Goal: Information Seeking & Learning: Learn about a topic

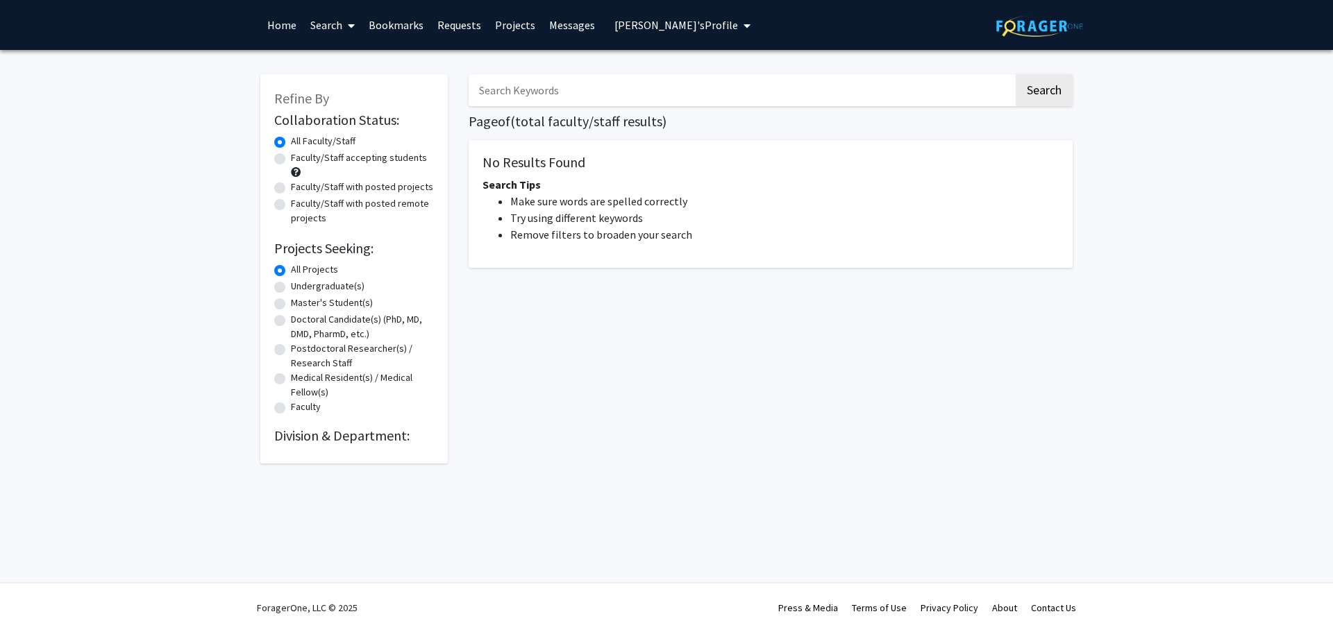
radio input "false"
radio input "true"
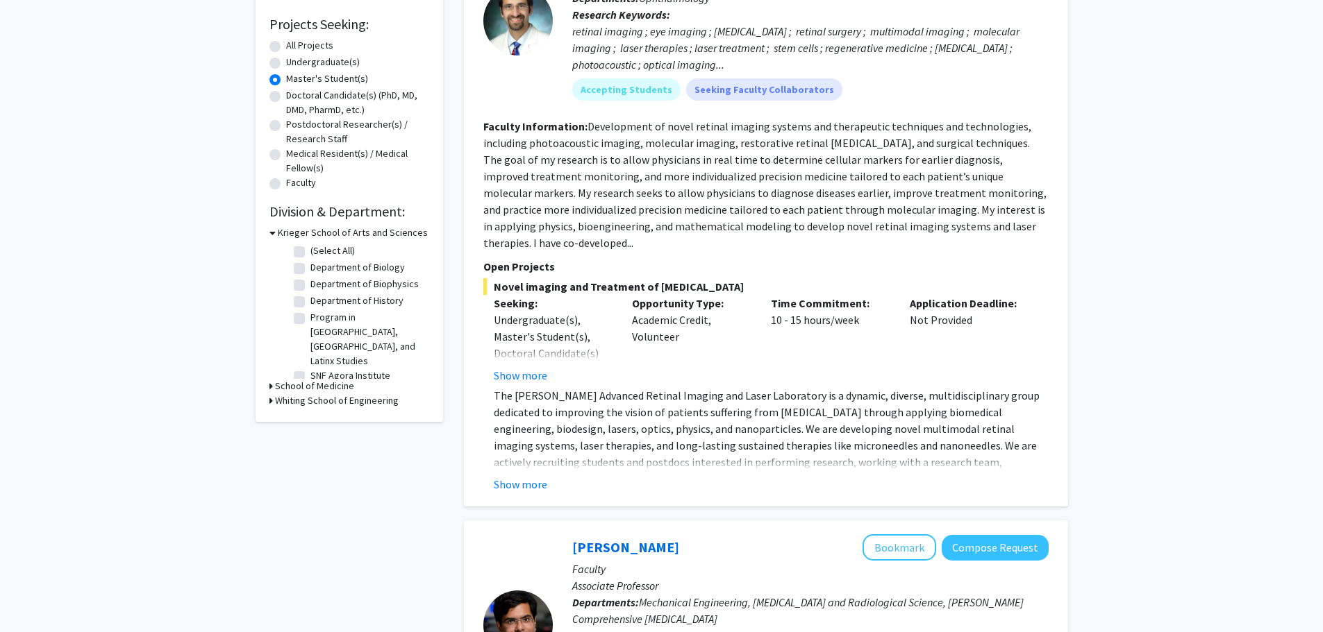
scroll to position [139, 0]
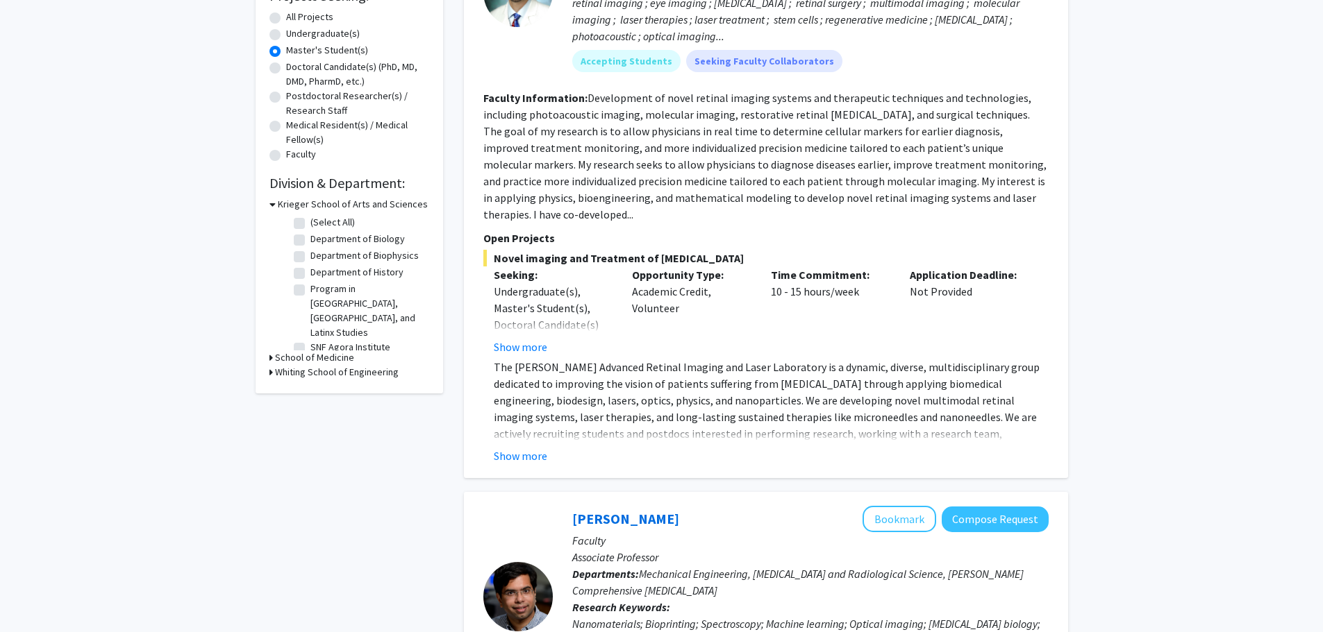
scroll to position [347, 0]
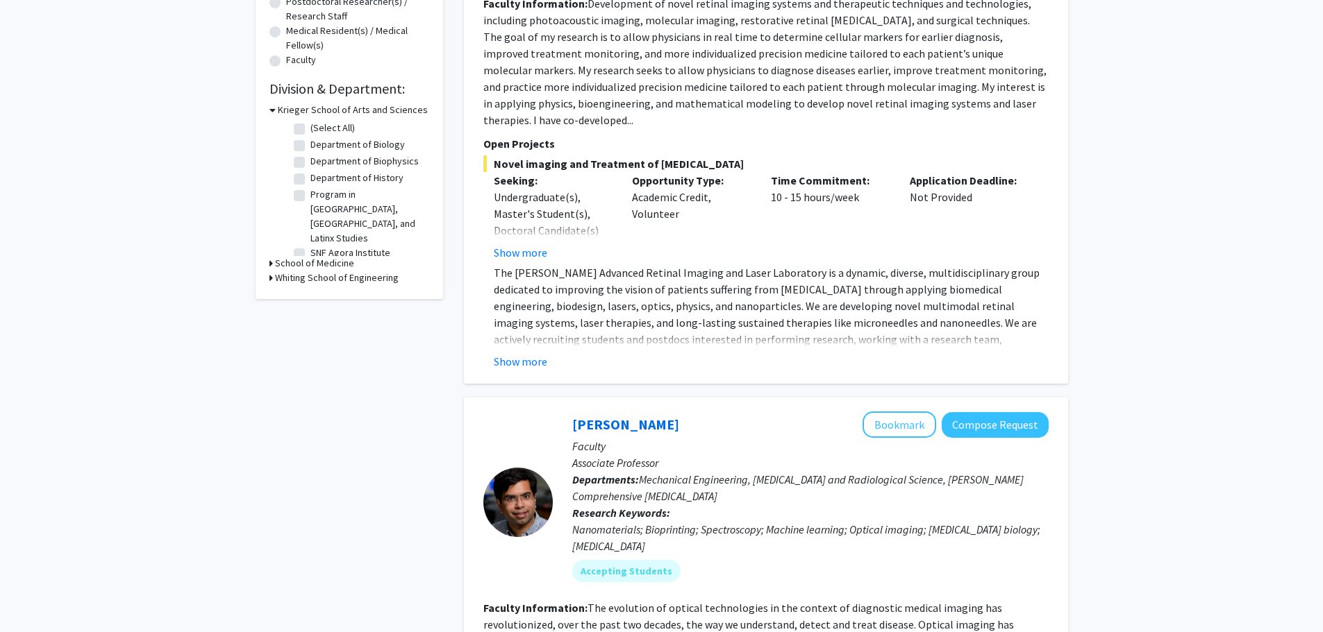
click at [333, 129] on label "(Select All)" at bounding box center [332, 128] width 44 height 15
click at [319, 129] on input "(Select All)" at bounding box center [314, 125] width 9 height 9
checkbox input "true"
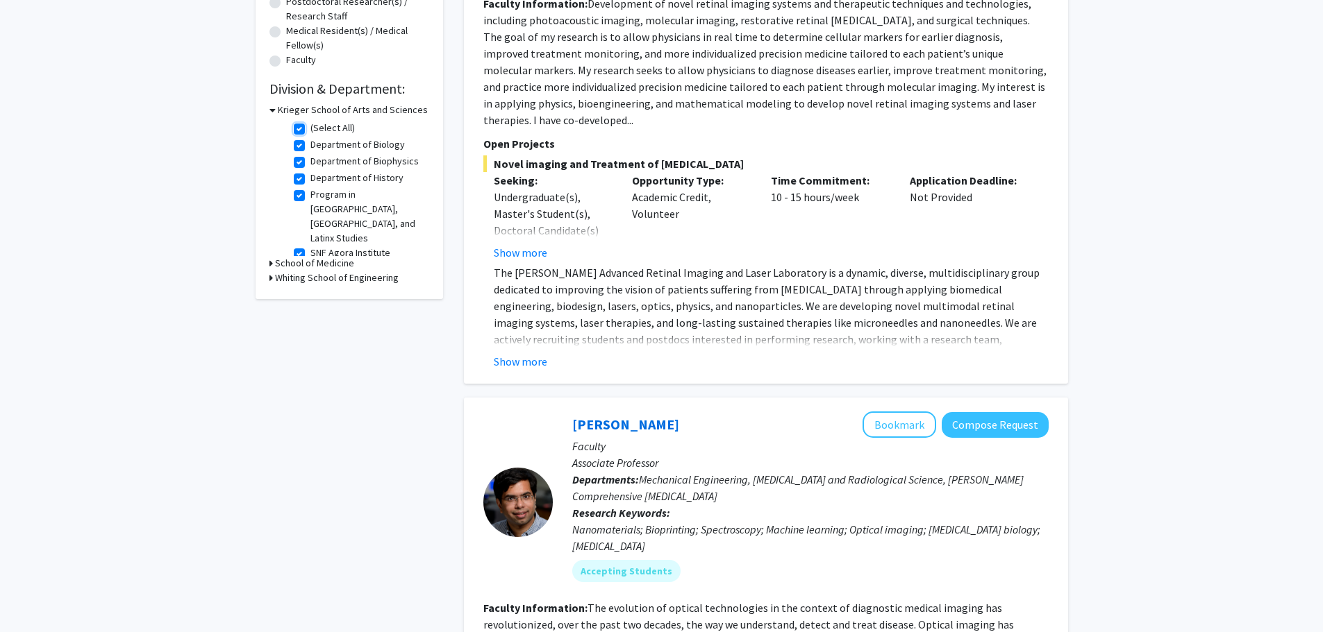
checkbox input "true"
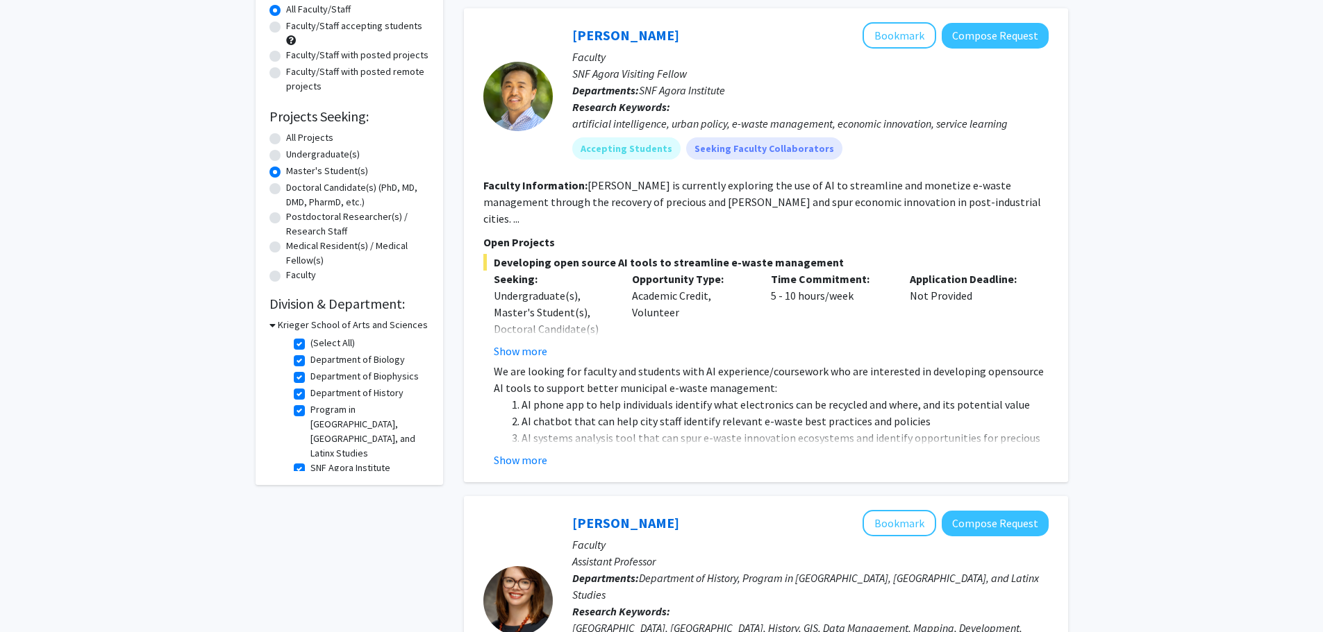
scroll to position [139, 0]
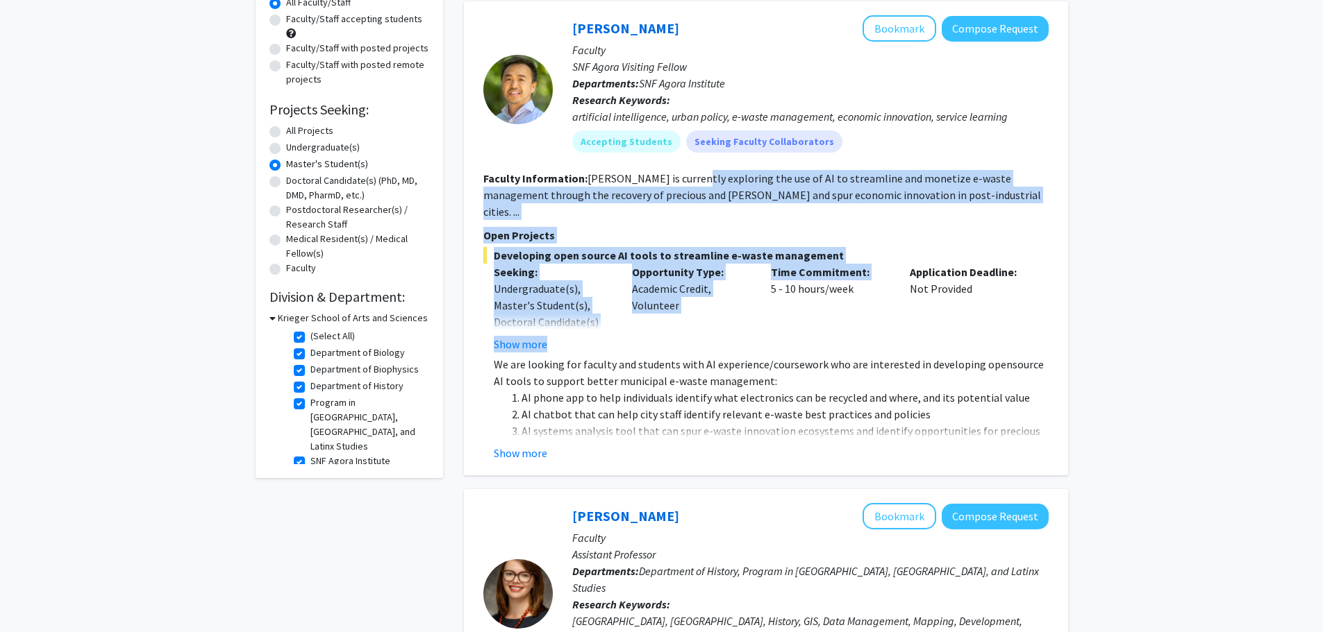
drag, startPoint x: 687, startPoint y: 184, endPoint x: 765, endPoint y: 280, distance: 123.8
click at [765, 276] on fg-search-faculty "David Park Bookmark Compose Request Faculty SNF Agora Visiting Fellow Departmen…" at bounding box center [765, 238] width 565 height 446
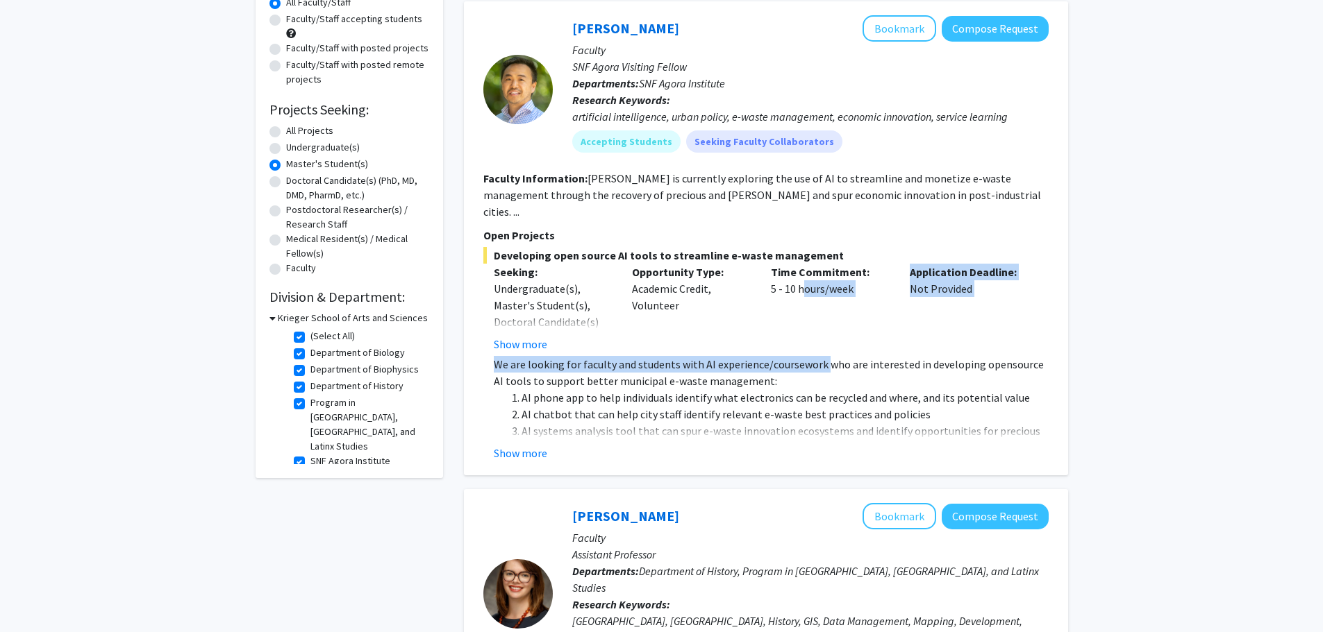
drag, startPoint x: 813, startPoint y: 344, endPoint x: 825, endPoint y: 359, distance: 19.3
click at [824, 353] on div "Developing open source AI tools to streamline e-waste management Seeking: Under…" at bounding box center [765, 354] width 565 height 215
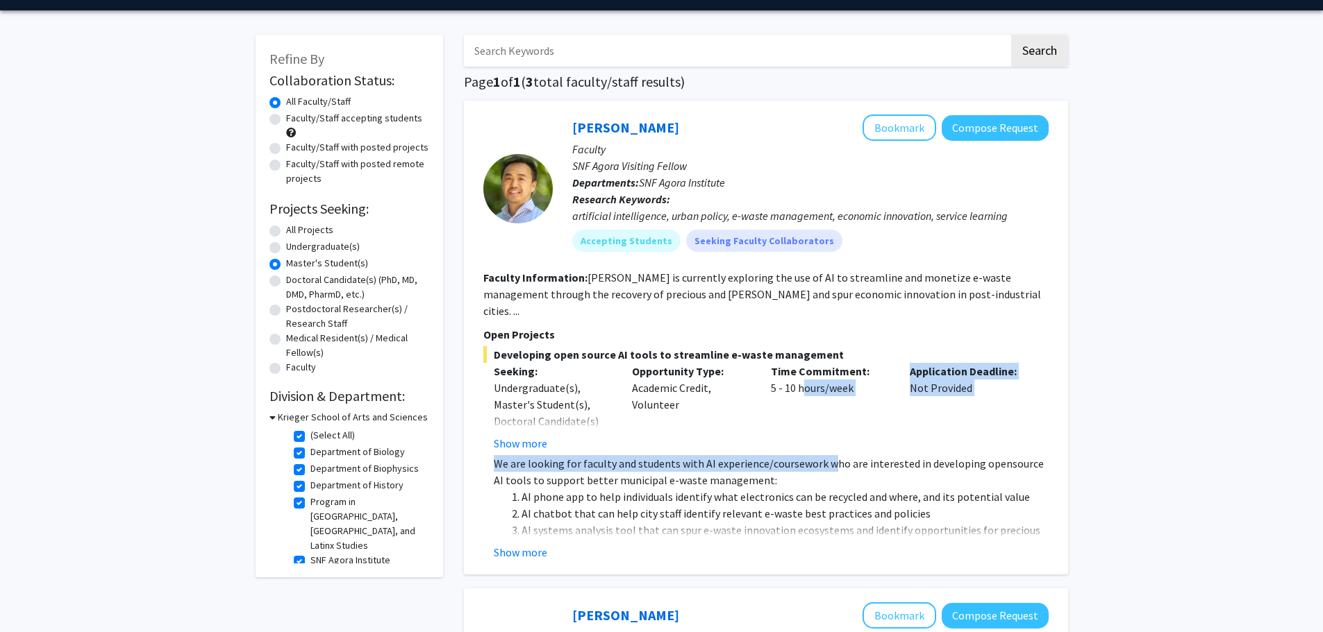
scroll to position [9, 0]
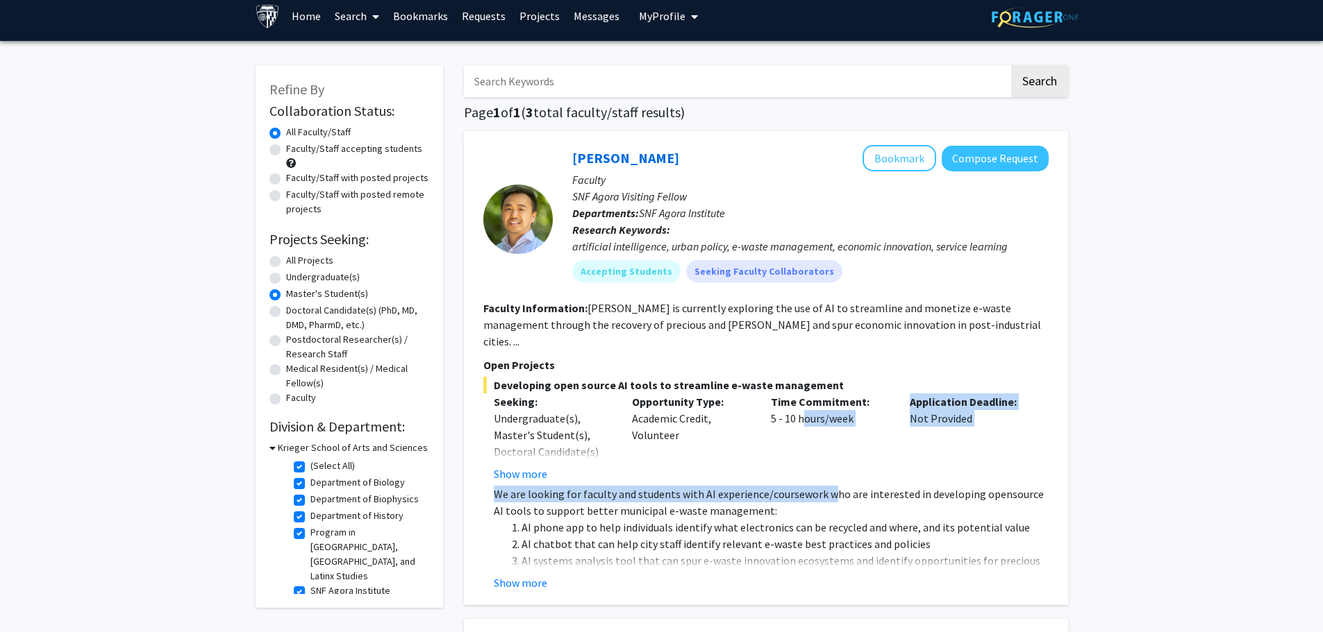
click at [300, 462] on fg-checkbox "(Select All) (Select All)" at bounding box center [360, 467] width 132 height 17
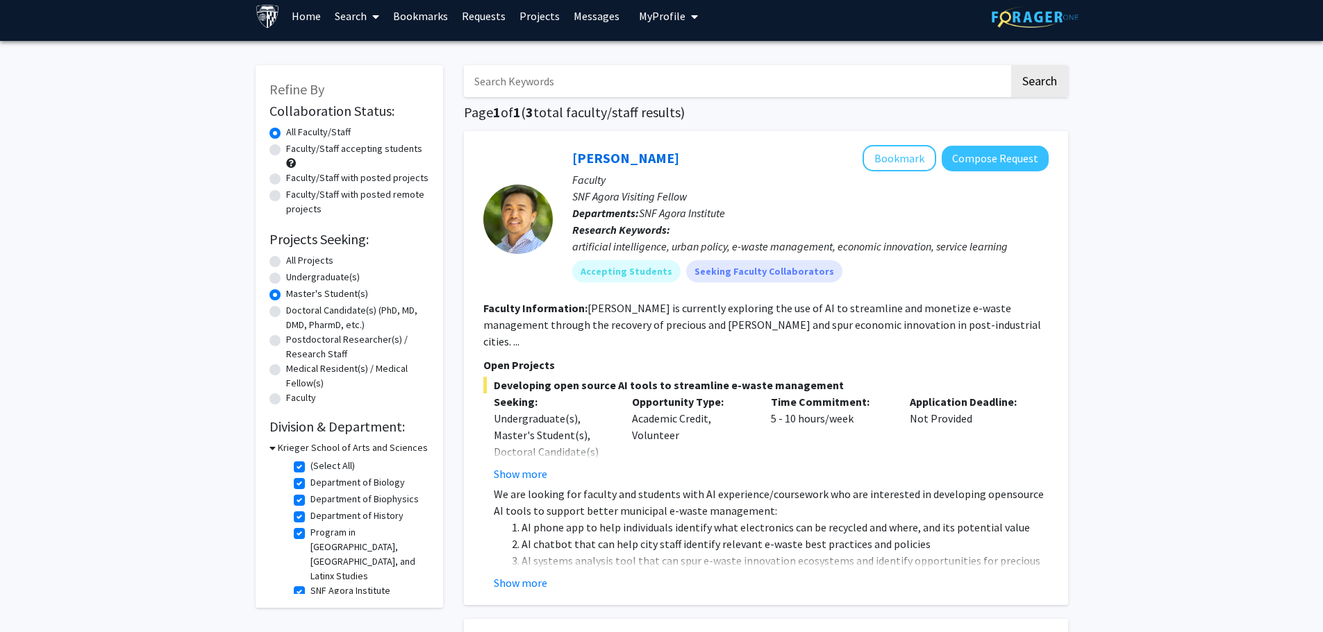
click at [310, 467] on label "(Select All)" at bounding box center [332, 466] width 44 height 15
click at [310, 467] on input "(Select All)" at bounding box center [314, 463] width 9 height 9
checkbox input "false"
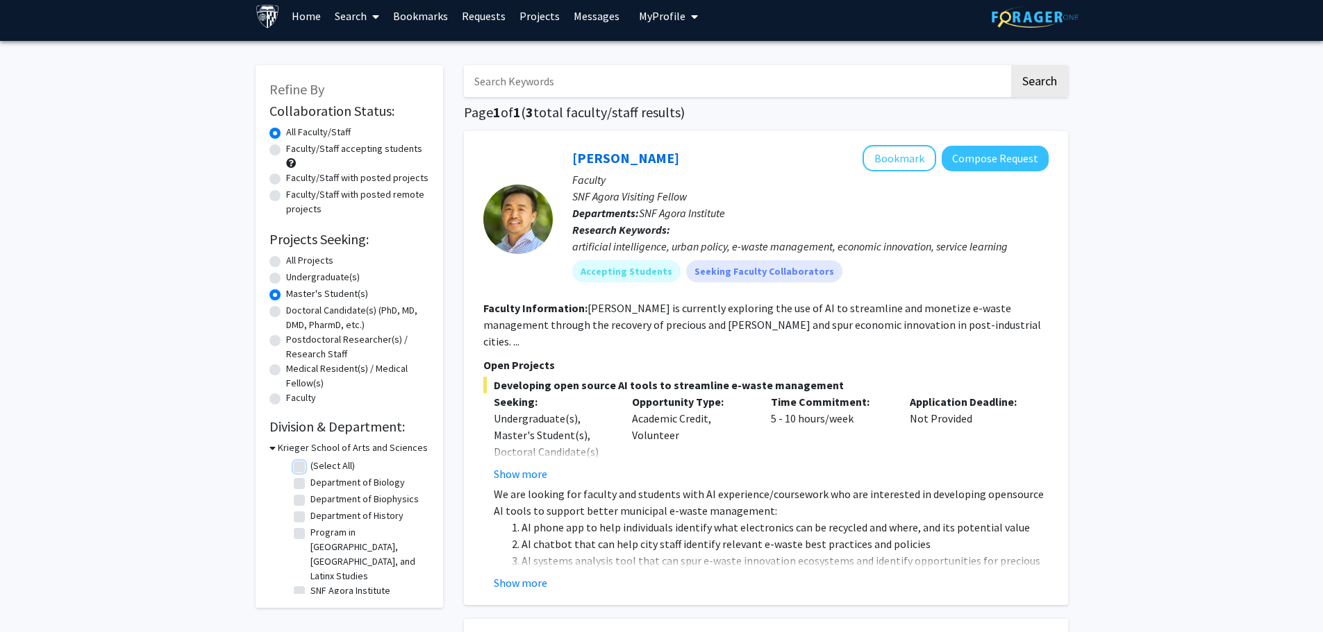
checkbox input "false"
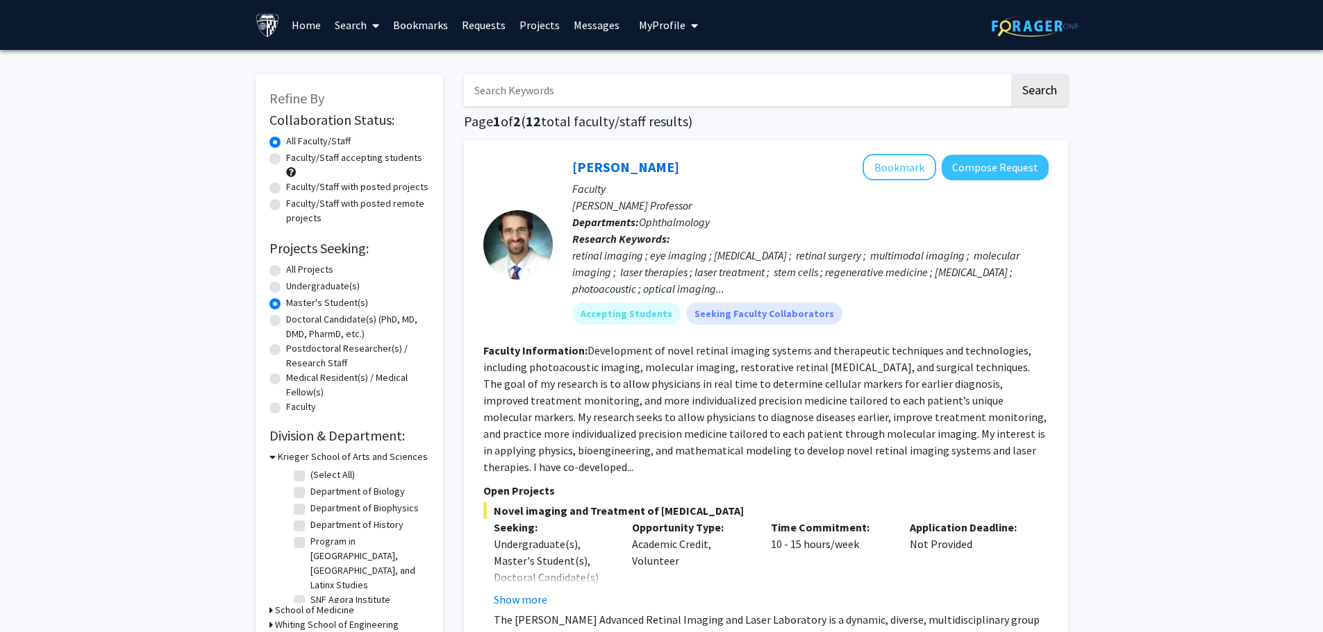
click at [273, 458] on icon at bounding box center [272, 457] width 6 height 15
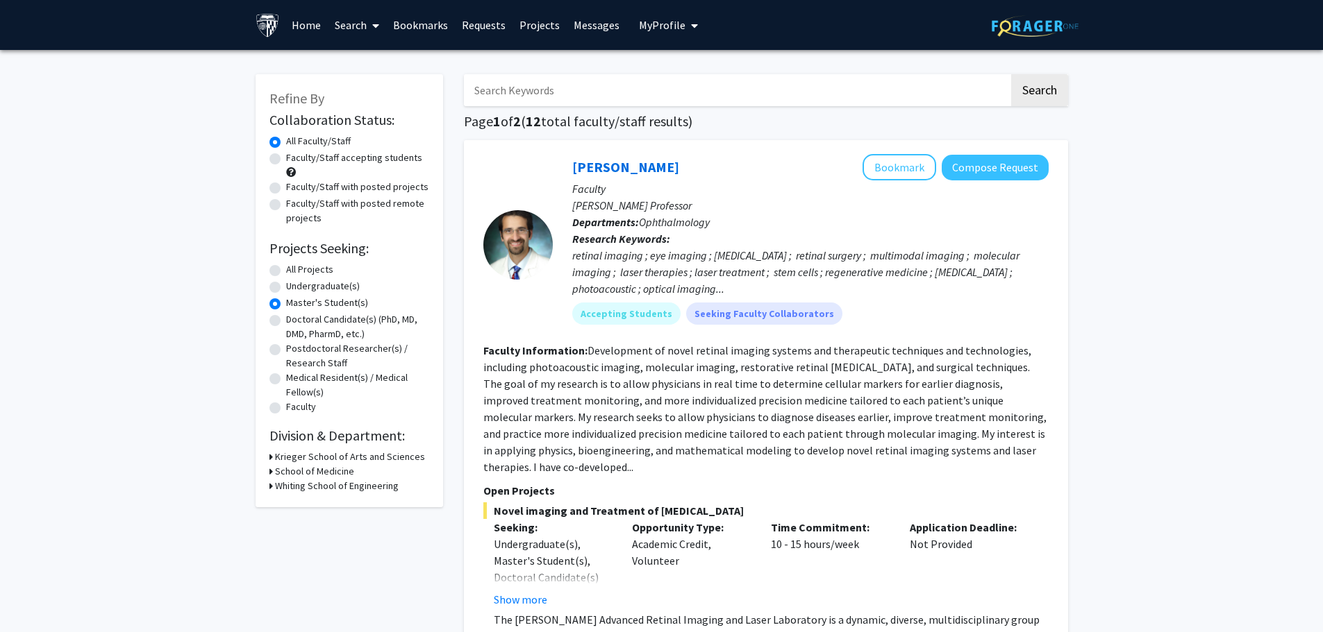
click at [275, 472] on h3 "School of Medicine" at bounding box center [314, 471] width 79 height 15
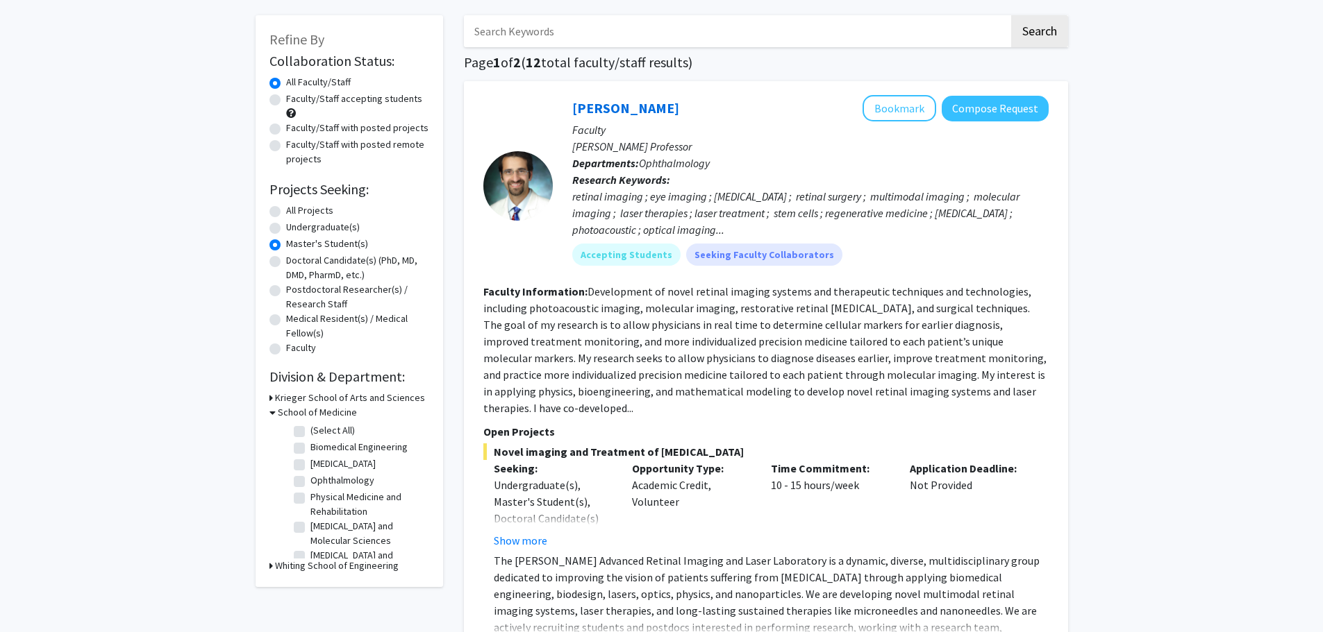
scroll to position [69, 0]
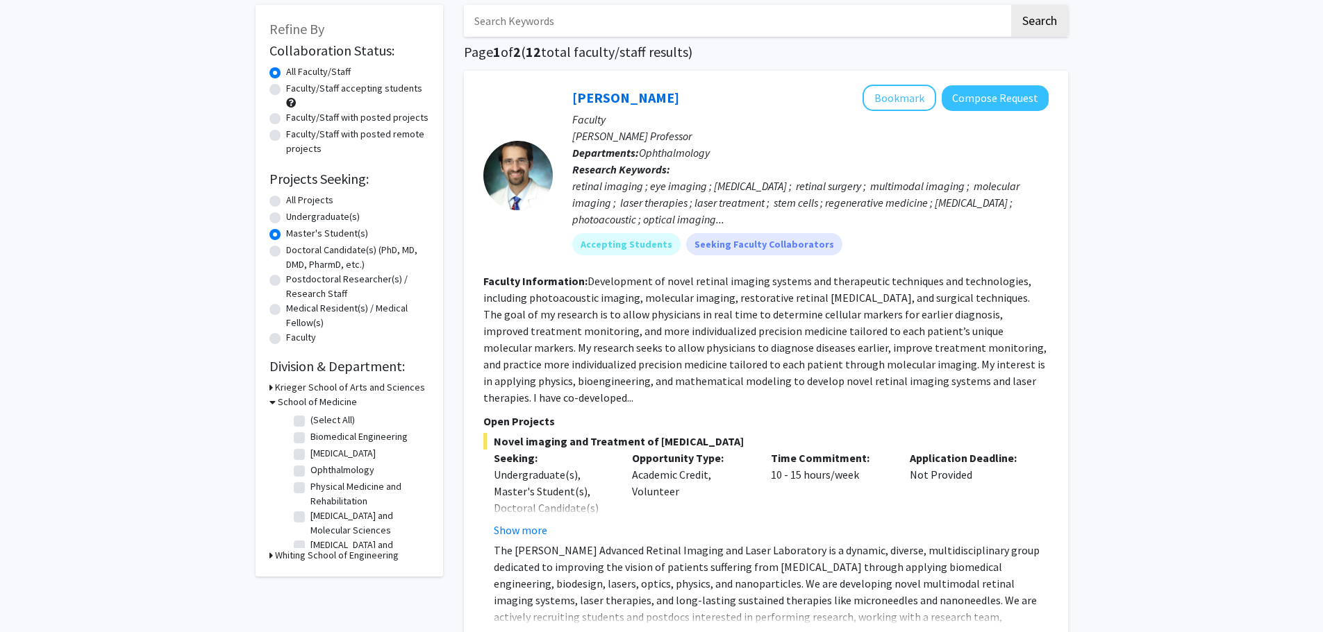
click at [321, 418] on label "(Select All)" at bounding box center [332, 420] width 44 height 15
click at [319, 418] on input "(Select All)" at bounding box center [314, 417] width 9 height 9
checkbox input "true"
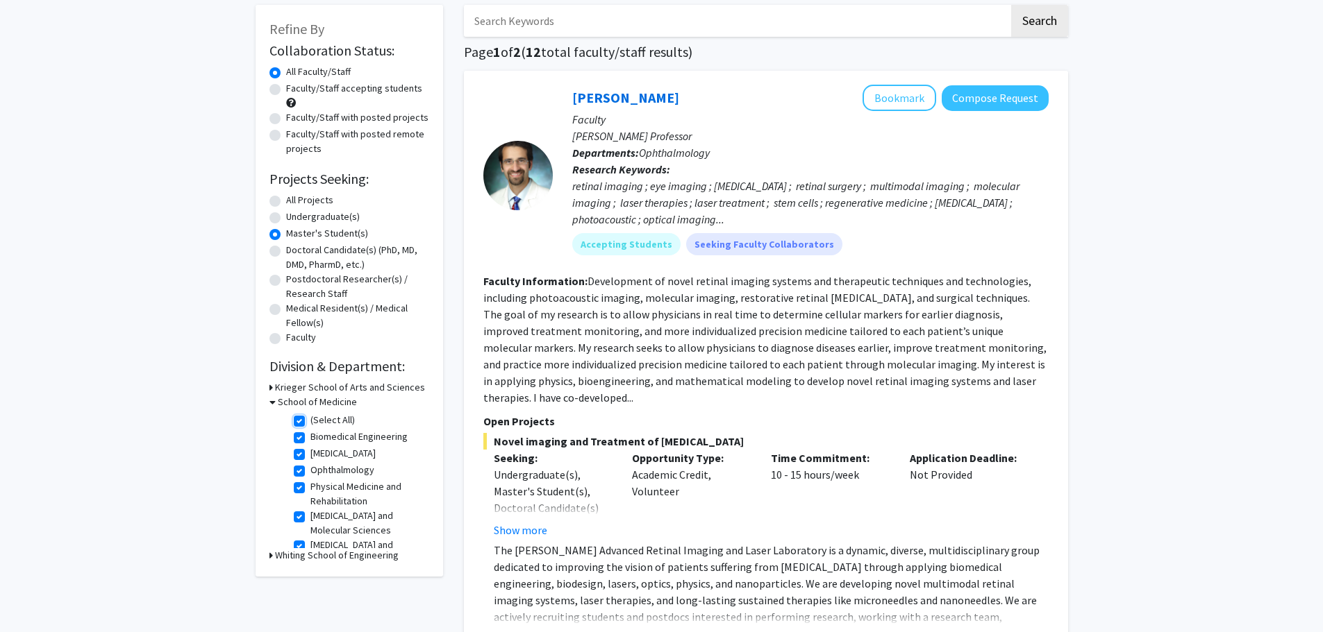
checkbox input "true"
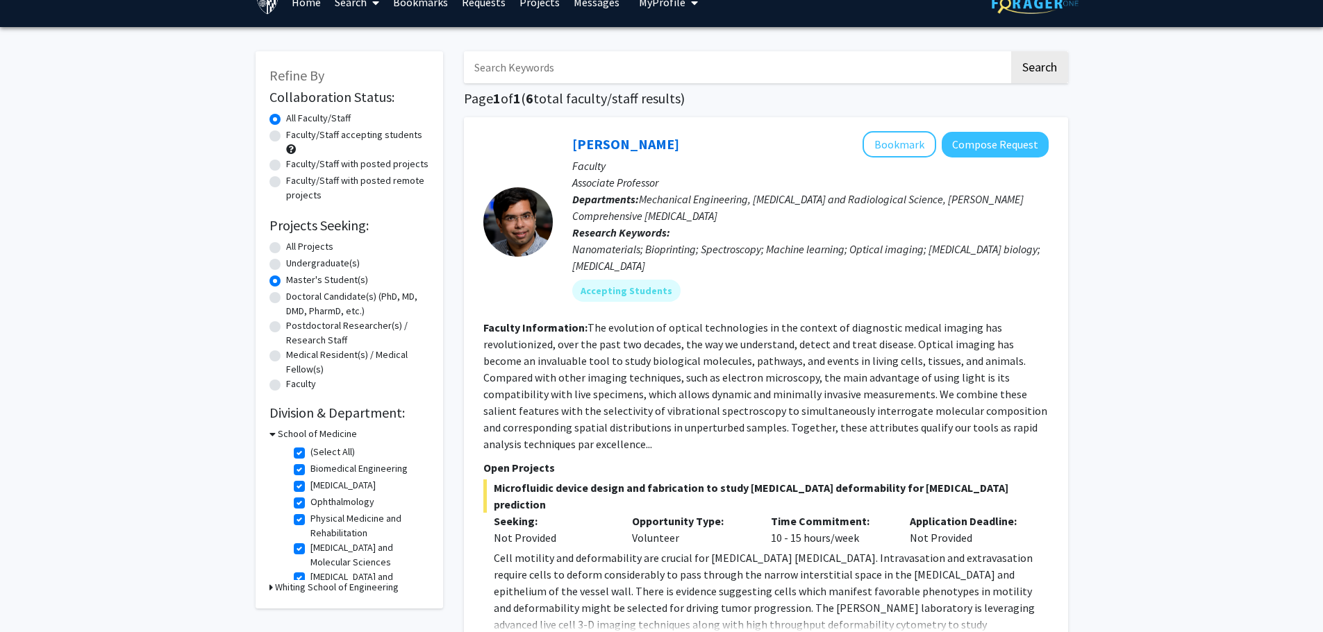
scroll to position [69, 0]
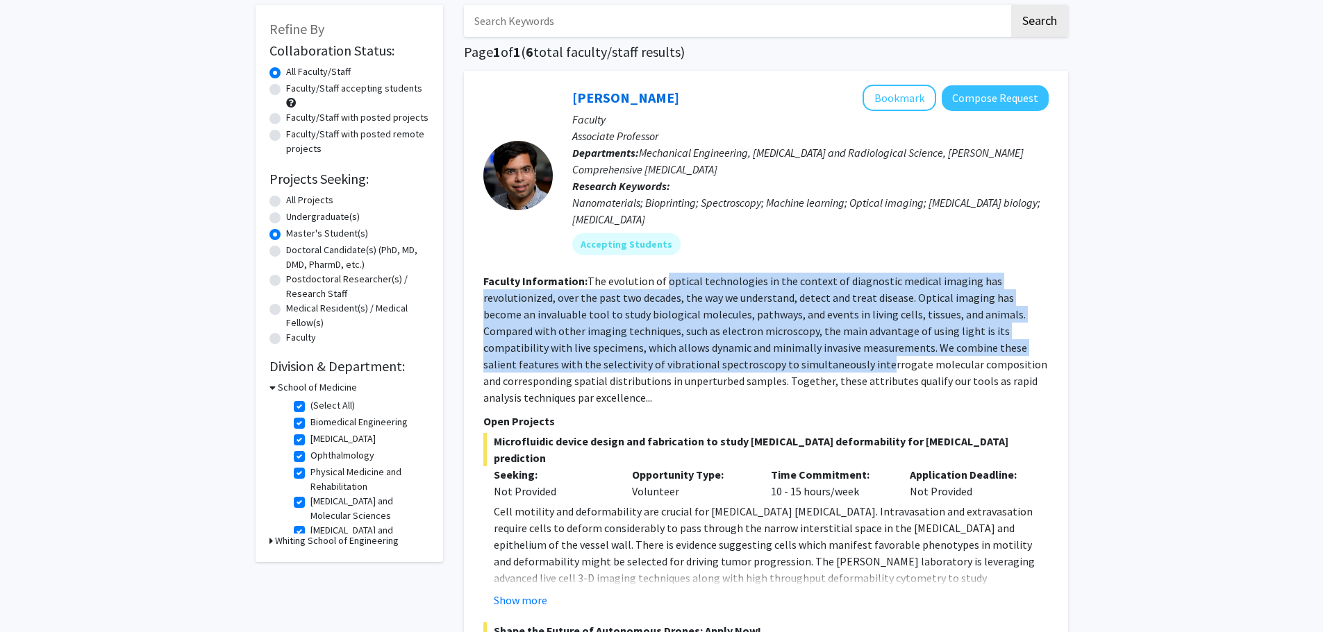
drag, startPoint x: 663, startPoint y: 287, endPoint x: 760, endPoint y: 356, distance: 119.0
click at [760, 356] on section "Faculty Information: The evolution of optical technologies in the context of di…" at bounding box center [765, 339] width 565 height 133
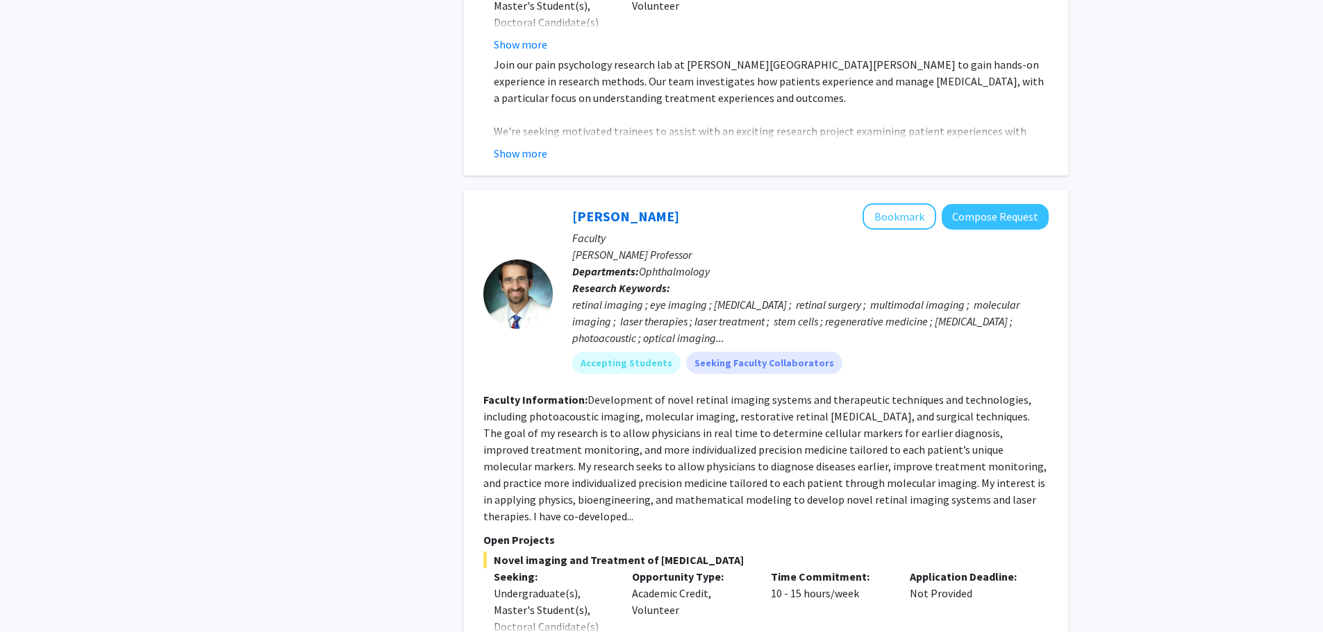
scroll to position [1319, 0]
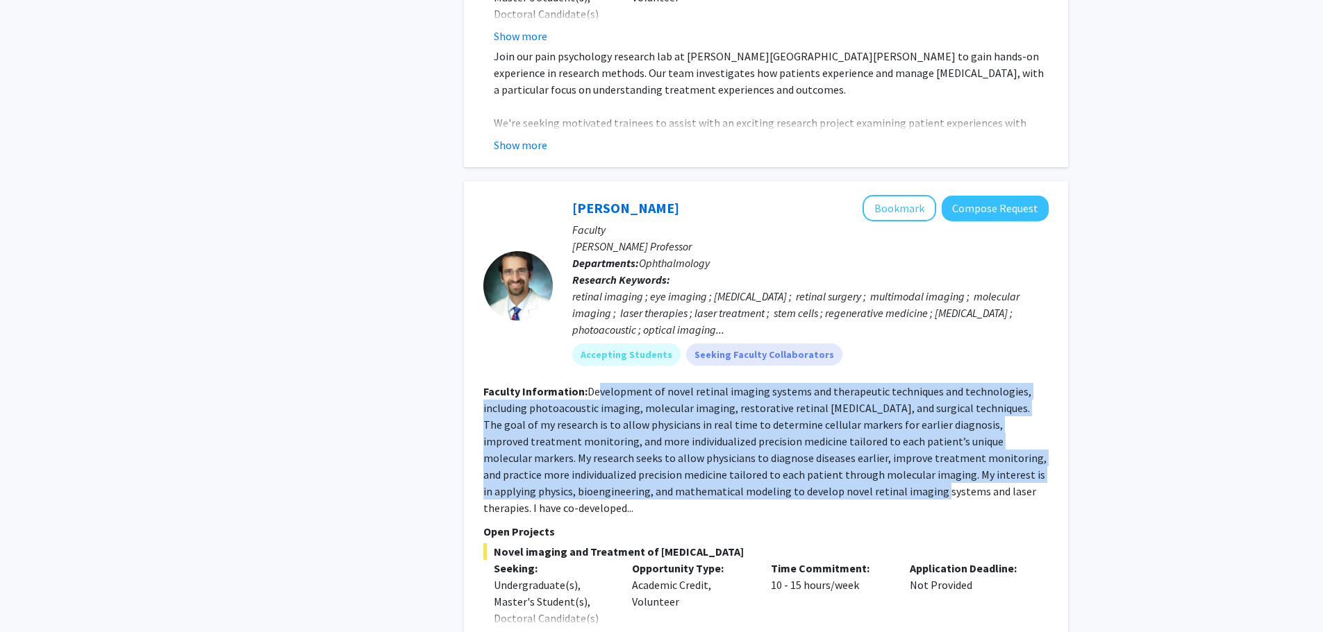
drag, startPoint x: 599, startPoint y: 349, endPoint x: 773, endPoint y: 467, distance: 209.9
click at [773, 467] on fg-search-faculty "Yannis Paulus Bookmark Compose Request Faculty Jonas Friedenwald Professor Depa…" at bounding box center [765, 476] width 565 height 563
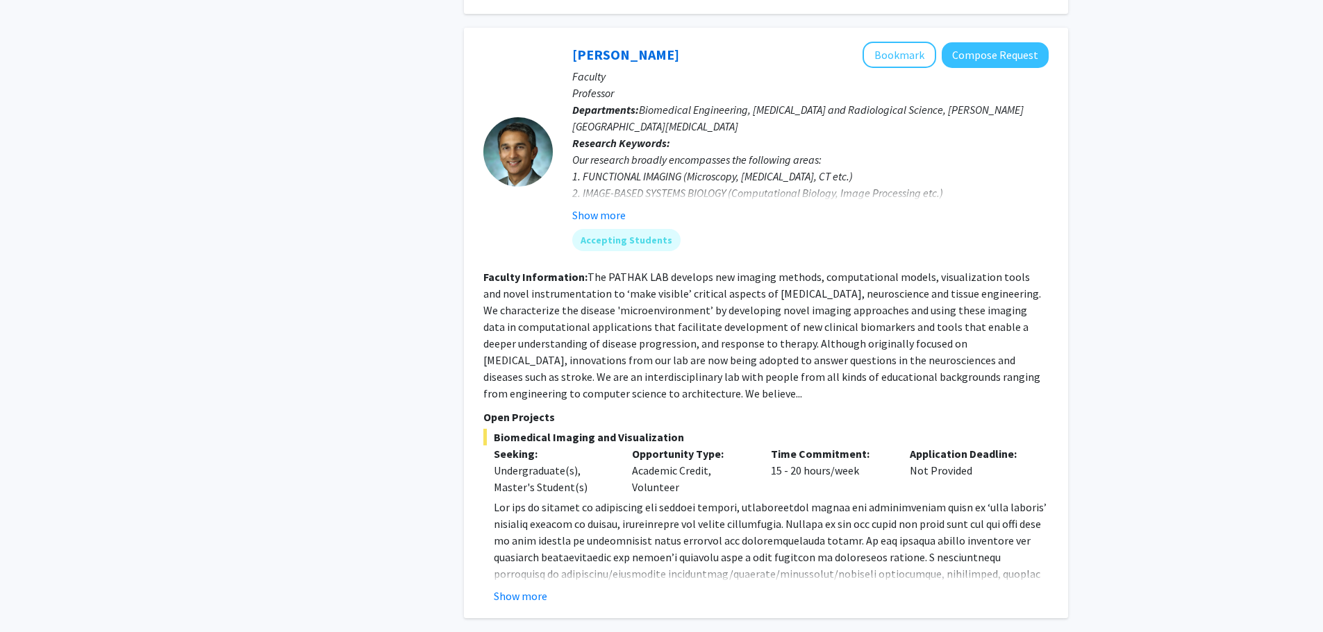
scroll to position [3806, 0]
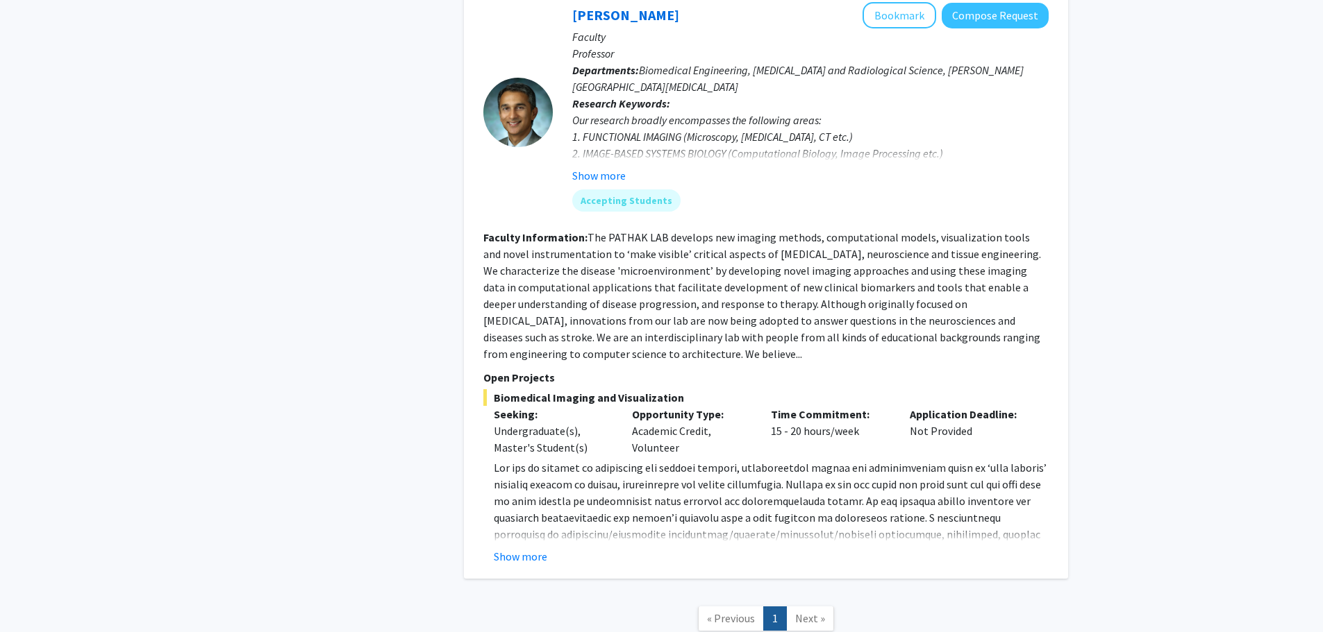
click at [514, 548] on button "Show more" at bounding box center [520, 556] width 53 height 17
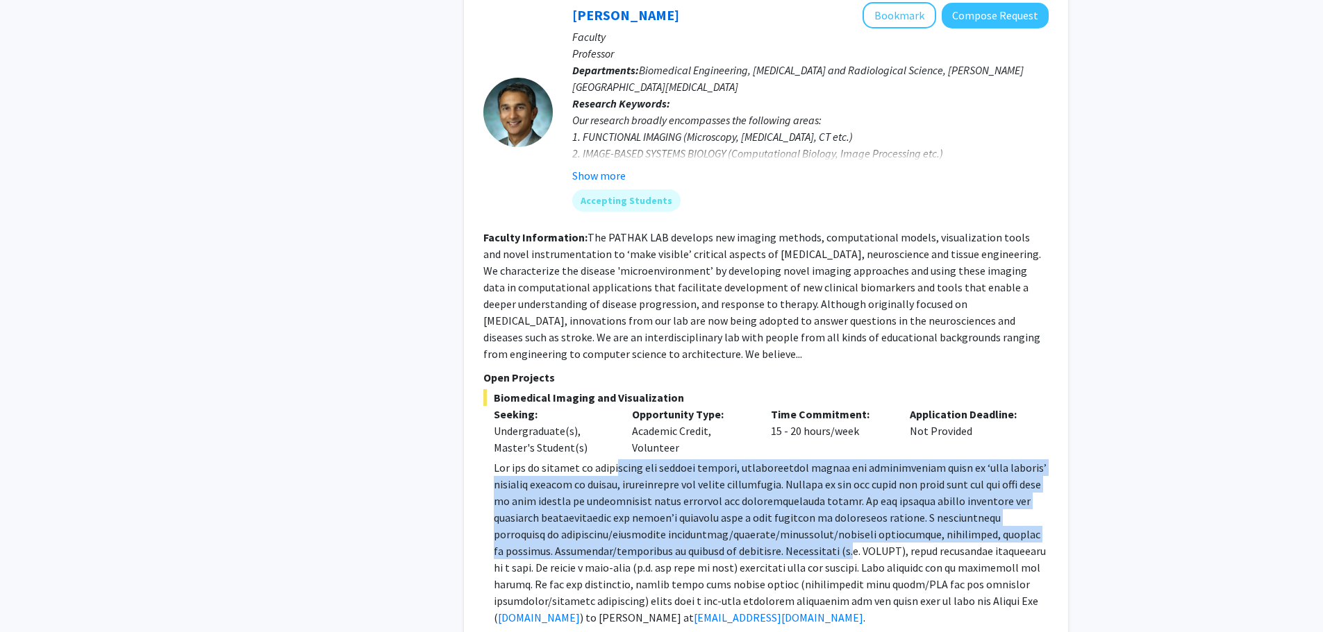
drag, startPoint x: 621, startPoint y: 369, endPoint x: 794, endPoint y: 450, distance: 190.7
click at [794, 461] on span at bounding box center [770, 543] width 553 height 164
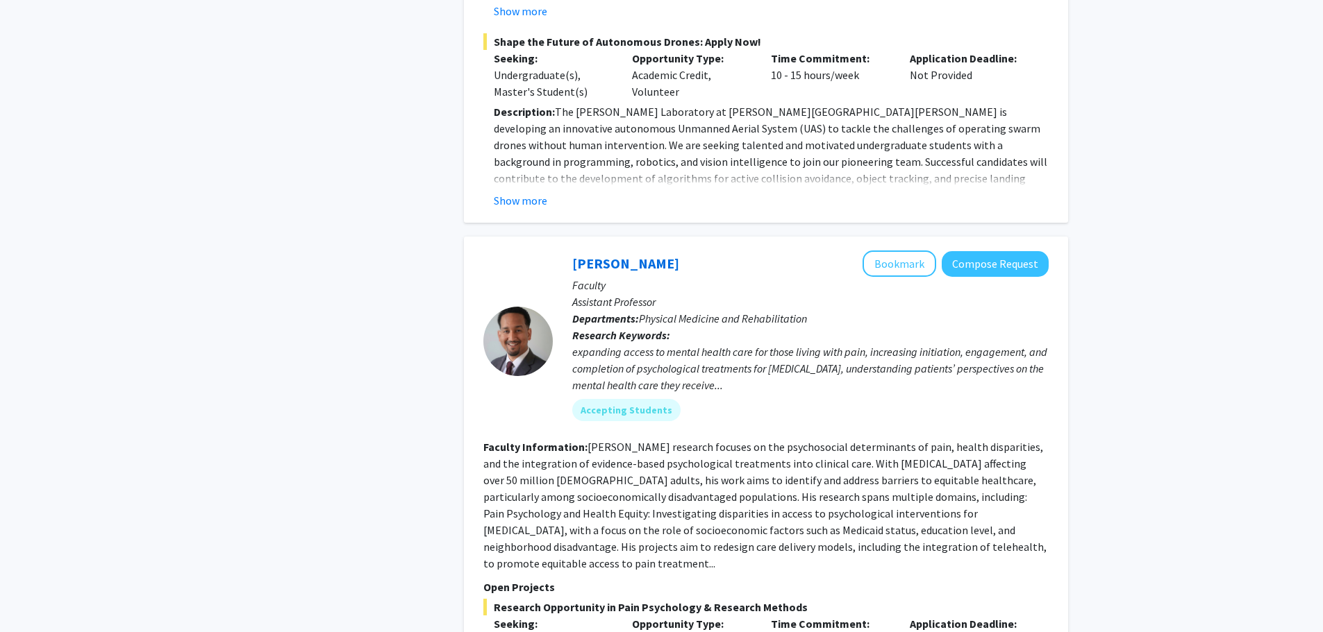
scroll to position [612, 0]
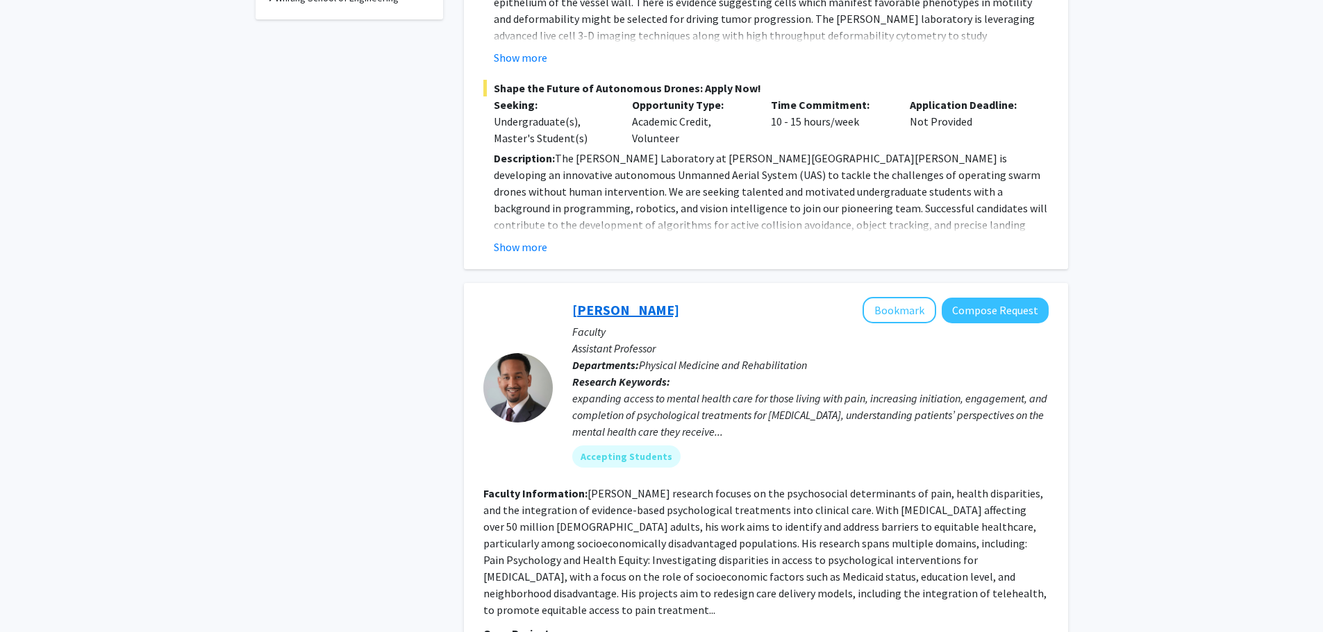
click at [614, 301] on link "Fenan Rassu" at bounding box center [625, 309] width 107 height 17
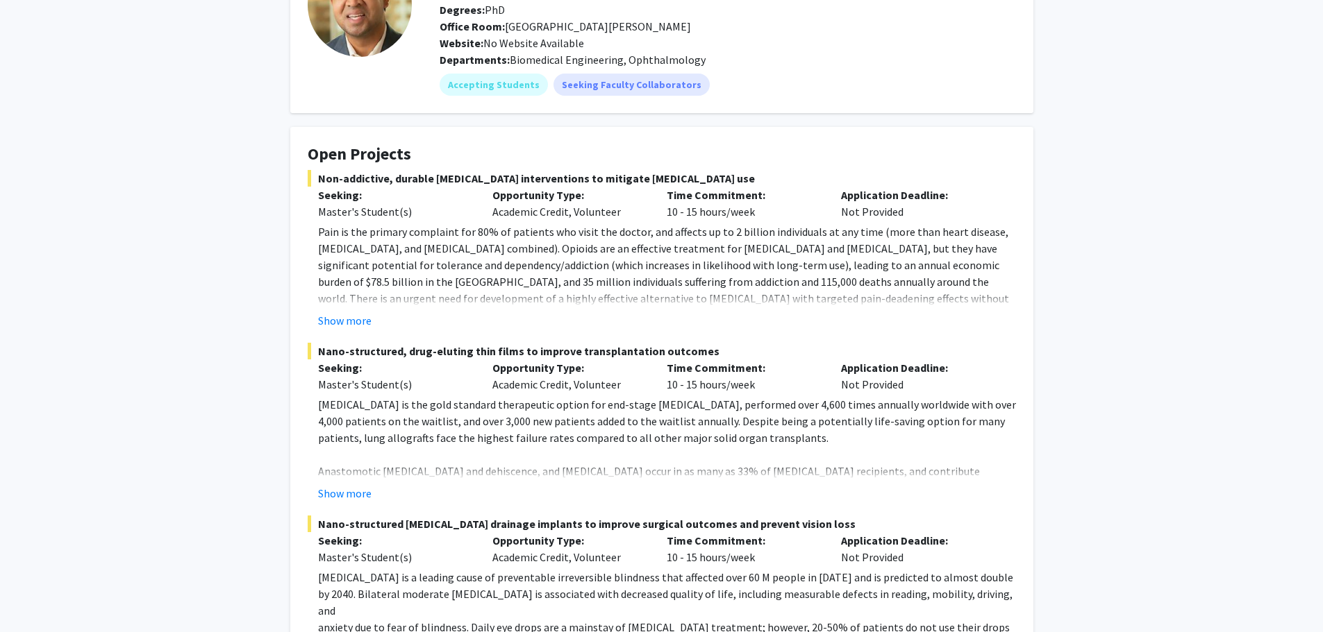
scroll to position [139, 0]
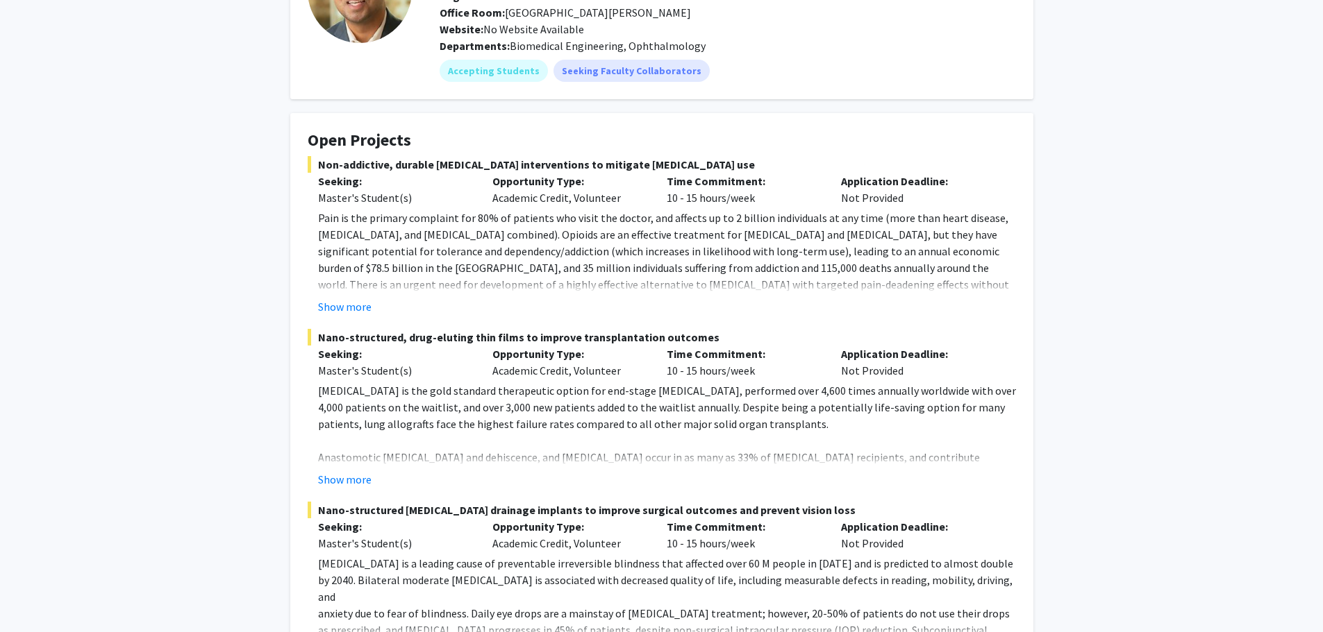
click at [338, 305] on button "Show more" at bounding box center [344, 307] width 53 height 17
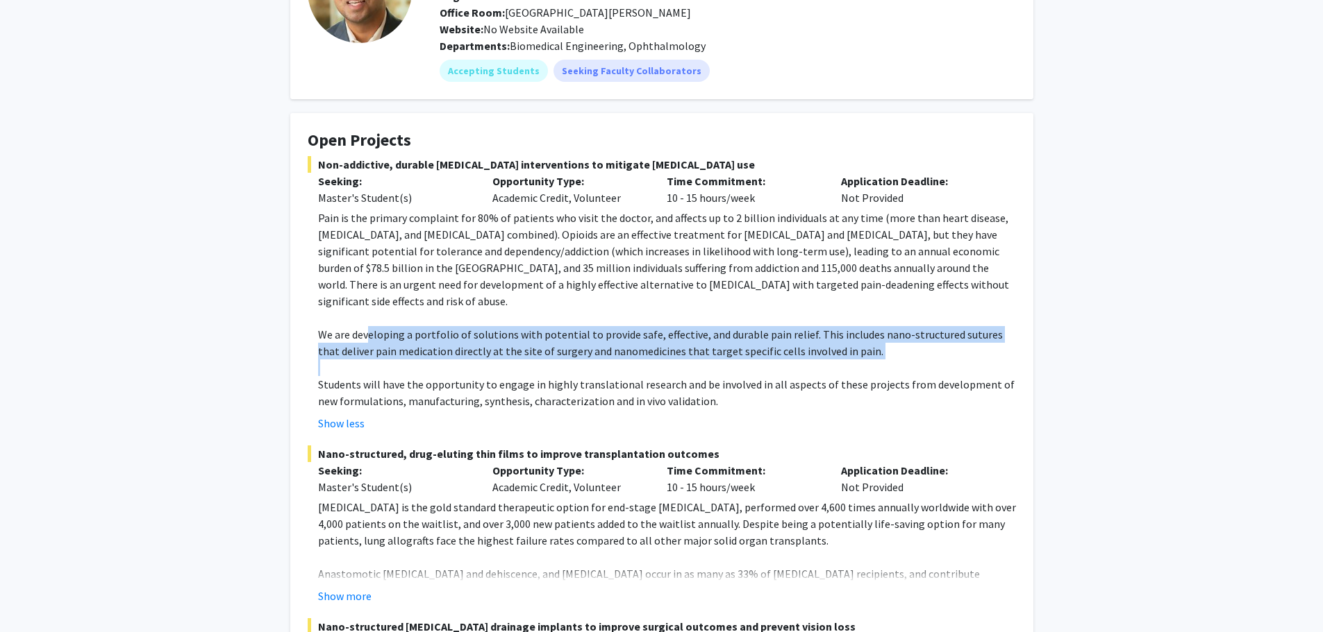
drag, startPoint x: 370, startPoint y: 317, endPoint x: 631, endPoint y: 343, distance: 262.3
click at [631, 343] on div "Pain is the primary complaint for 80% of patients who visit the doctor, and aff…" at bounding box center [667, 310] width 698 height 200
click at [636, 360] on p at bounding box center [667, 368] width 698 height 17
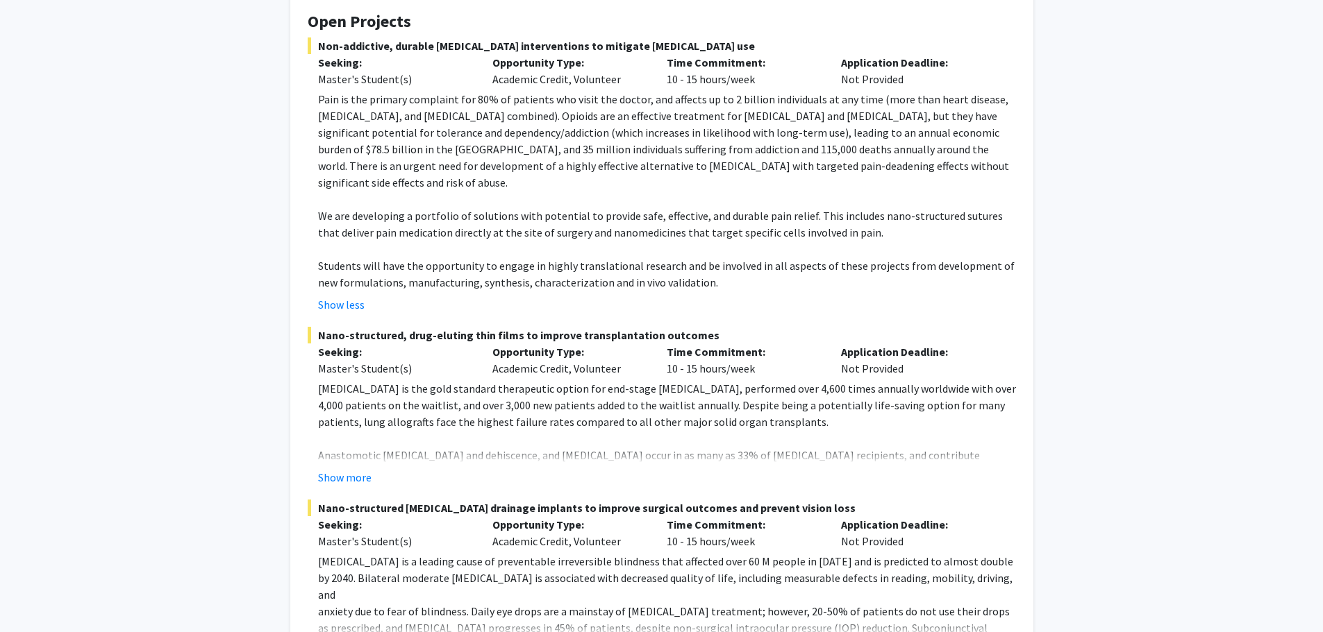
scroll to position [555, 0]
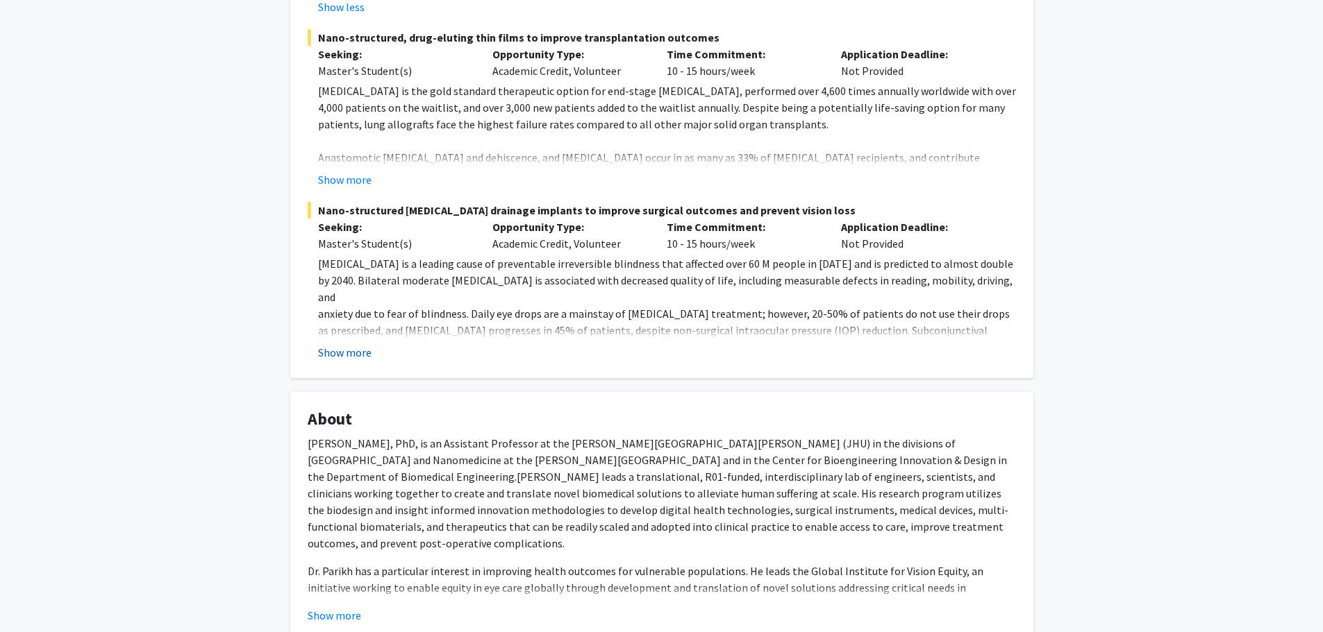
click at [360, 344] on button "Show more" at bounding box center [344, 352] width 53 height 17
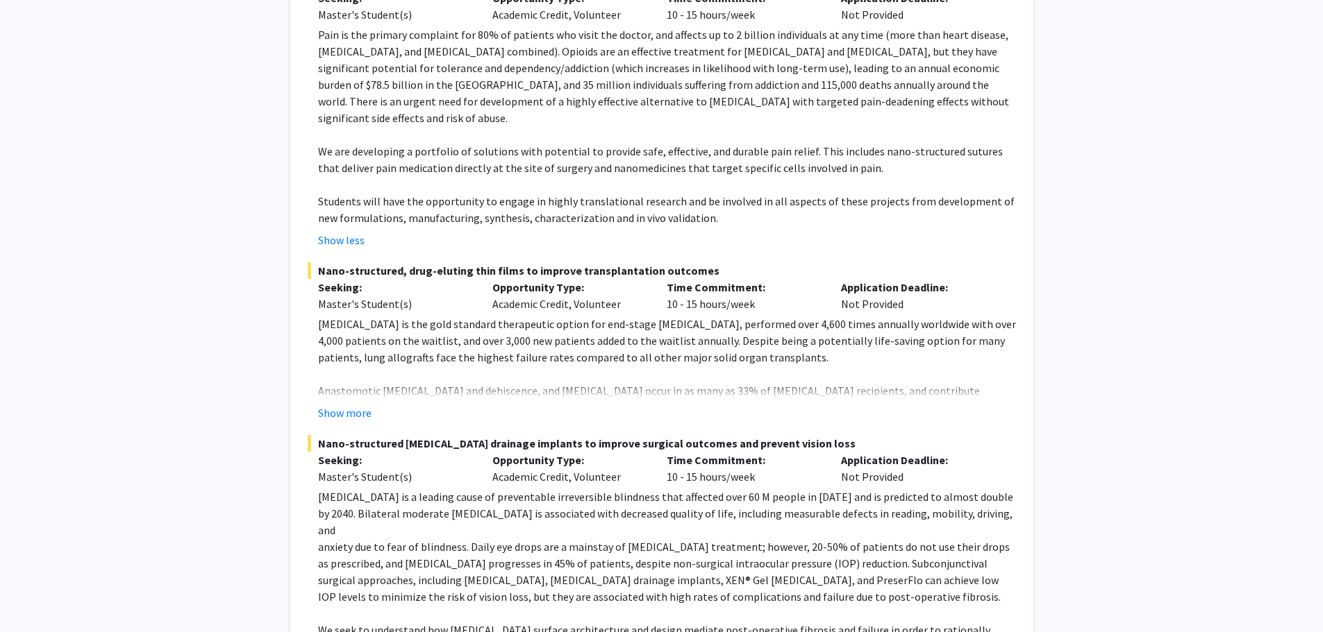
scroll to position [312, 0]
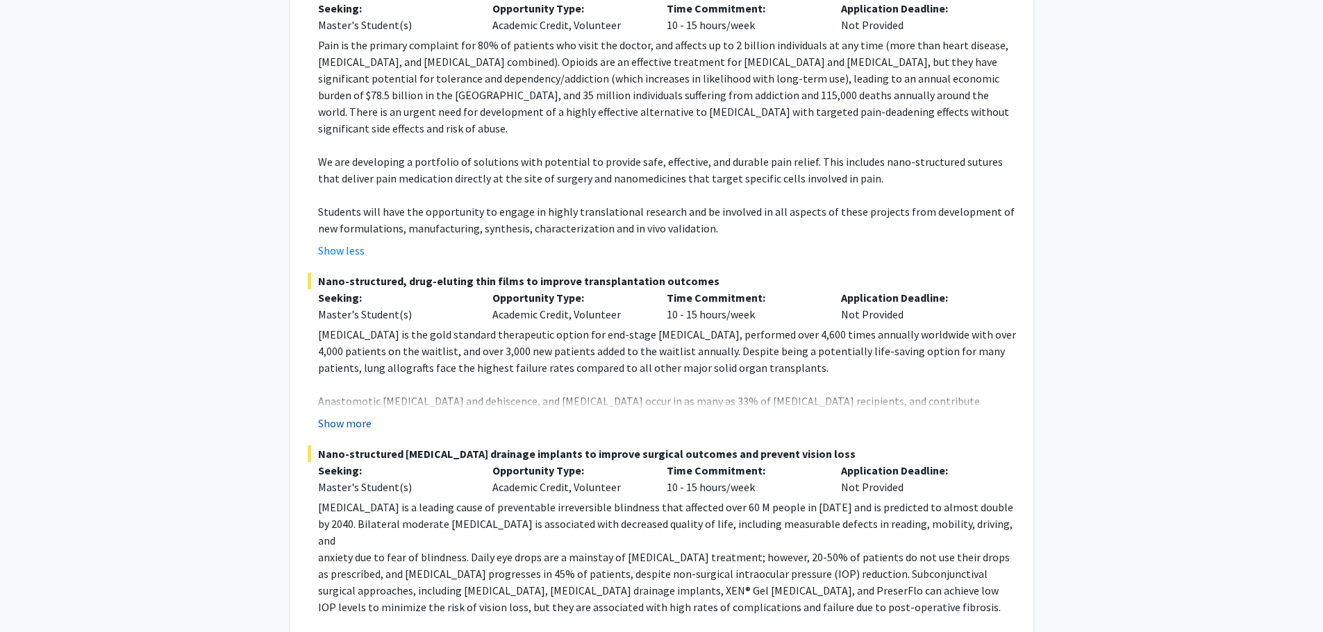
click at [353, 415] on button "Show more" at bounding box center [344, 423] width 53 height 17
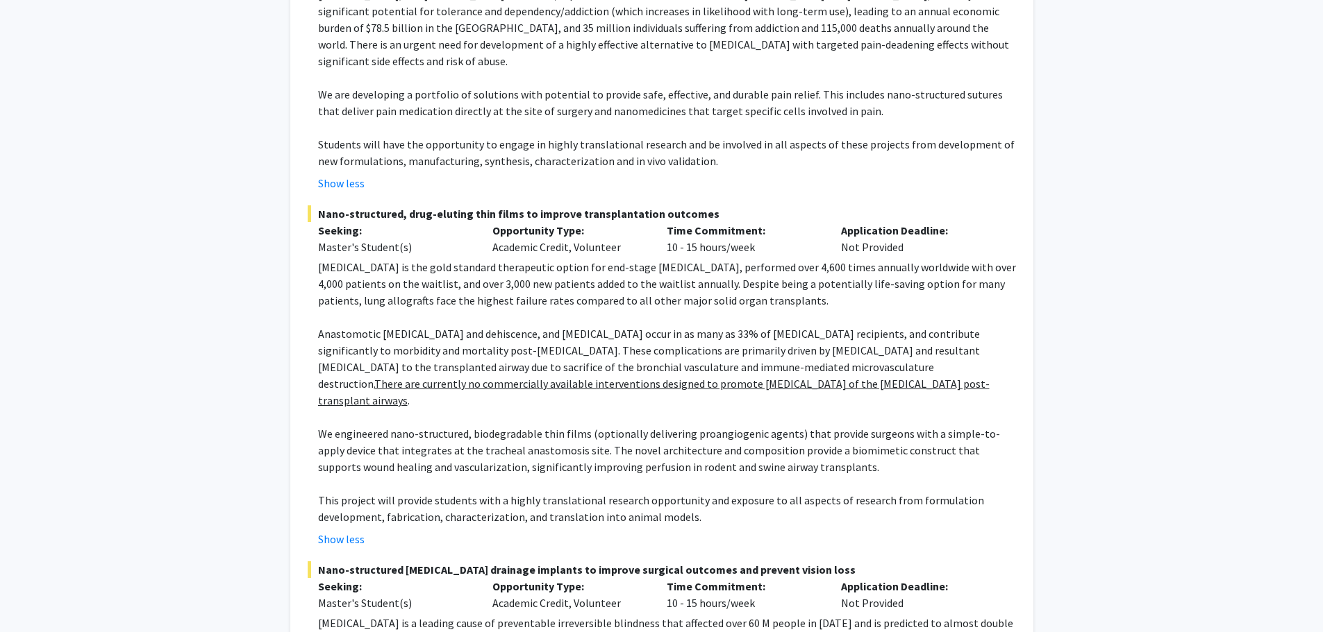
scroll to position [451, 0]
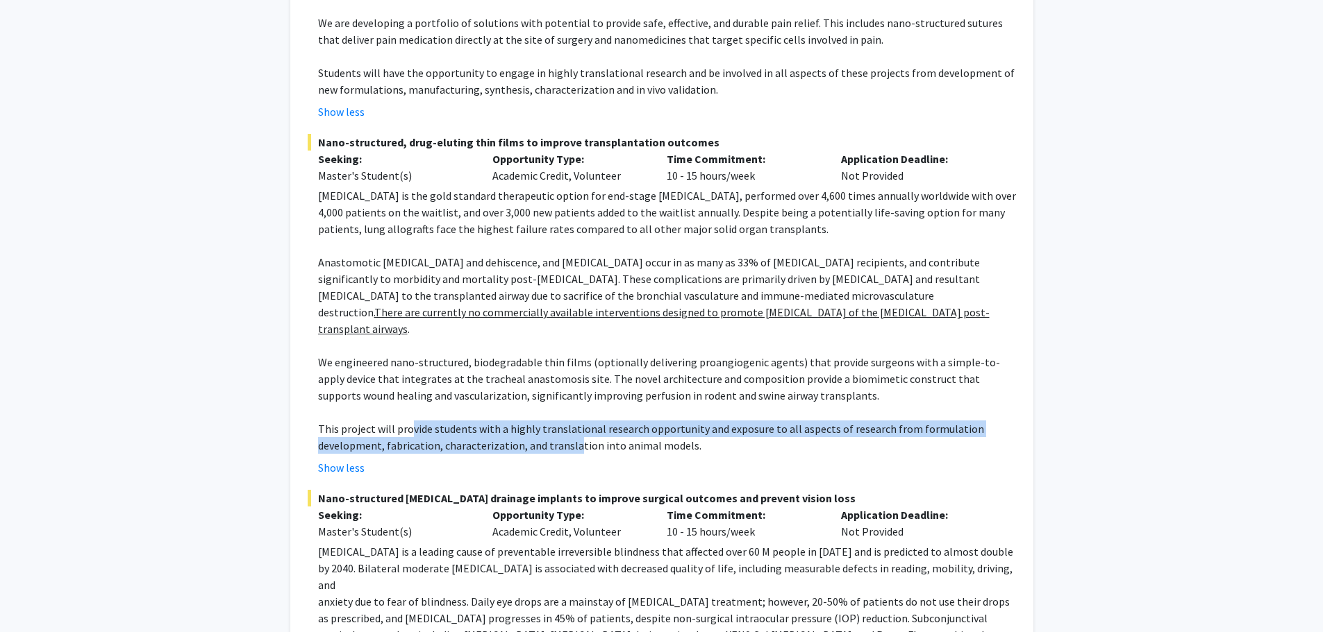
drag, startPoint x: 485, startPoint y: 412, endPoint x: 576, endPoint y: 414, distance: 91.0
click at [575, 421] on p "This project will provide students with a highly translational research opportu…" at bounding box center [667, 437] width 698 height 33
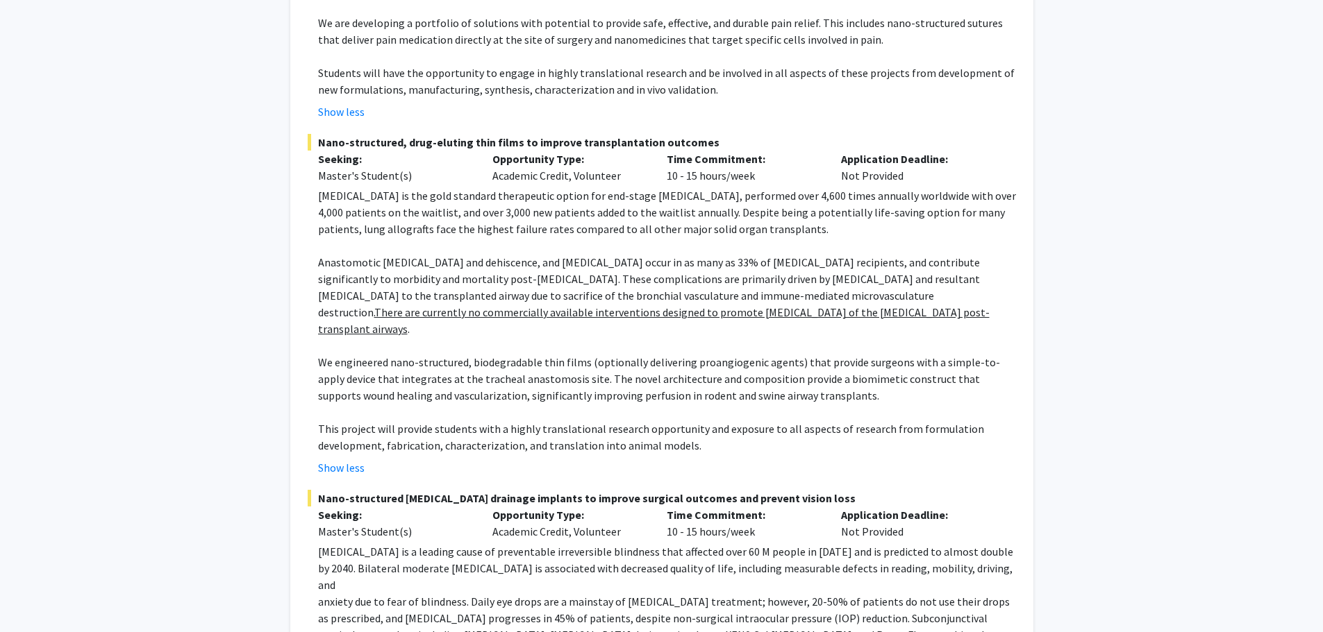
click at [578, 421] on p "This project will provide students with a highly translational research opportu…" at bounding box center [667, 437] width 698 height 33
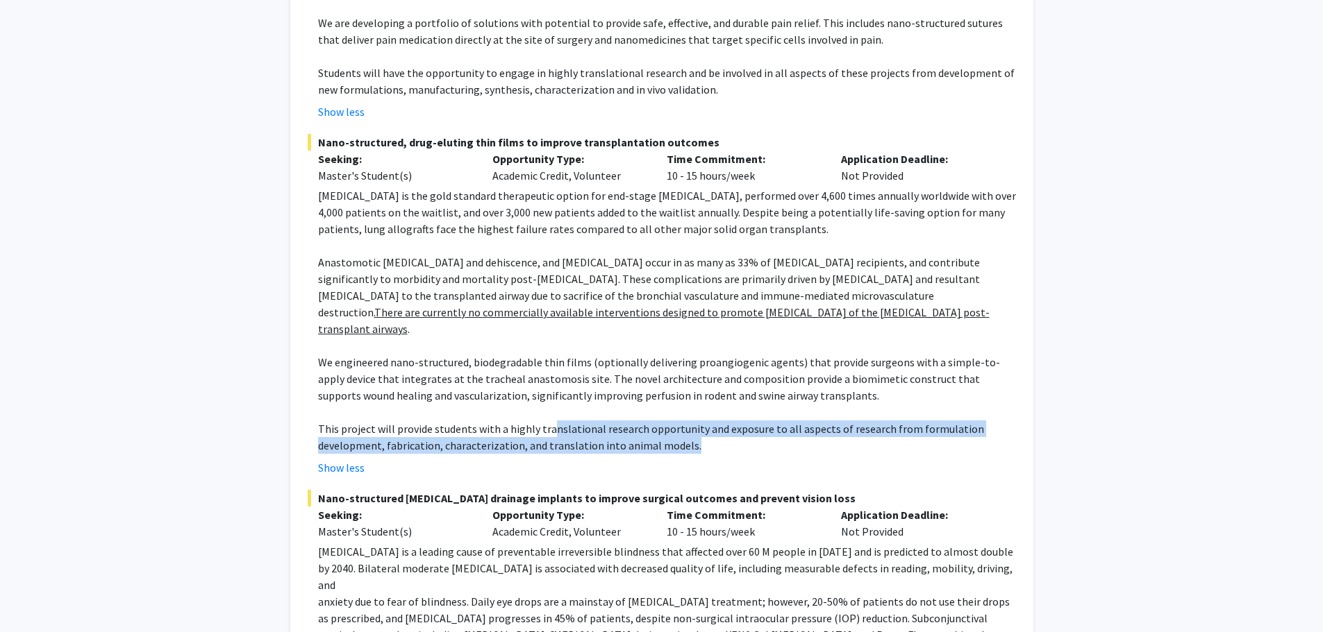
drag, startPoint x: 547, startPoint y: 389, endPoint x: 721, endPoint y: 419, distance: 176.8
click at [721, 421] on p "This project will provide students with a highly translational research opportu…" at bounding box center [667, 437] width 698 height 33
click at [720, 421] on p "This project will provide students with a highly translational research opportu…" at bounding box center [667, 437] width 698 height 33
drag, startPoint x: 804, startPoint y: 396, endPoint x: 869, endPoint y: 408, distance: 66.4
click at [869, 421] on p "This project will provide students with a highly translational research opportu…" at bounding box center [667, 437] width 698 height 33
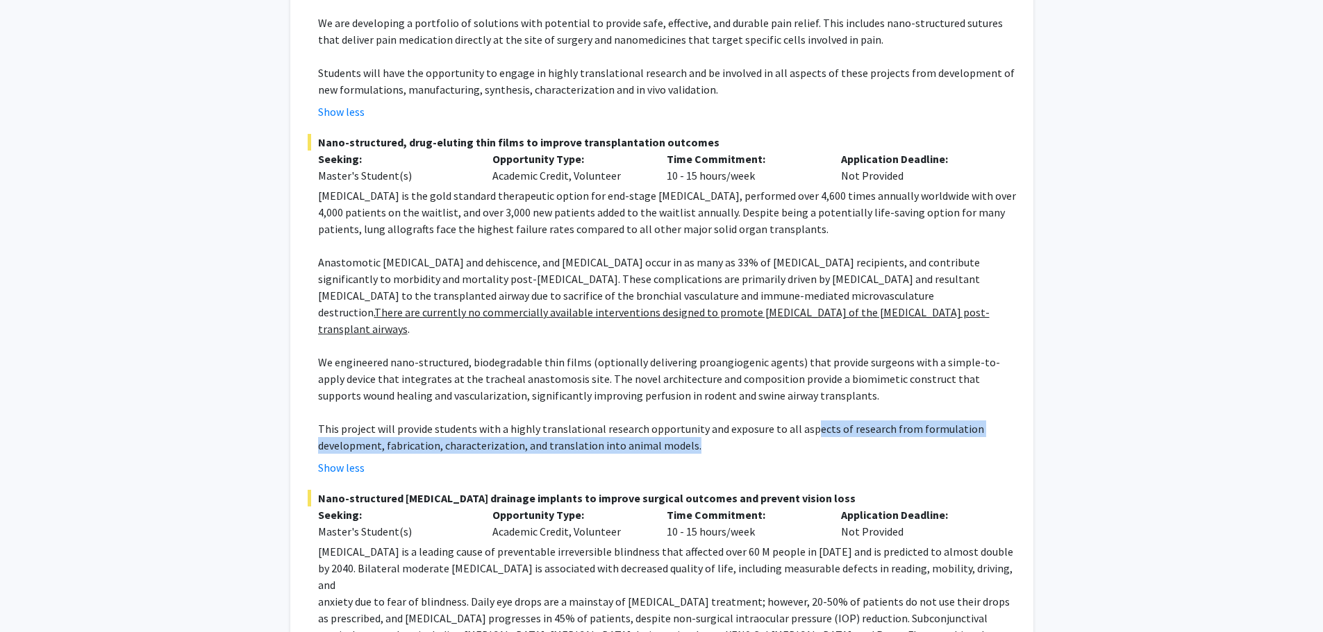
click at [869, 421] on p "This project will provide students with a highly translational research opportu…" at bounding box center [667, 437] width 698 height 33
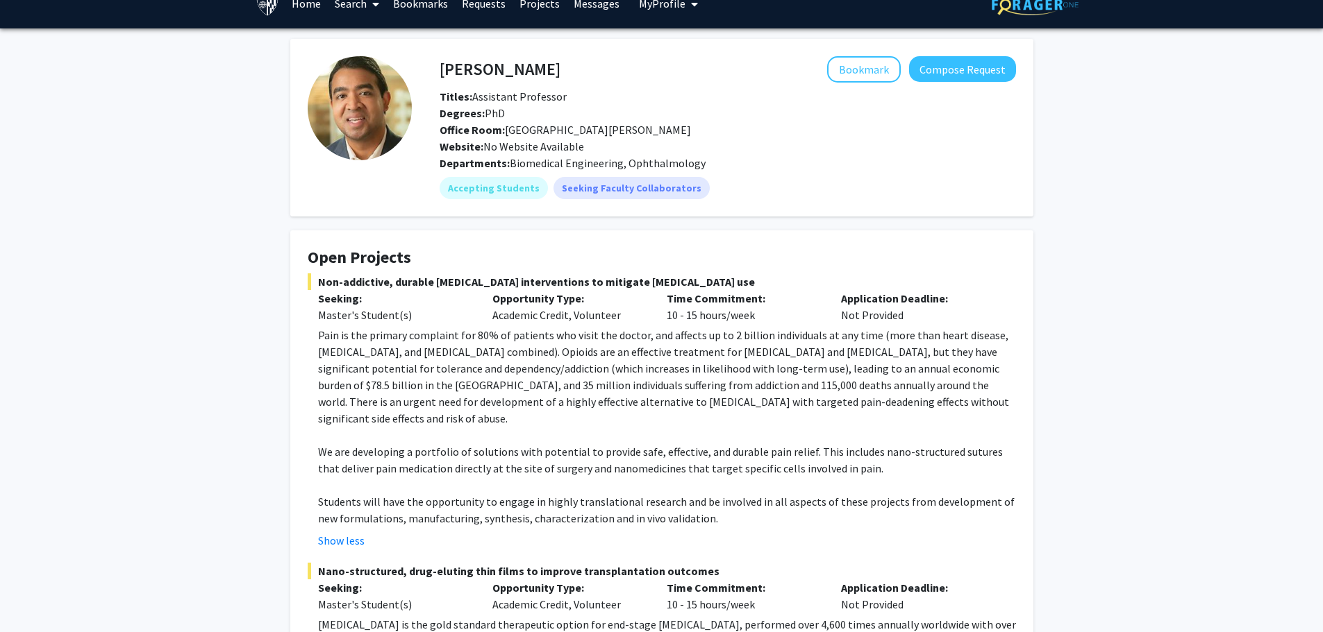
scroll to position [0, 0]
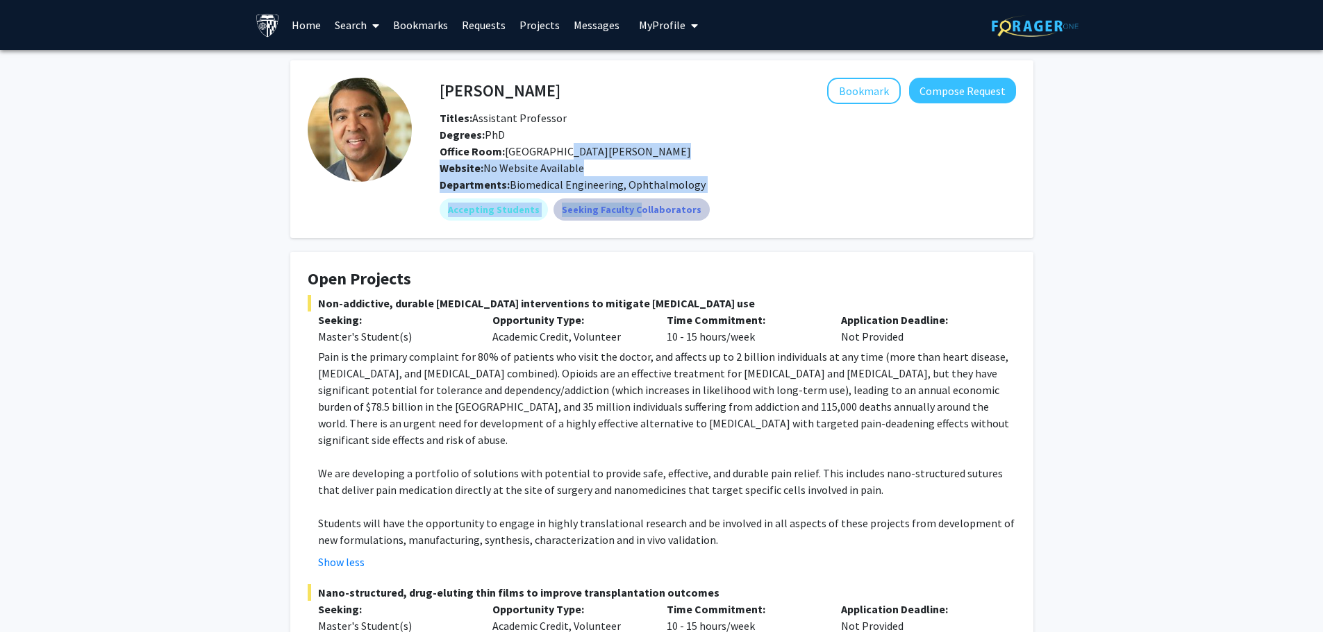
drag, startPoint x: 557, startPoint y: 149, endPoint x: 622, endPoint y: 203, distance: 84.4
click at [622, 203] on div "Kunal Parikh Bookmark Compose Request Titles: Assistant Professor Degrees: PhD …" at bounding box center [714, 149] width 604 height 143
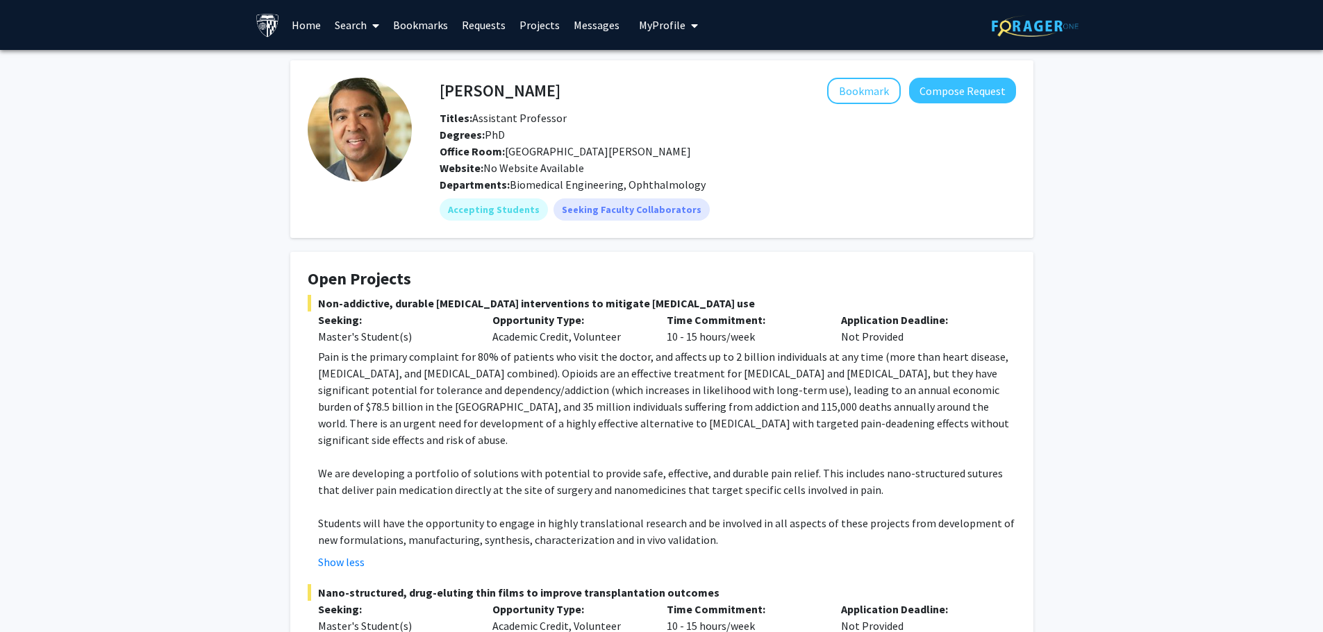
click at [703, 323] on p "Time Commitment:" at bounding box center [742, 320] width 153 height 17
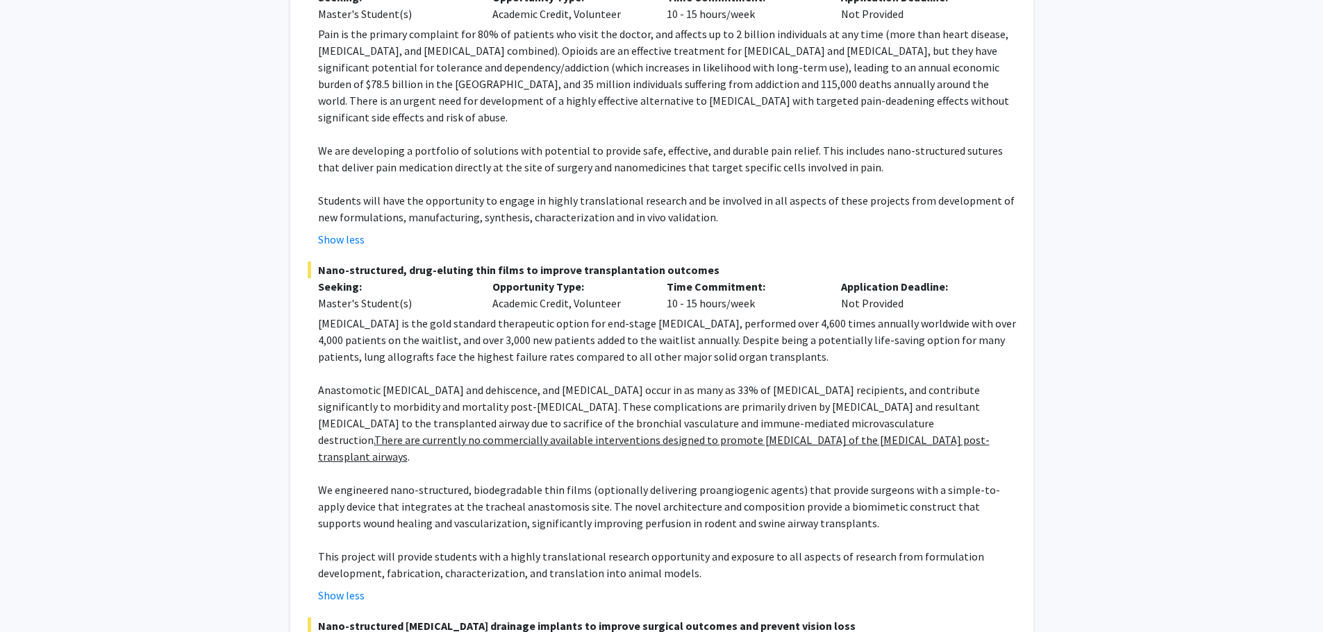
scroll to position [347, 0]
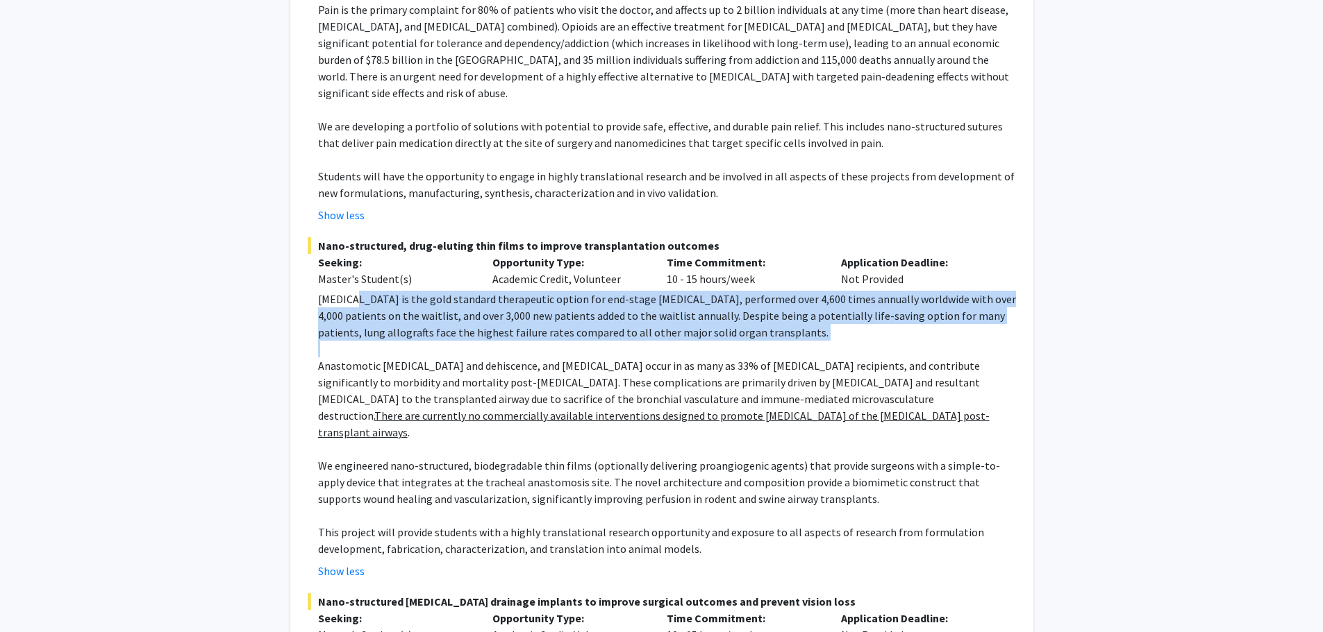
drag, startPoint x: 360, startPoint y: 278, endPoint x: 560, endPoint y: 335, distance: 207.9
click at [555, 328] on div "Lung transplantation is the gold standard therapeutic option for end-stage resp…" at bounding box center [667, 424] width 698 height 267
click at [560, 341] on p at bounding box center [667, 349] width 698 height 17
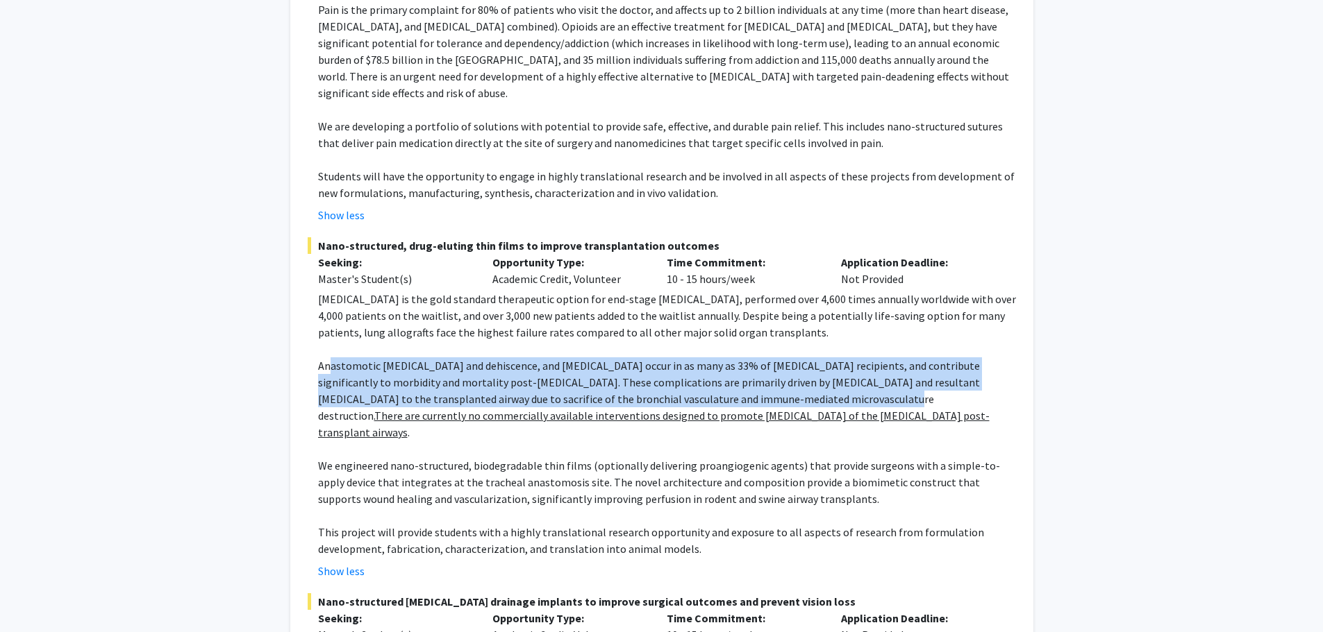
drag, startPoint x: 327, startPoint y: 346, endPoint x: 765, endPoint y: 389, distance: 440.2
click at [765, 389] on p "Anastomotic stenosis and dehiscence, and bronchial infection occur in as many a…" at bounding box center [667, 399] width 698 height 83
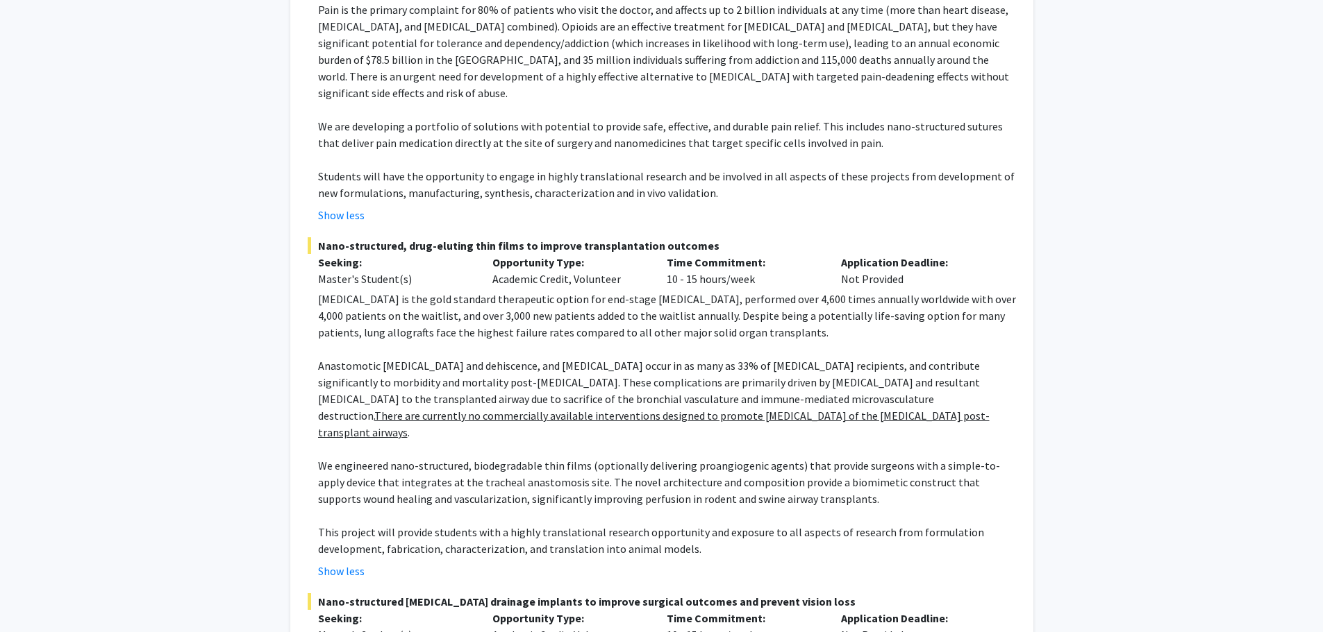
click at [875, 470] on p "We engineered nano-structured, biodegradable thin films (optionally delivering …" at bounding box center [667, 483] width 698 height 50
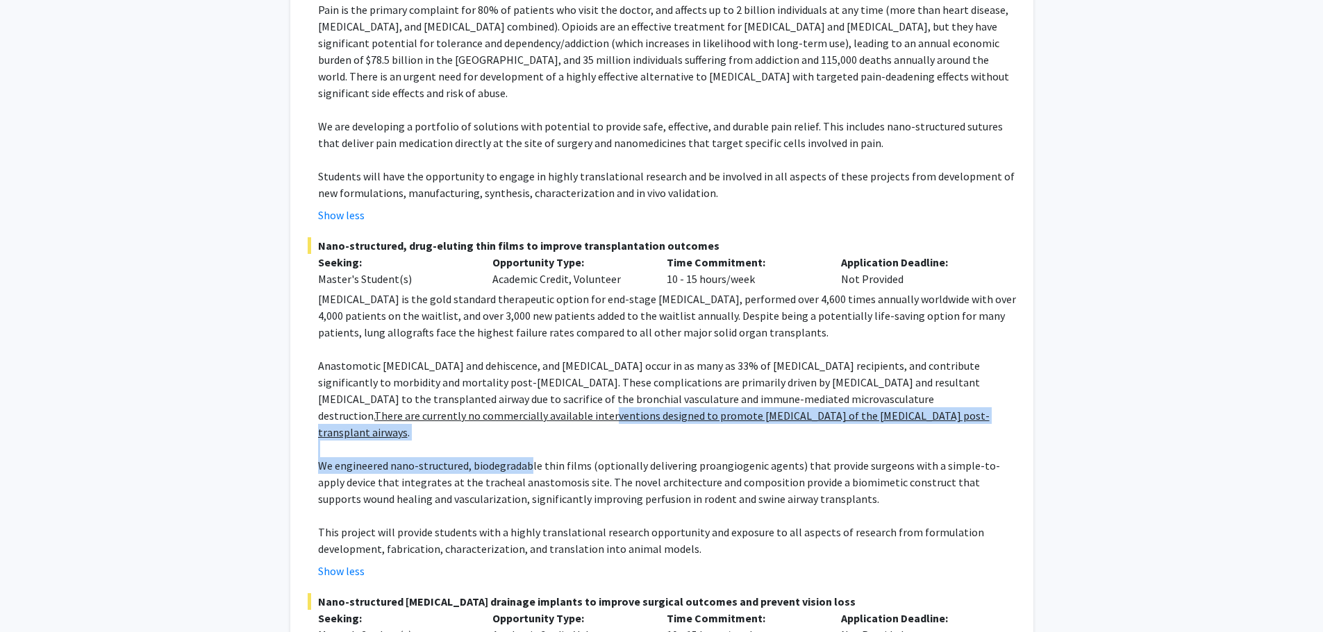
drag, startPoint x: 383, startPoint y: 400, endPoint x: 529, endPoint y: 426, distance: 148.2
click at [529, 426] on div "Lung transplantation is the gold standard therapeutic option for end-stage resp…" at bounding box center [667, 424] width 698 height 267
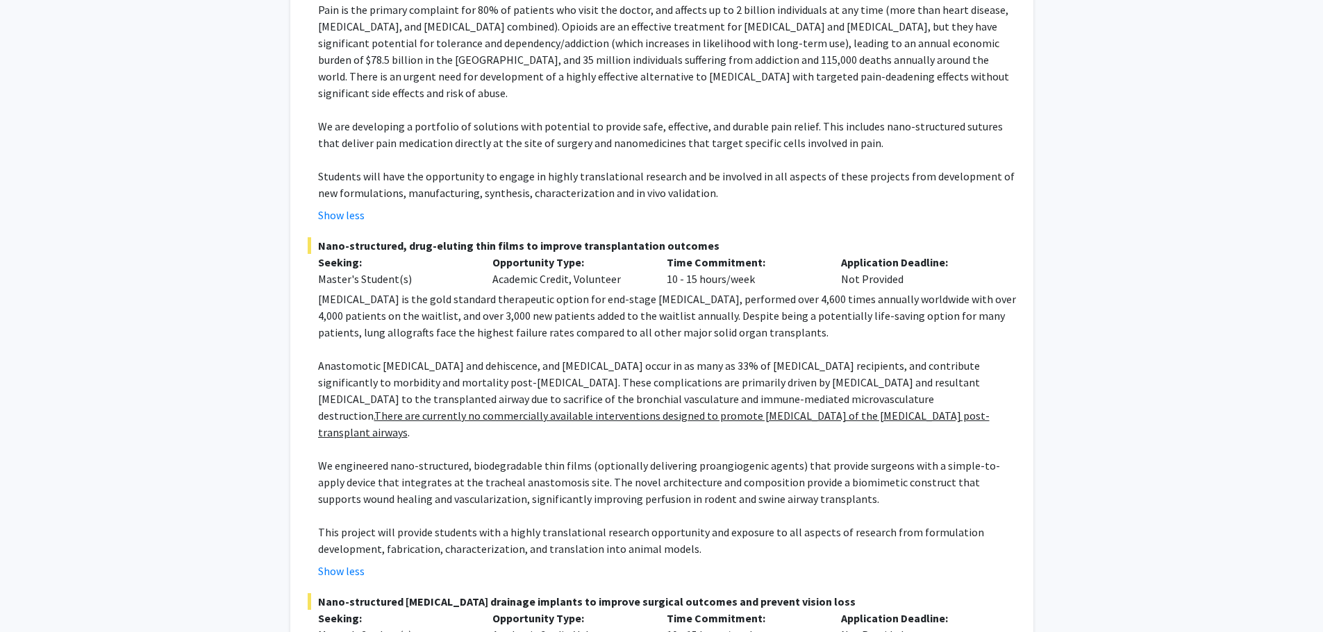
click at [523, 507] on p at bounding box center [667, 515] width 698 height 17
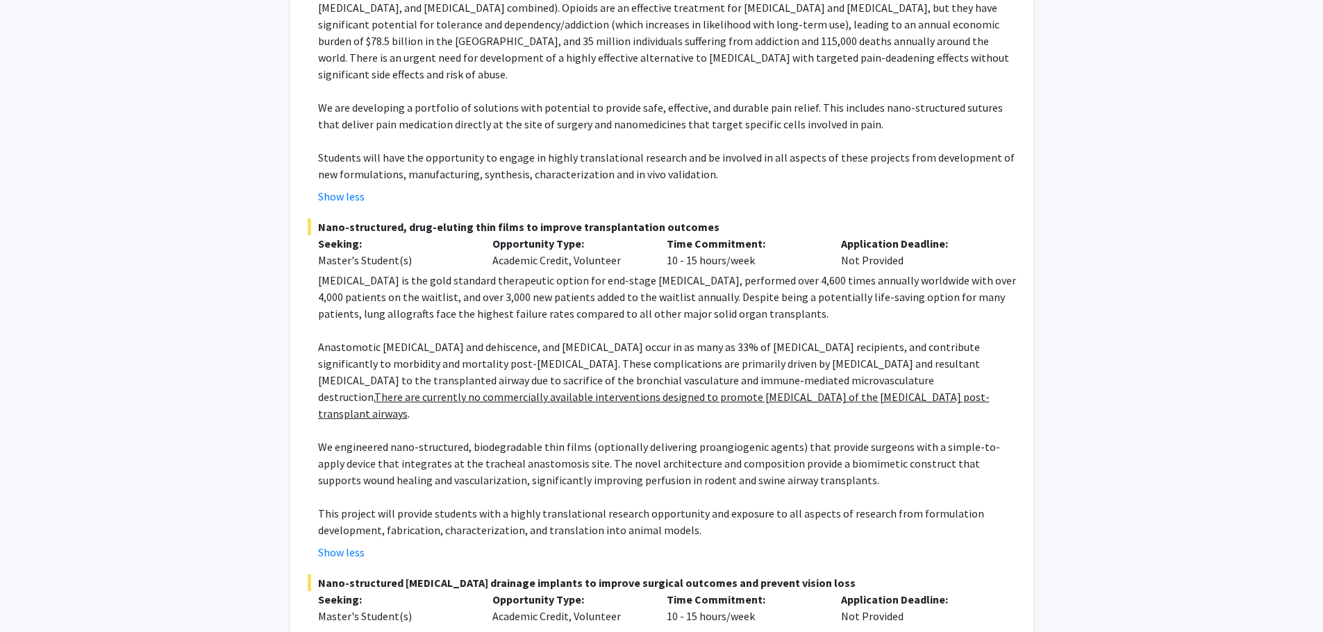
scroll to position [417, 0]
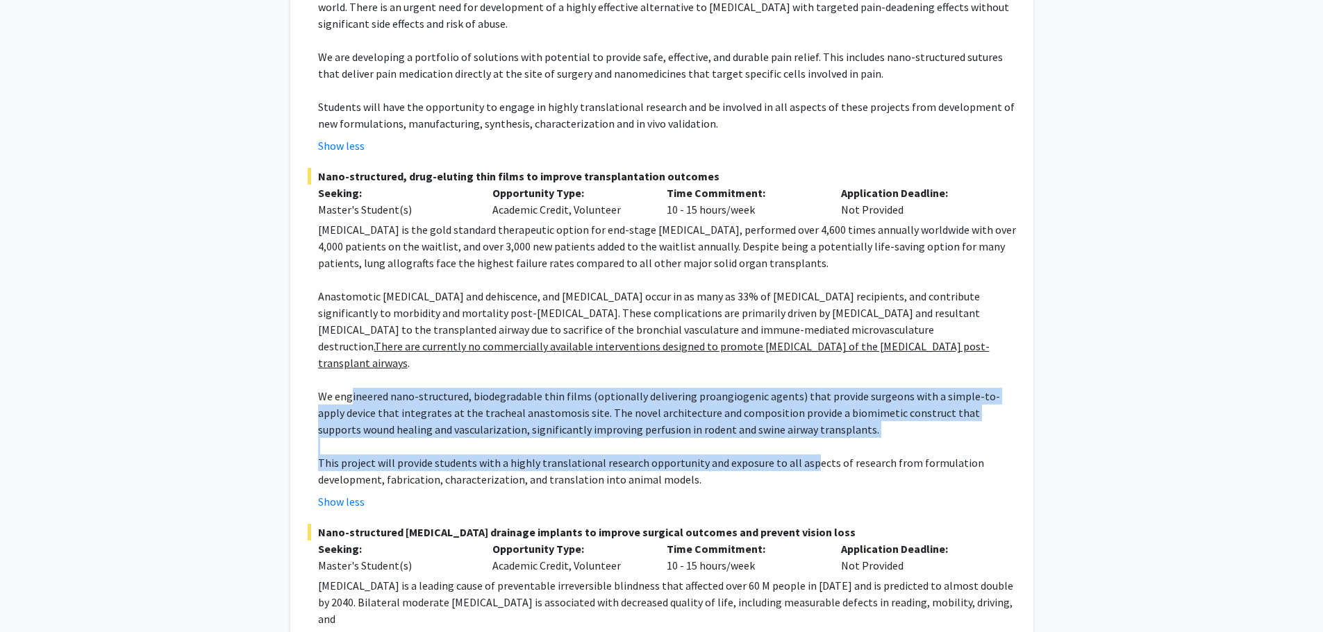
drag, startPoint x: 349, startPoint y: 357, endPoint x: 800, endPoint y: 433, distance: 457.7
click at [800, 433] on div "Lung transplantation is the gold standard therapeutic option for end-stage resp…" at bounding box center [667, 354] width 698 height 267
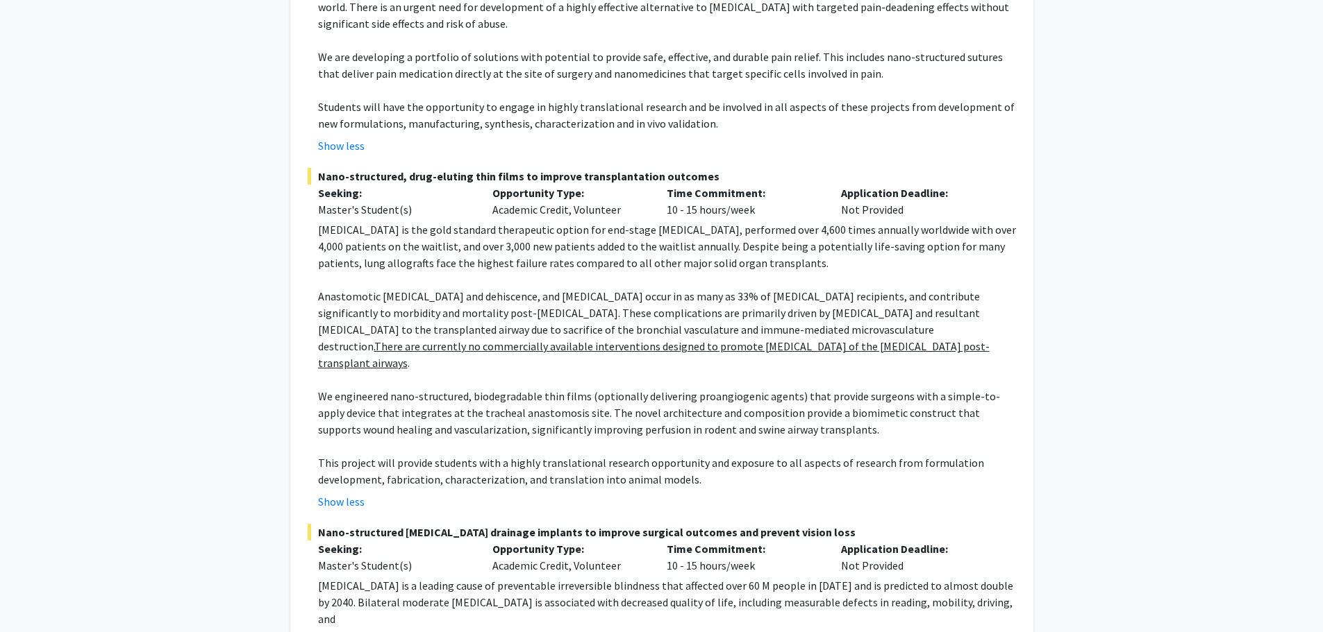
click at [804, 455] on p "This project will provide students with a highly translational research opportu…" at bounding box center [667, 471] width 698 height 33
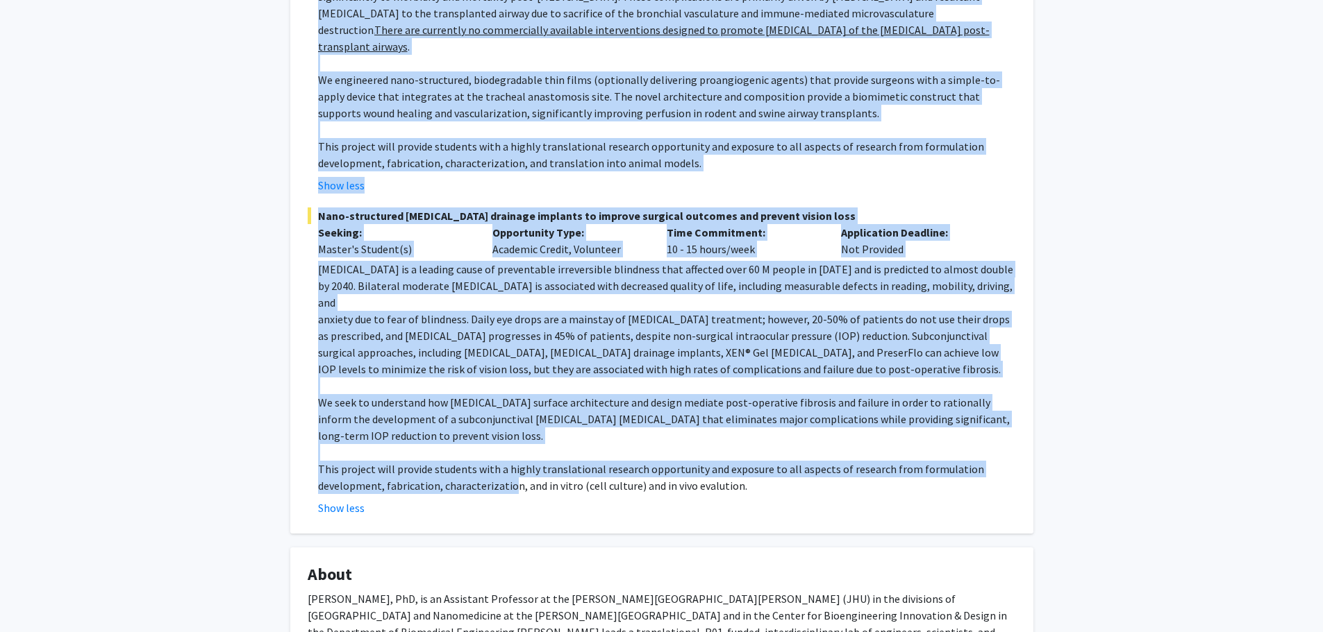
scroll to position [764, 0]
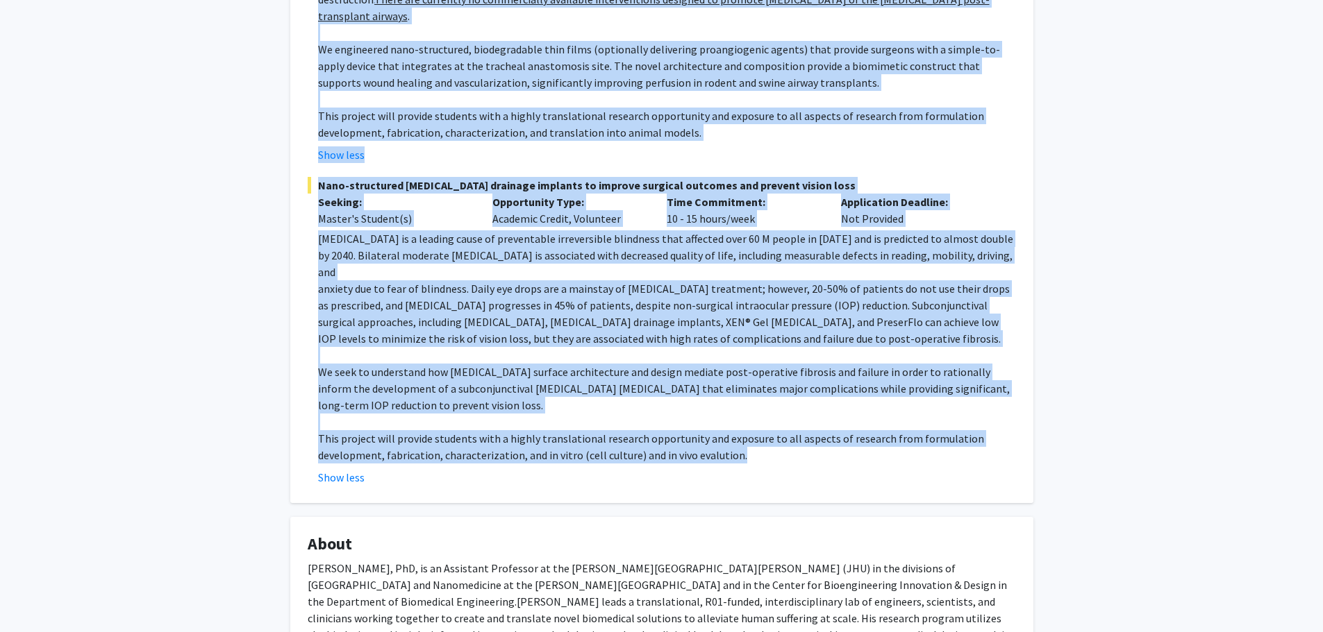
drag, startPoint x: 296, startPoint y: 275, endPoint x: 798, endPoint y: 410, distance: 520.5
copy fg-card "Open Projects Non-addictive, durable post-operative pain interventions to mitig…"
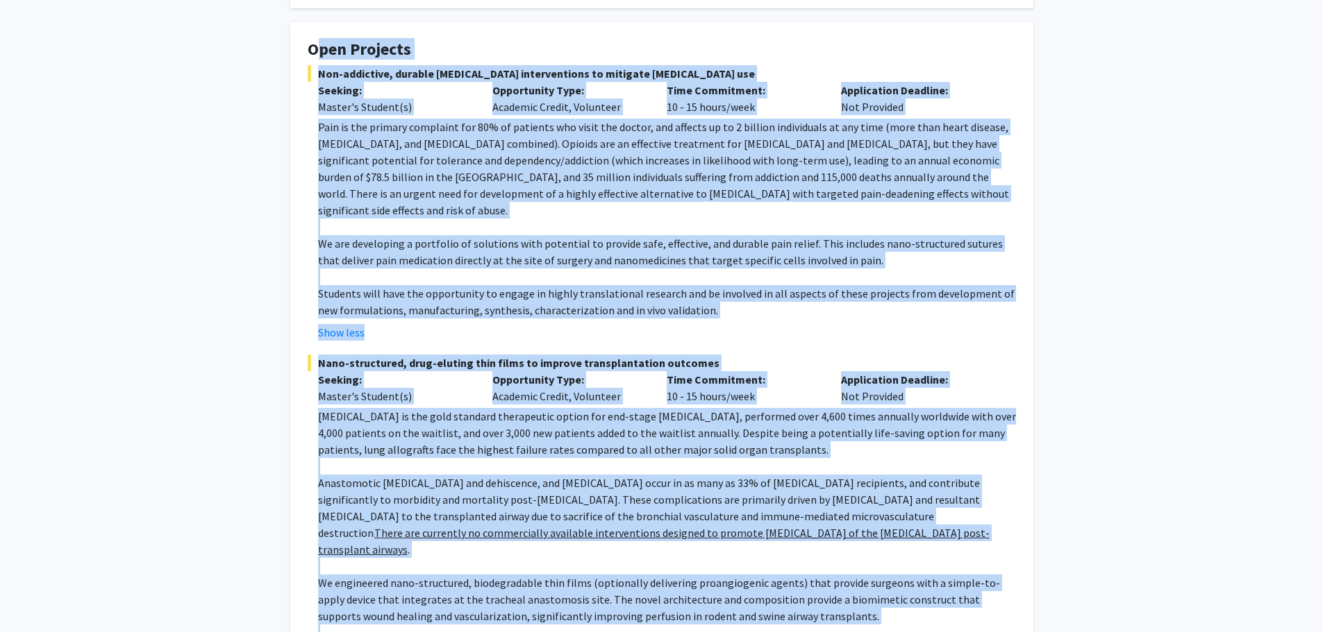
scroll to position [208, 0]
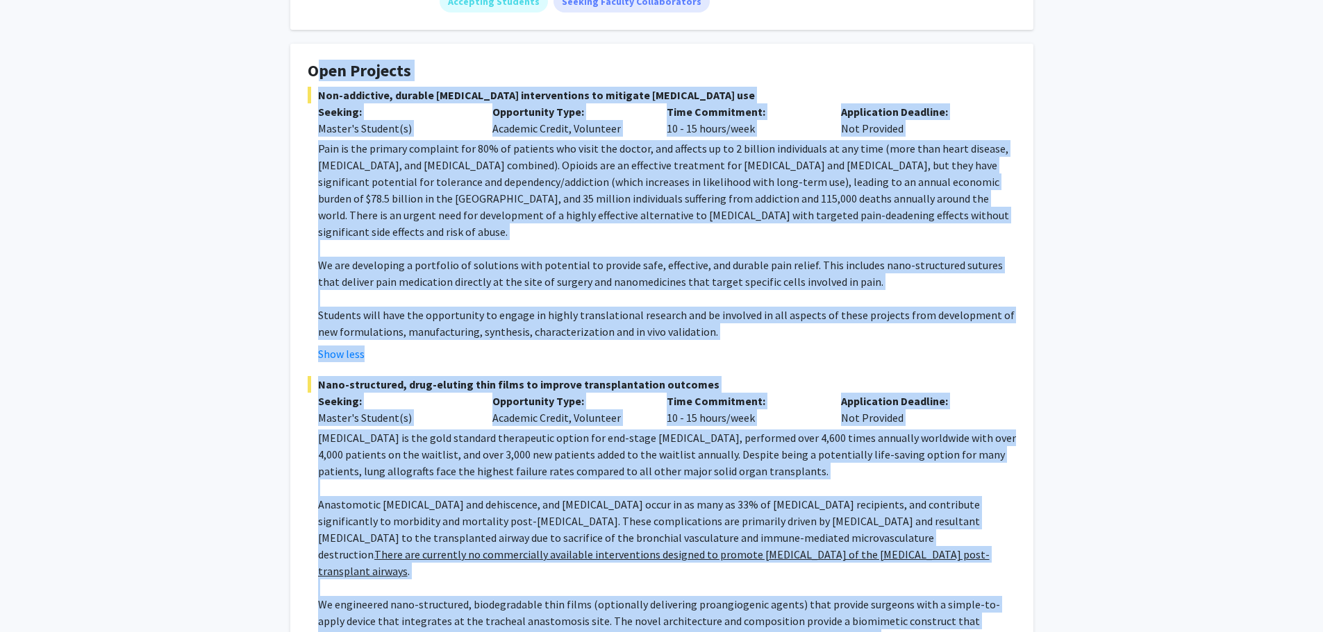
click at [729, 240] on p at bounding box center [667, 248] width 698 height 17
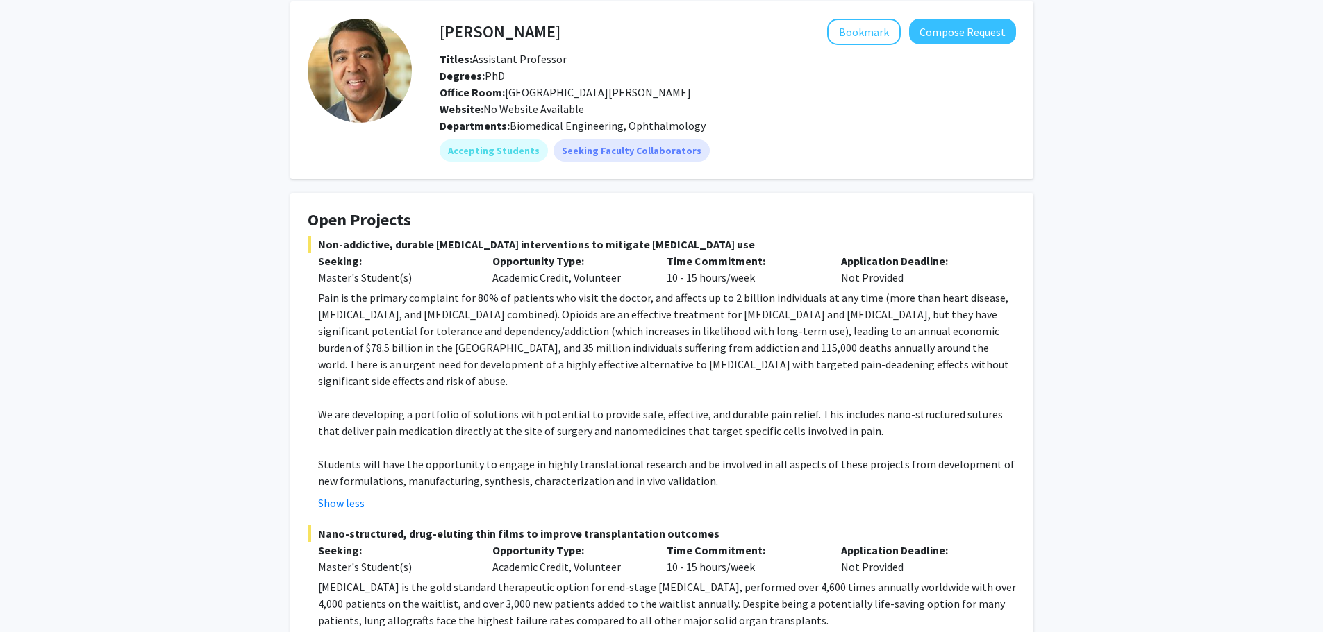
scroll to position [0, 0]
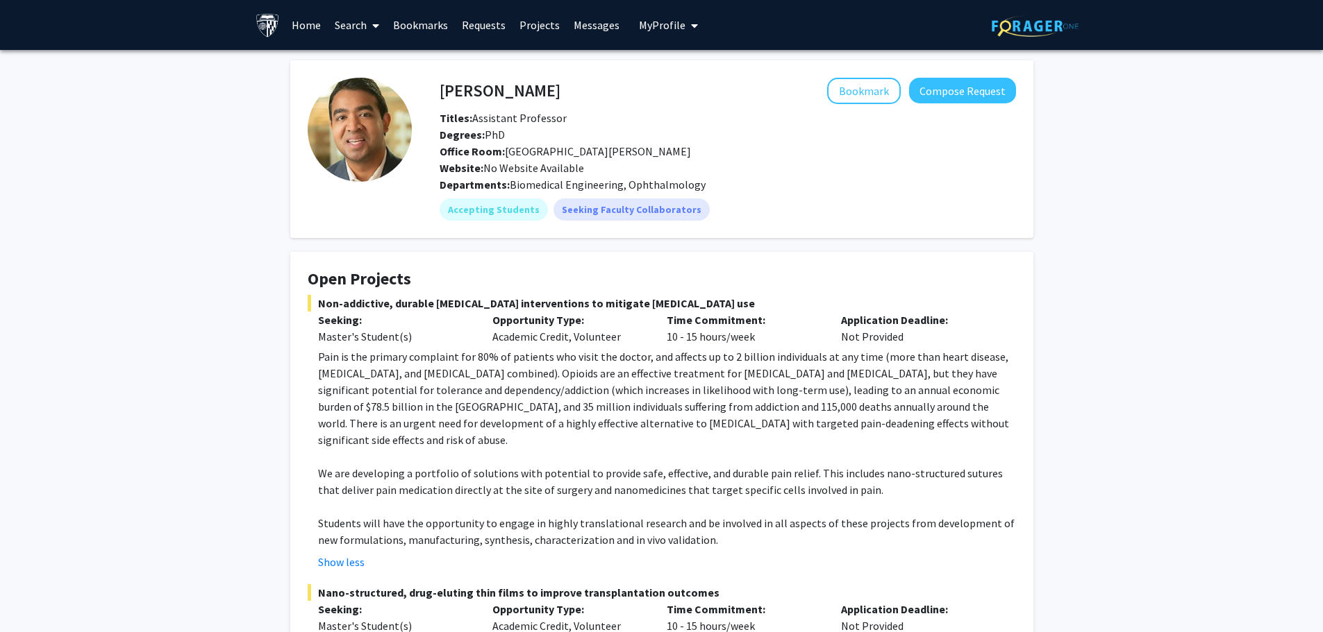
drag, startPoint x: 468, startPoint y: 86, endPoint x: 431, endPoint y: 92, distance: 37.2
click at [431, 92] on div "Kunal Parikh Bookmark Compose Request Titles: Assistant Professor Degrees: PhD …" at bounding box center [714, 149] width 604 height 143
drag, startPoint x: 440, startPoint y: 92, endPoint x: 539, endPoint y: 96, distance: 99.4
click at [539, 96] on div "Kunal Parikh Bookmark Compose Request" at bounding box center [727, 91] width 597 height 26
copy h4 "Kunal Parikh"
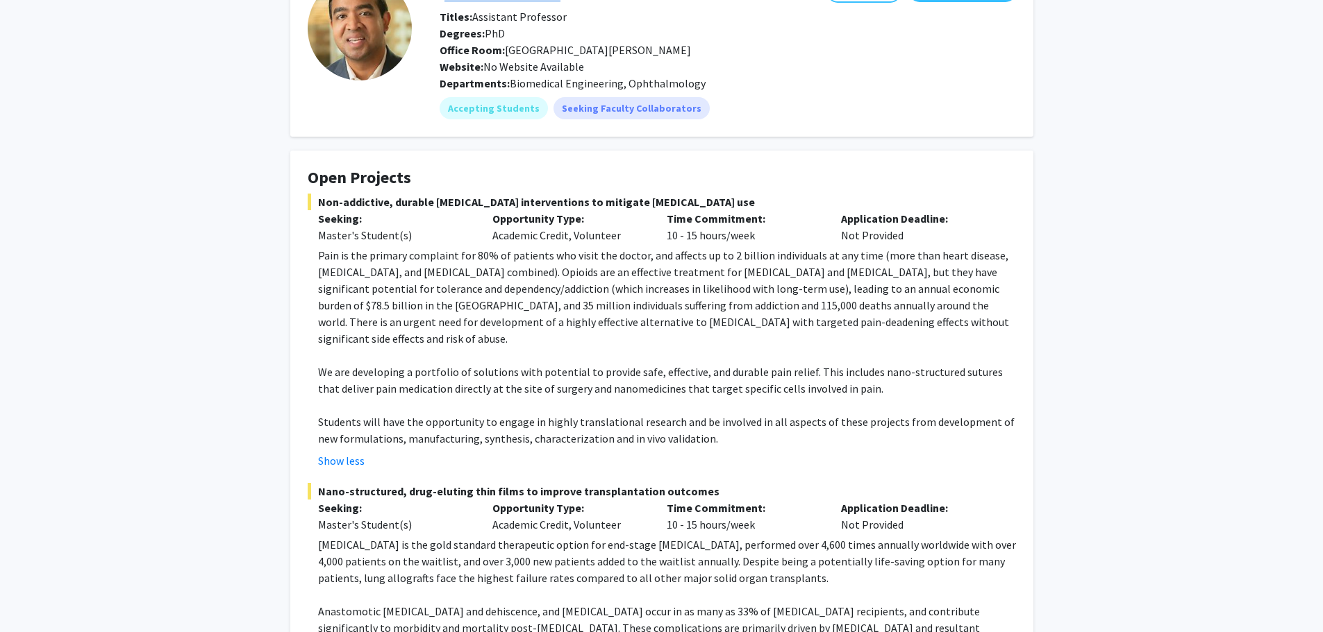
scroll to position [139, 0]
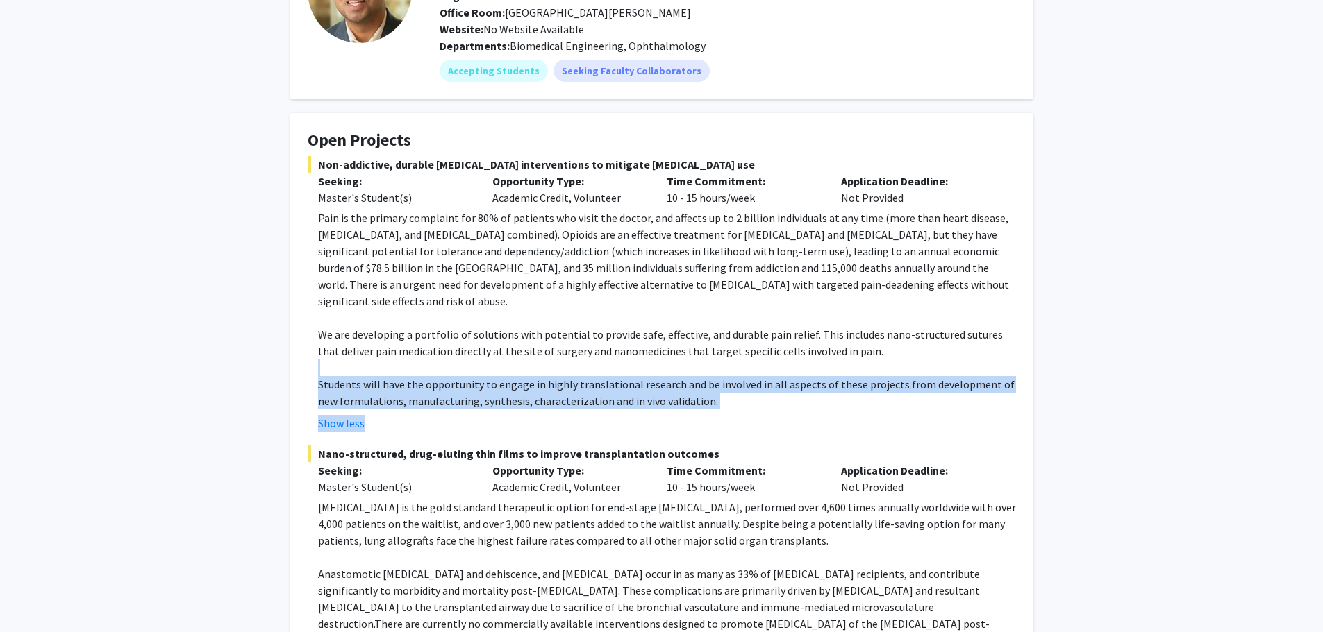
drag, startPoint x: 380, startPoint y: 356, endPoint x: 747, endPoint y: 396, distance: 369.4
click at [747, 396] on fg-read-more "Pain is the primary complaint for 80% of patients who visit the doctor, and aff…" at bounding box center [662, 321] width 708 height 222
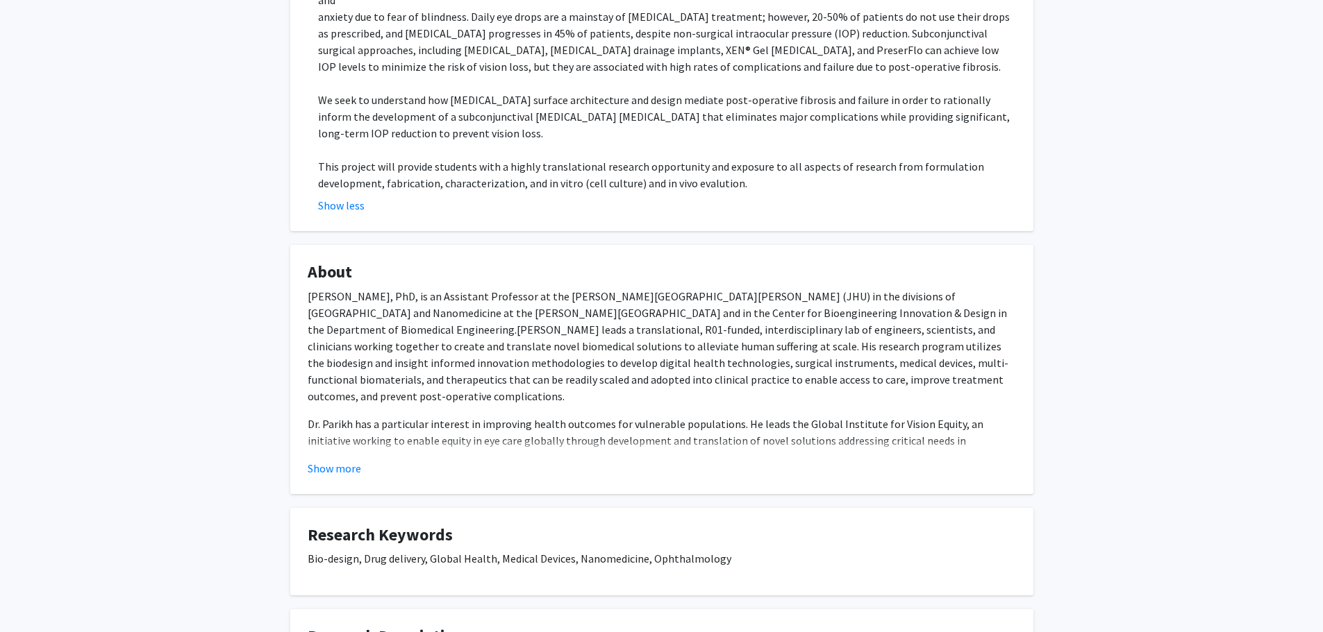
scroll to position [1041, 0]
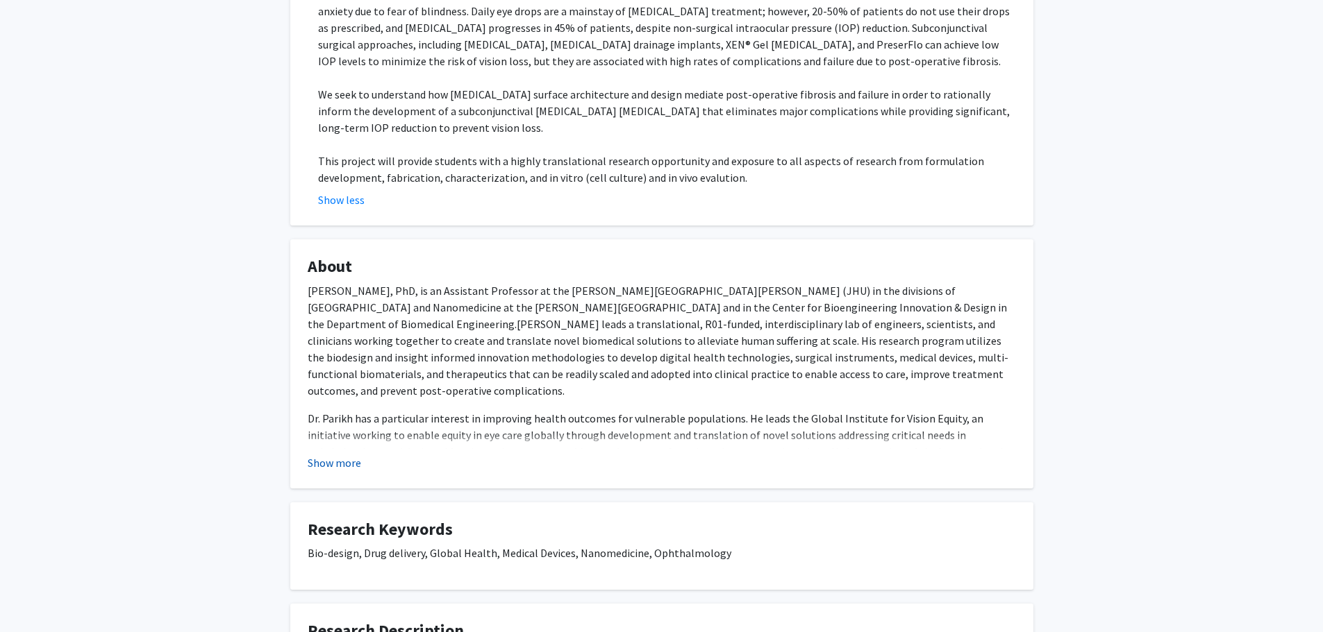
click at [344, 455] on button "Show more" at bounding box center [334, 463] width 53 height 17
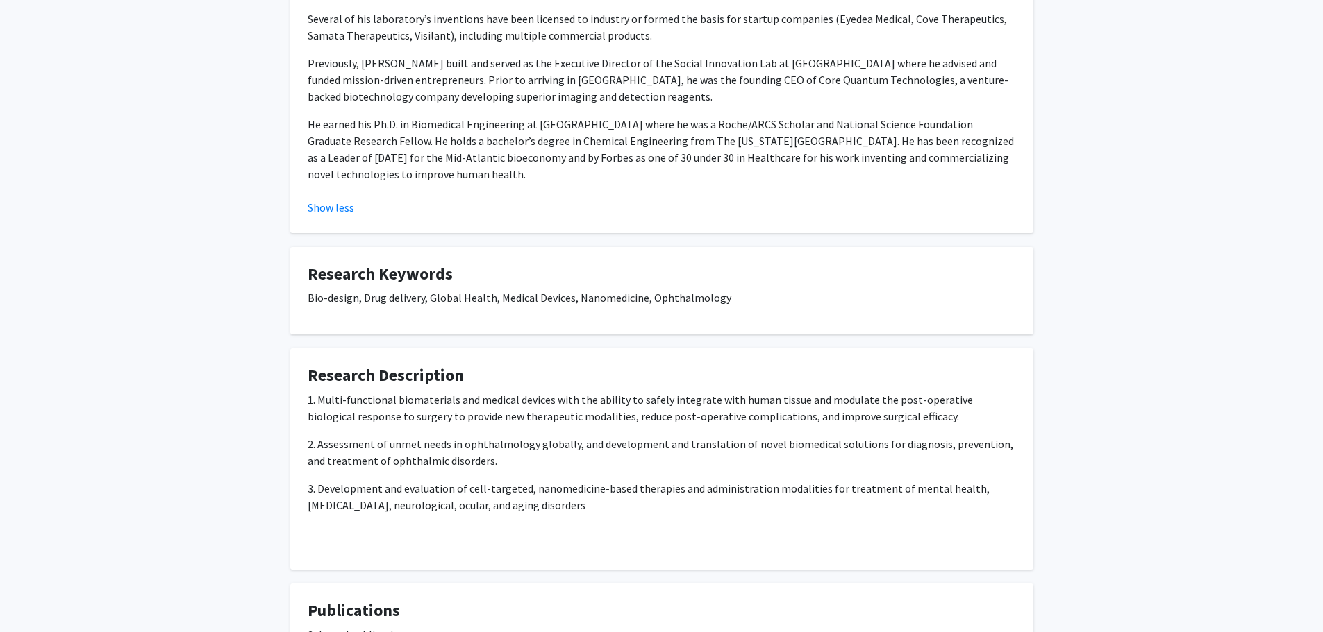
scroll to position [1736, 0]
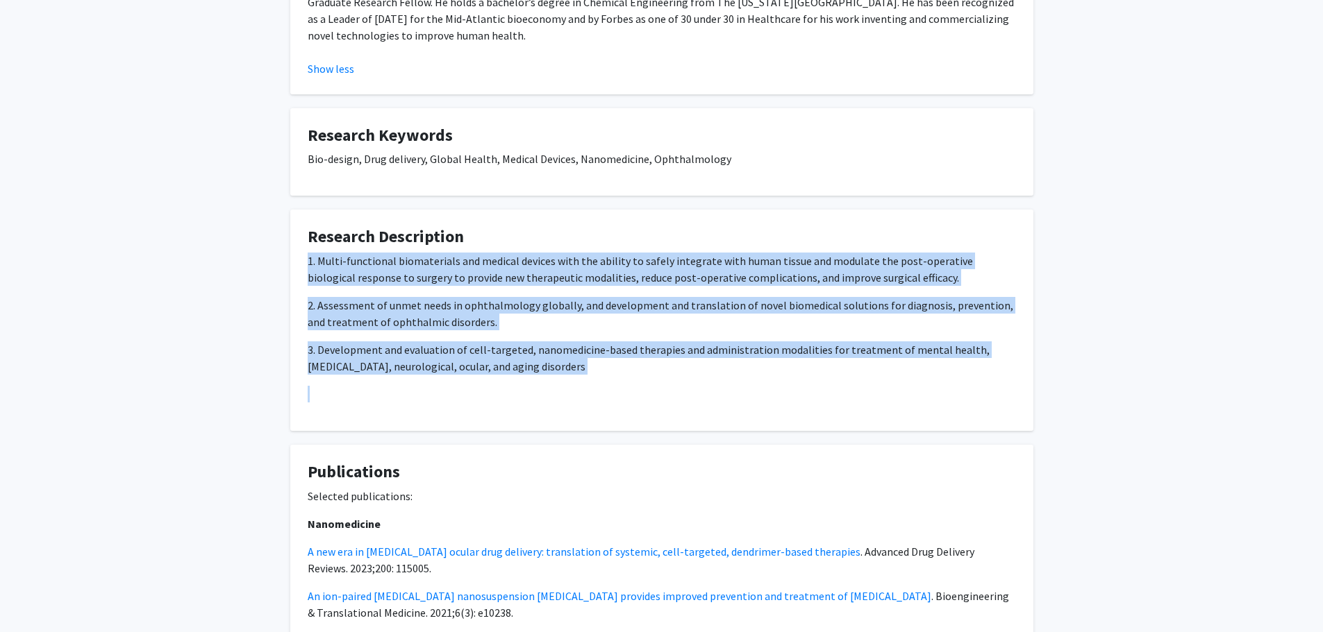
drag, startPoint x: 304, startPoint y: 187, endPoint x: 419, endPoint y: 344, distance: 194.7
click at [421, 349] on fg-card "Research Description 1. Multi-functional biomaterials and medical devices with …" at bounding box center [661, 320] width 743 height 221
click at [591, 342] on p "3. Development and evaluation of cell-targeted, nanomedicine-based therapies an…" at bounding box center [662, 358] width 708 height 33
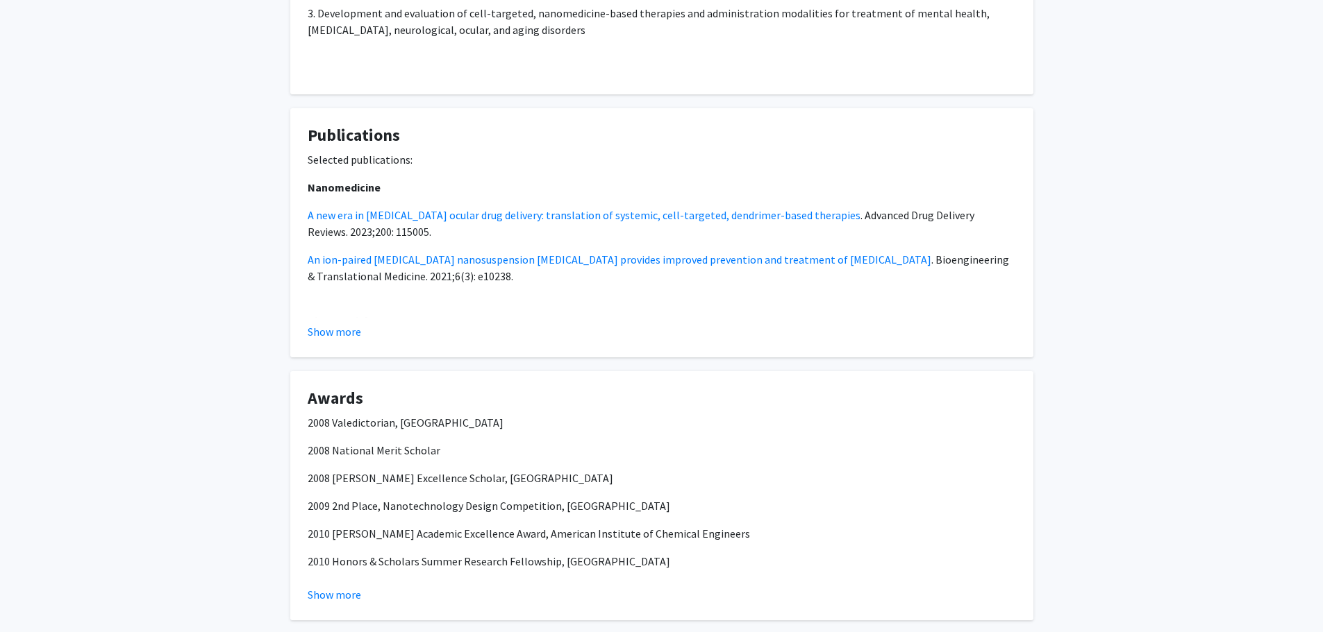
scroll to position [2081, 0]
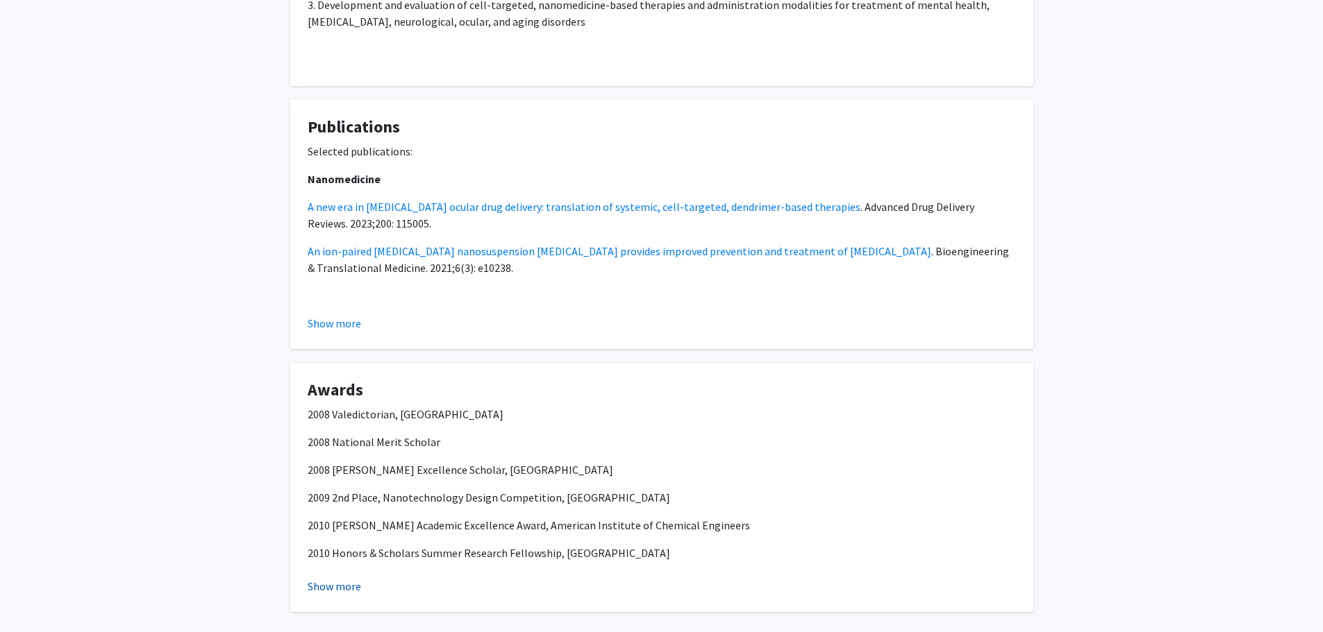
click at [351, 578] on button "Show more" at bounding box center [334, 586] width 53 height 17
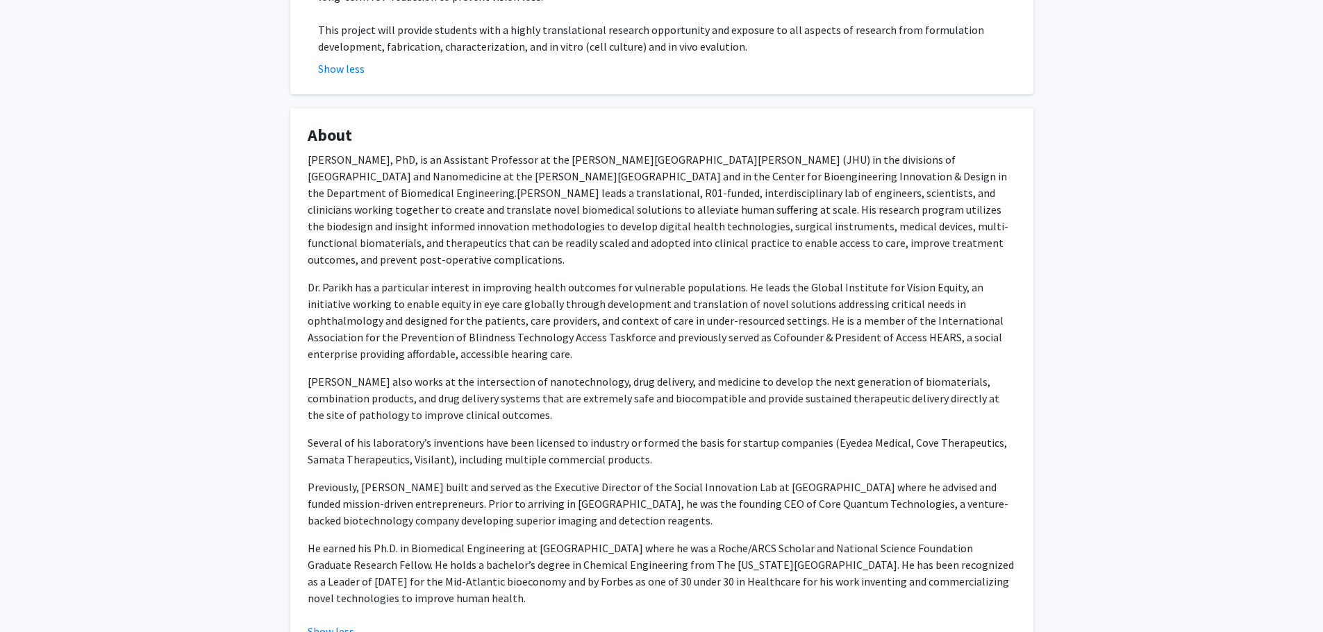
scroll to position [1180, 0]
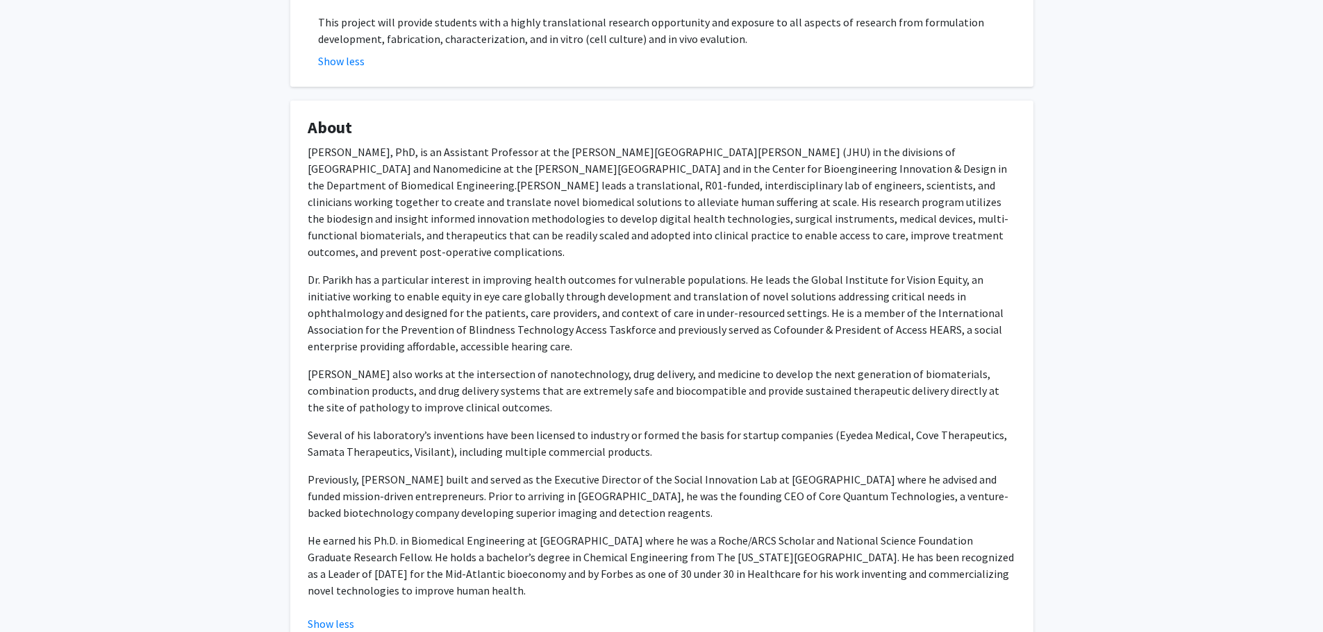
click at [526, 366] on p "Dr. Parikh also works at the intersection of nanotechnology, drug delivery, and…" at bounding box center [662, 391] width 708 height 50
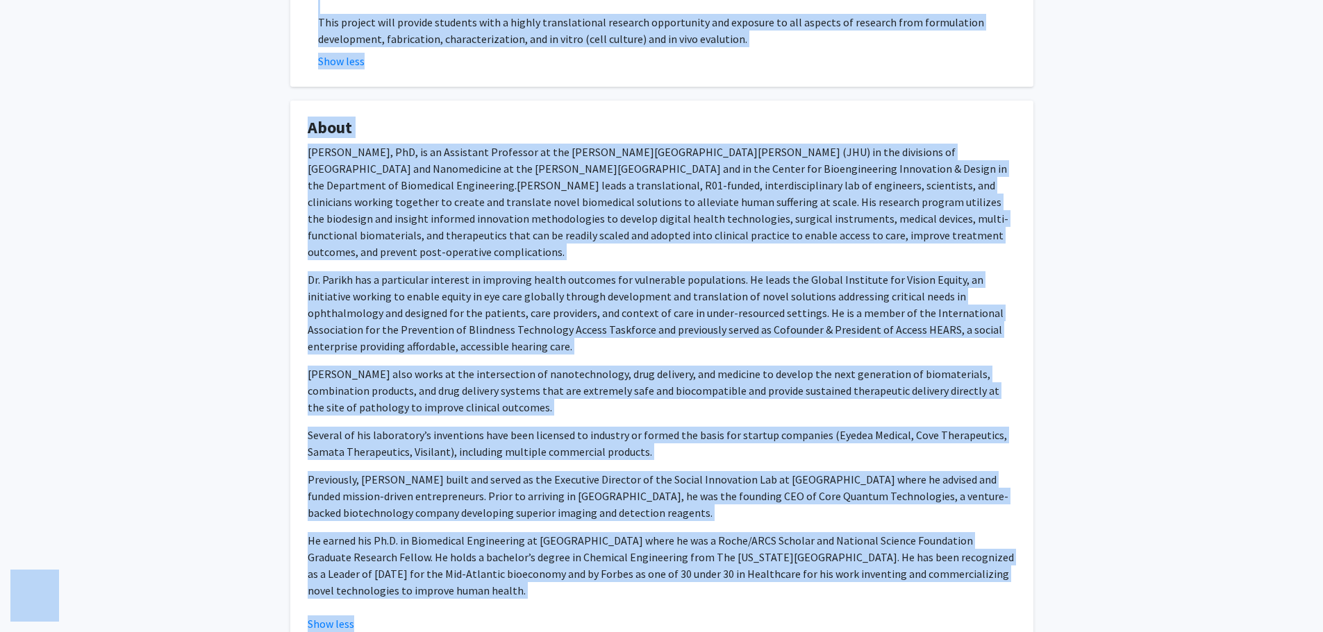
click at [528, 366] on p "Dr. Parikh also works at the intersection of nanotechnology, drug delivery, and…" at bounding box center [662, 391] width 708 height 50
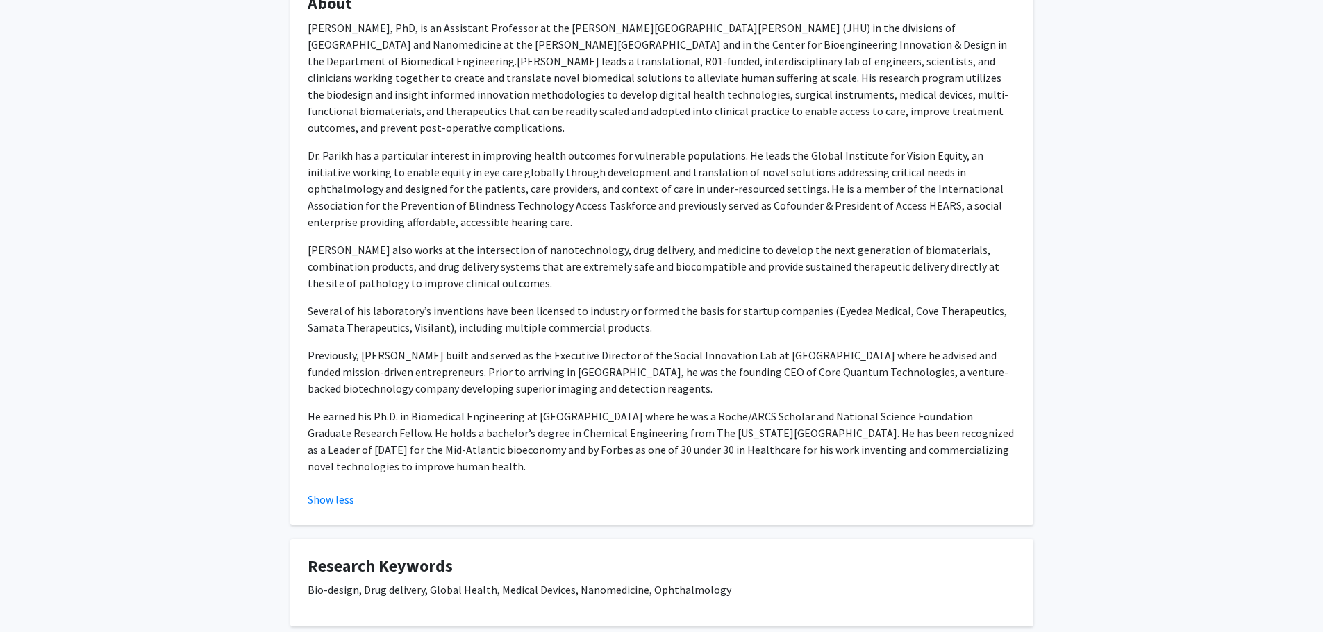
scroll to position [1319, 0]
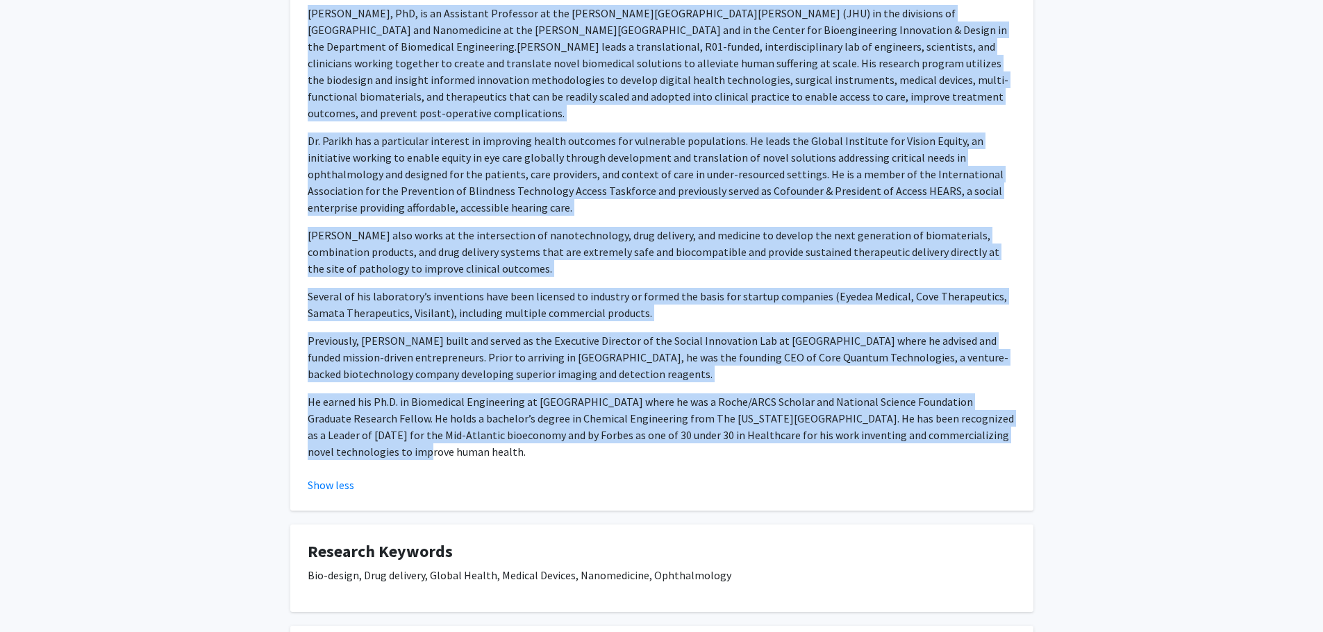
copy div "Kunal Parikh, PhD, is an Assistant Professor at the Johns Hopkins University Sc…"
drag, startPoint x: 303, startPoint y: 98, endPoint x: 458, endPoint y: 392, distance: 332.9
click at [458, 392] on fg-card "About Kunal Parikh, PhD, is an Assistant Professor at the Johns Hopkins Univers…" at bounding box center [661, 236] width 743 height 549
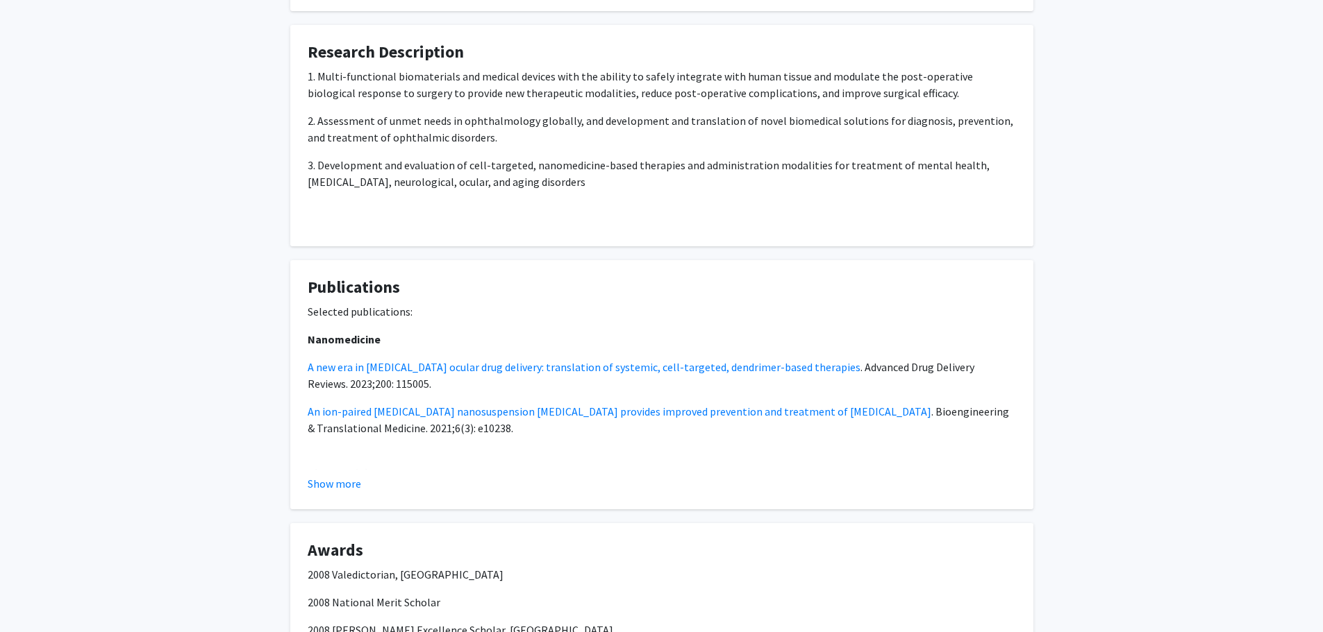
scroll to position [2013, 0]
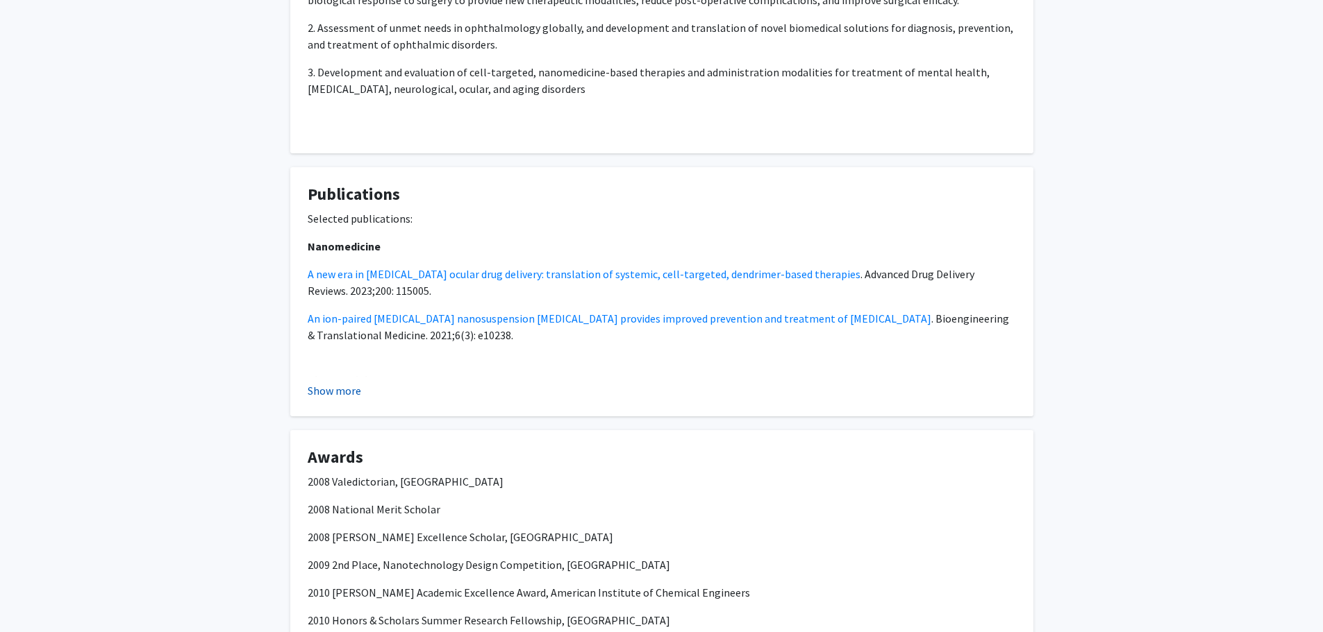
click at [348, 383] on button "Show more" at bounding box center [334, 391] width 53 height 17
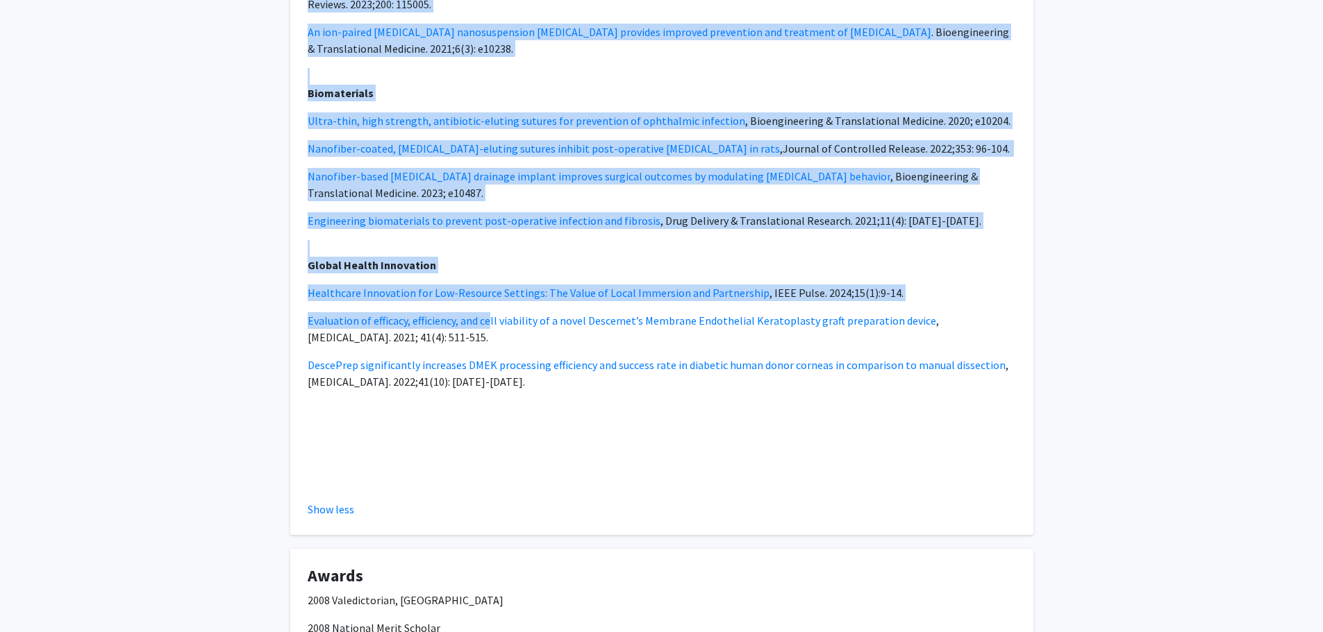
scroll to position [2360, 0]
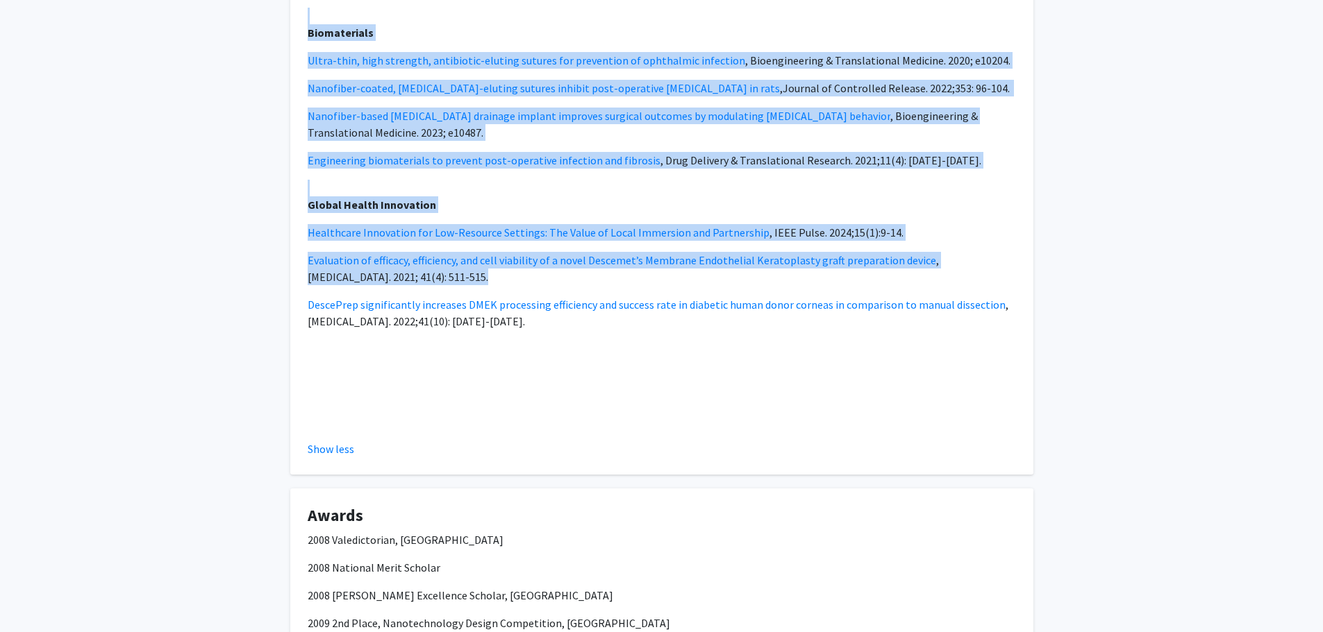
copy div "Nanomedicine A new era in posterior segment ocular drug delivery: translation o…"
drag, startPoint x: 302, startPoint y: 174, endPoint x: 509, endPoint y: 282, distance: 233.2
click at [509, 282] on fg-card "Publications Selected publications: Nanomedicine A new era in posterior segment…" at bounding box center [661, 147] width 743 height 655
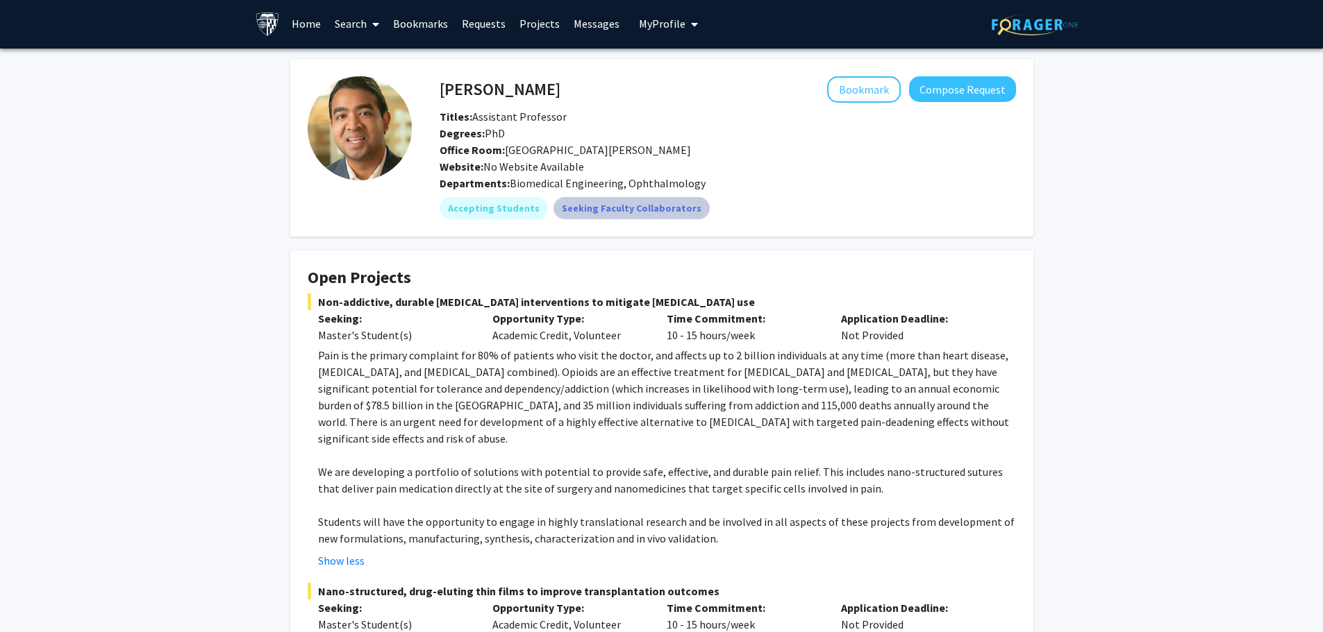
scroll to position [0, 0]
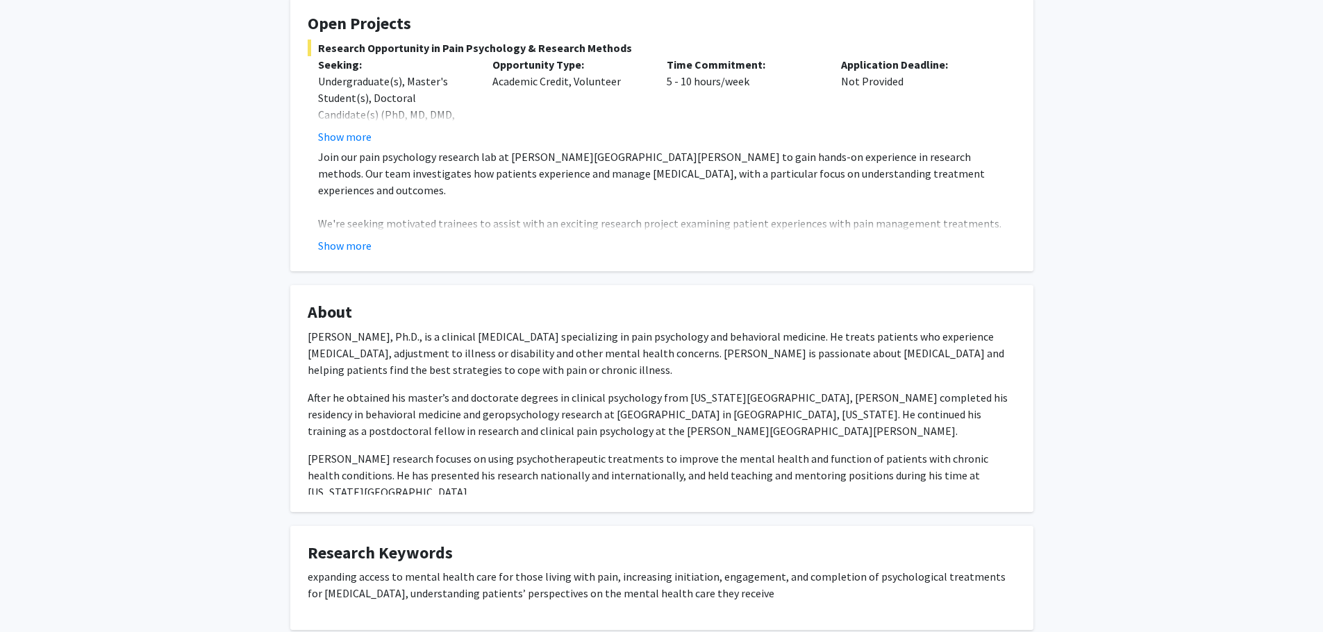
scroll to position [278, 0]
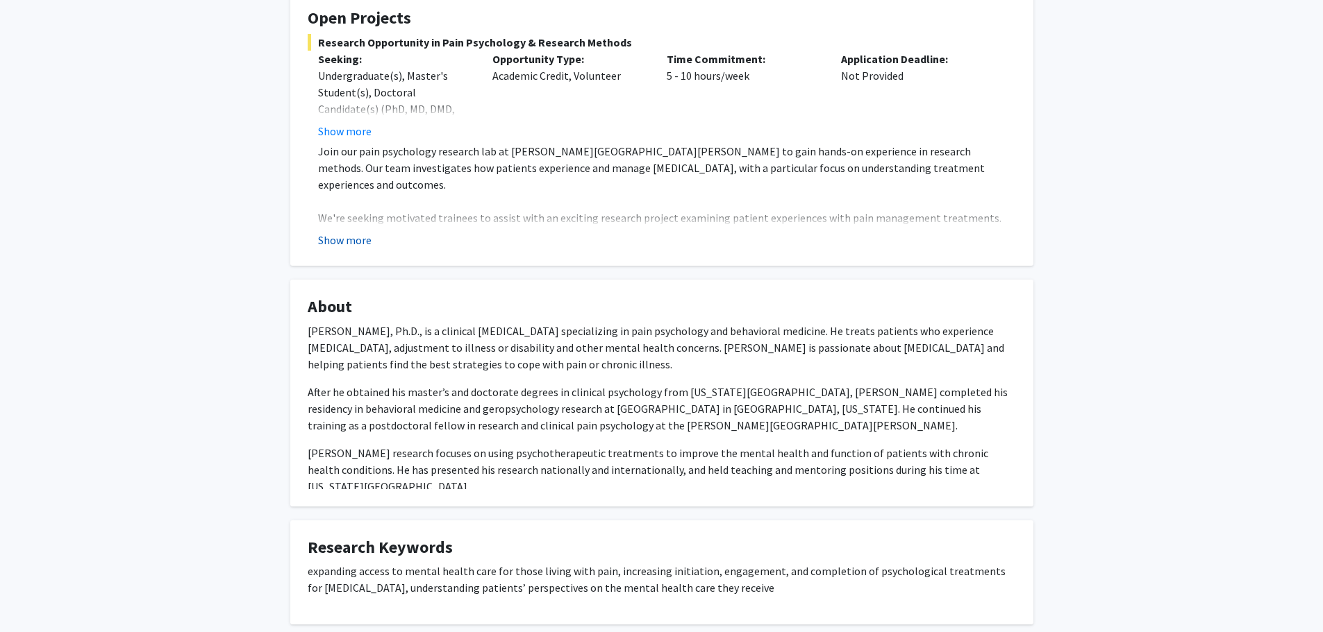
click at [358, 232] on button "Show more" at bounding box center [344, 240] width 53 height 17
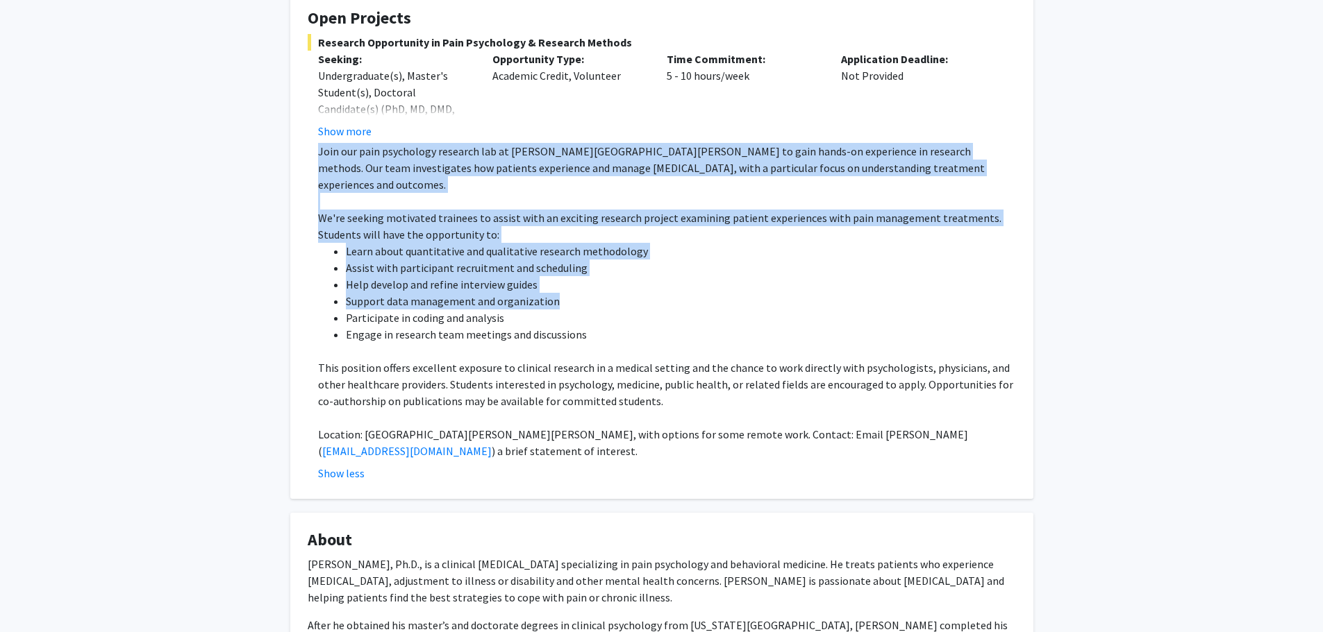
drag, startPoint x: 313, startPoint y: 127, endPoint x: 597, endPoint y: 265, distance: 315.8
click at [597, 265] on fg-read-more "Join our pain psychology research lab at [PERSON_NAME][GEOGRAPHIC_DATA][PERSON_…" at bounding box center [662, 312] width 708 height 339
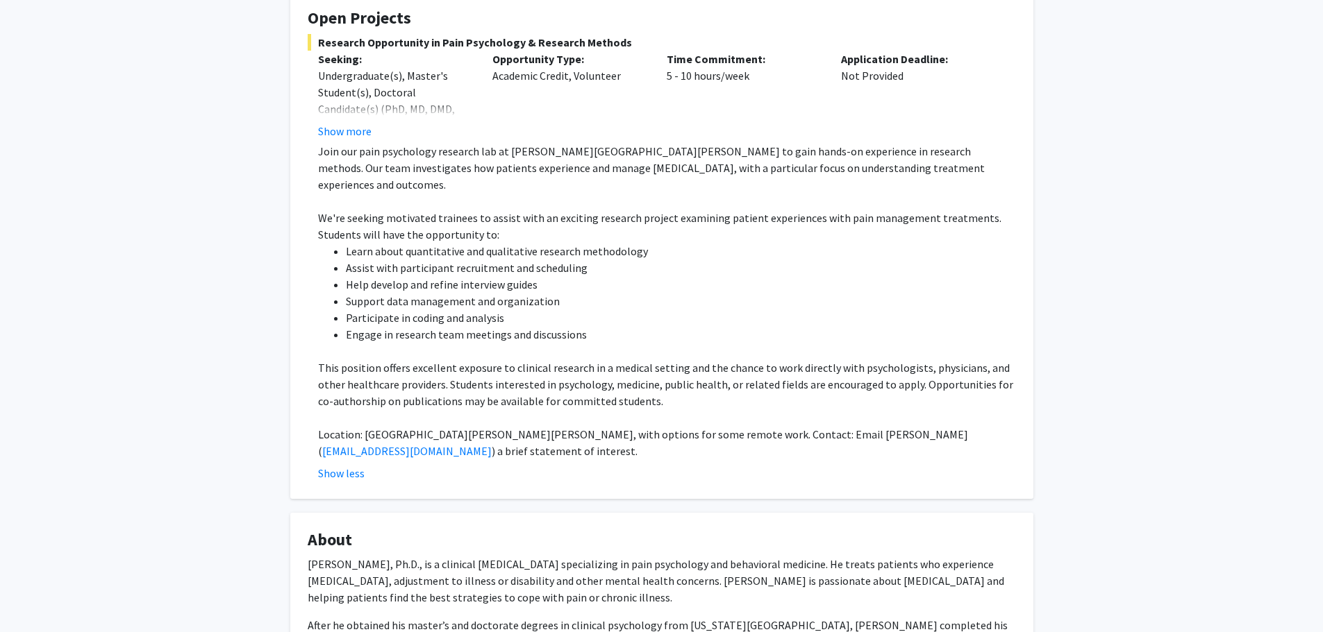
click at [673, 410] on p at bounding box center [667, 418] width 698 height 17
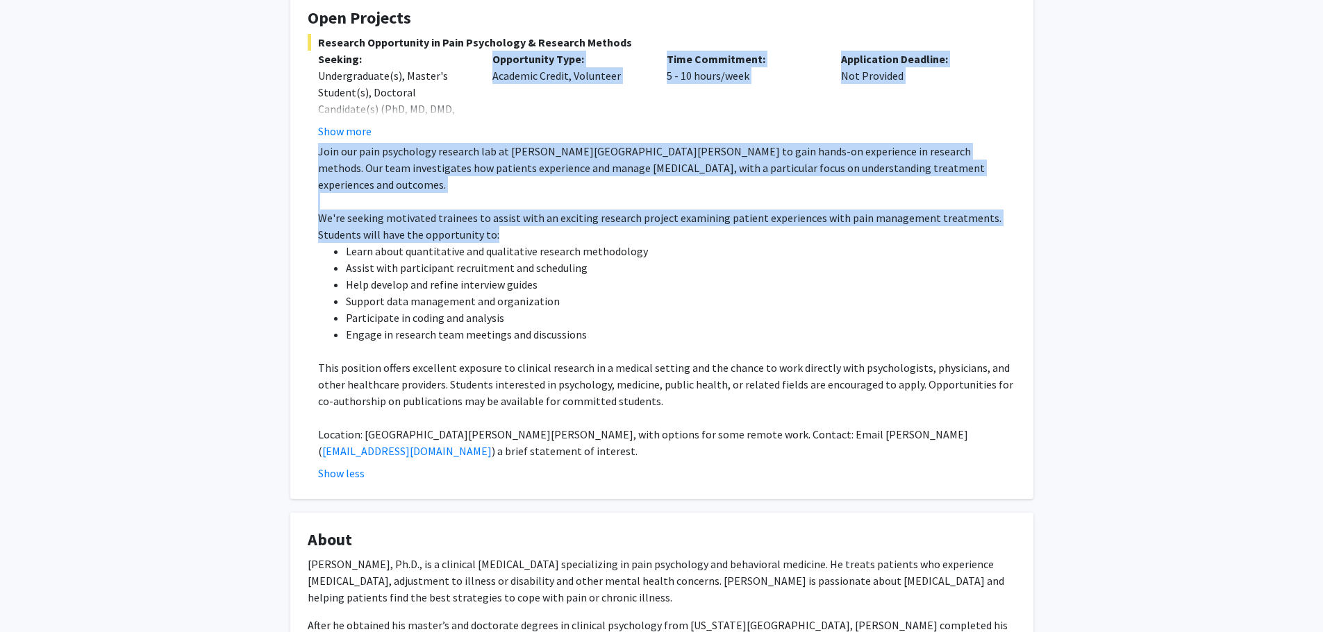
drag, startPoint x: 323, startPoint y: 123, endPoint x: 496, endPoint y: 210, distance: 194.0
click at [496, 208] on div "Research Opportunity in Pain Psychology & Research Methods Seeking: Undergradua…" at bounding box center [662, 258] width 708 height 448
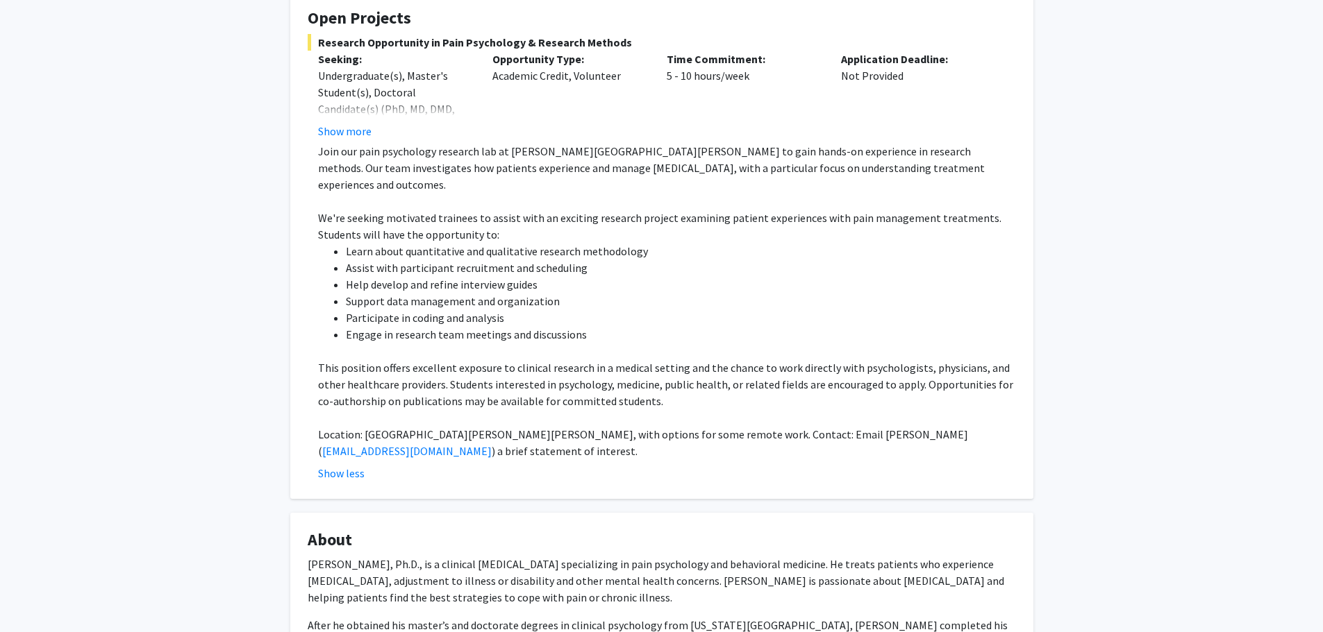
click at [497, 243] on li "Learn about quantitative and qualitative research methodology" at bounding box center [681, 251] width 670 height 17
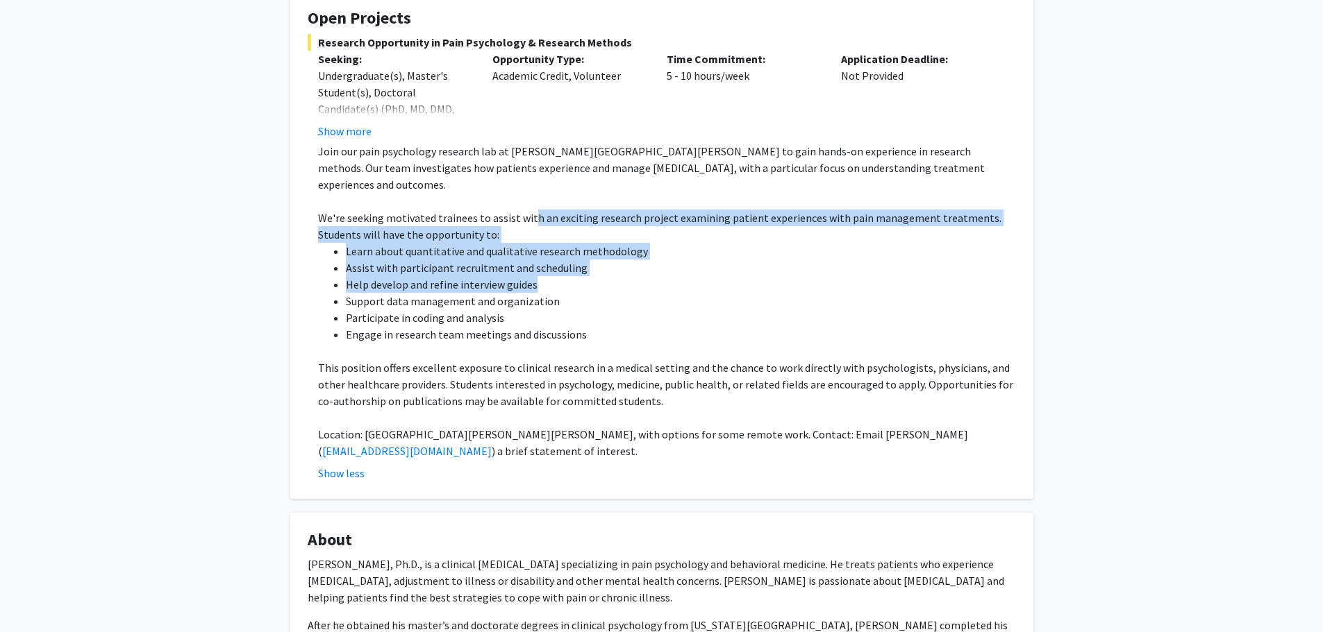
drag, startPoint x: 528, startPoint y: 183, endPoint x: 657, endPoint y: 246, distance: 143.8
click at [657, 246] on div "Join our pain psychology research lab at [PERSON_NAME][GEOGRAPHIC_DATA][PERSON_…" at bounding box center [667, 301] width 698 height 317
click at [660, 276] on li "Help develop and refine interview guides" at bounding box center [681, 284] width 670 height 17
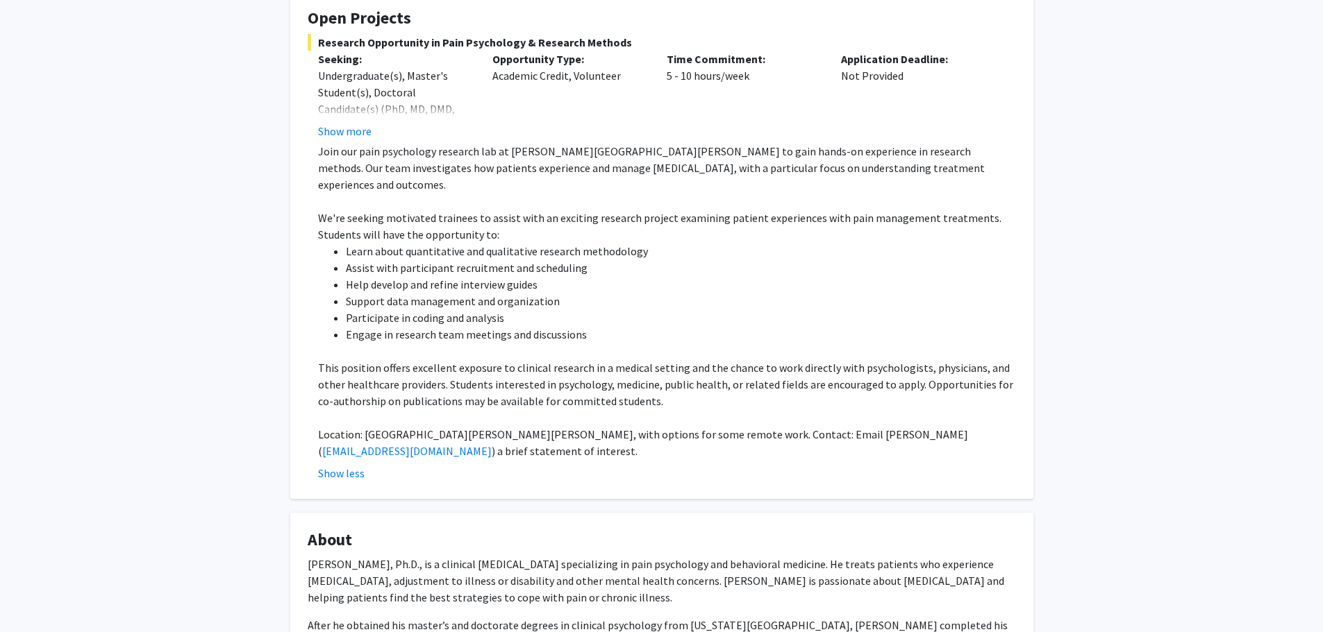
click at [643, 326] on li "Engage in research team meetings and discussions" at bounding box center [681, 334] width 670 height 17
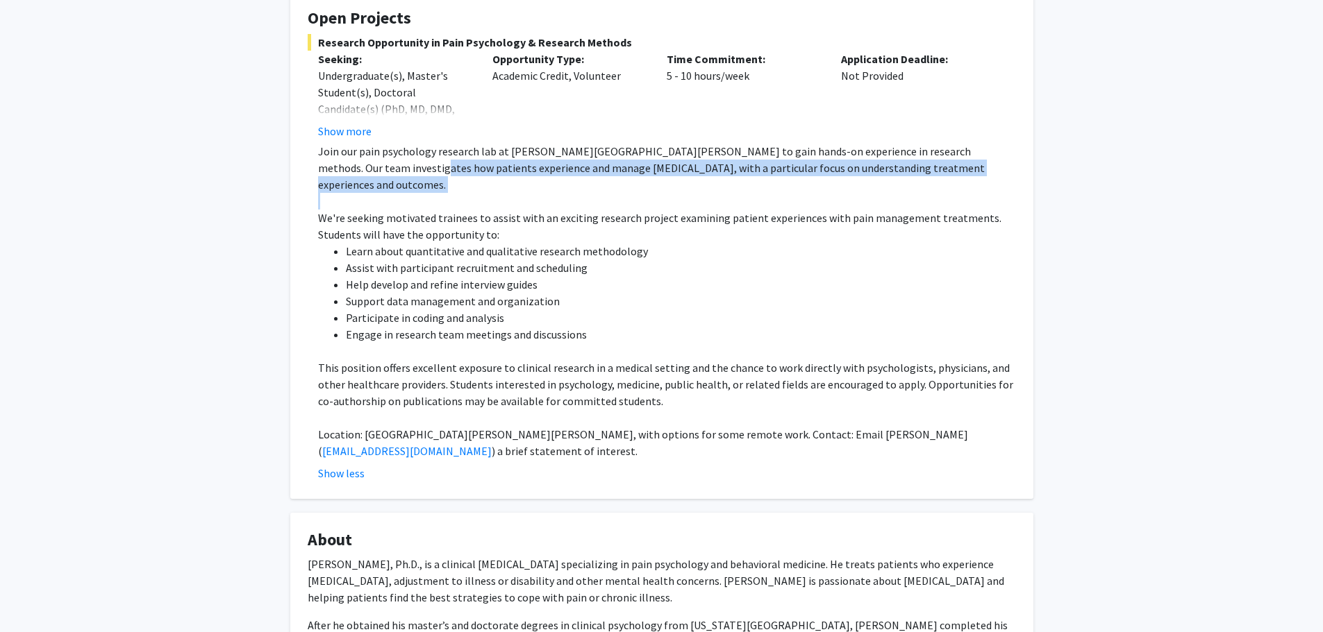
drag, startPoint x: 351, startPoint y: 155, endPoint x: 460, endPoint y: 168, distance: 109.8
click at [460, 168] on div "Join our pain psychology research lab at [PERSON_NAME][GEOGRAPHIC_DATA][PERSON_…" at bounding box center [667, 301] width 698 height 317
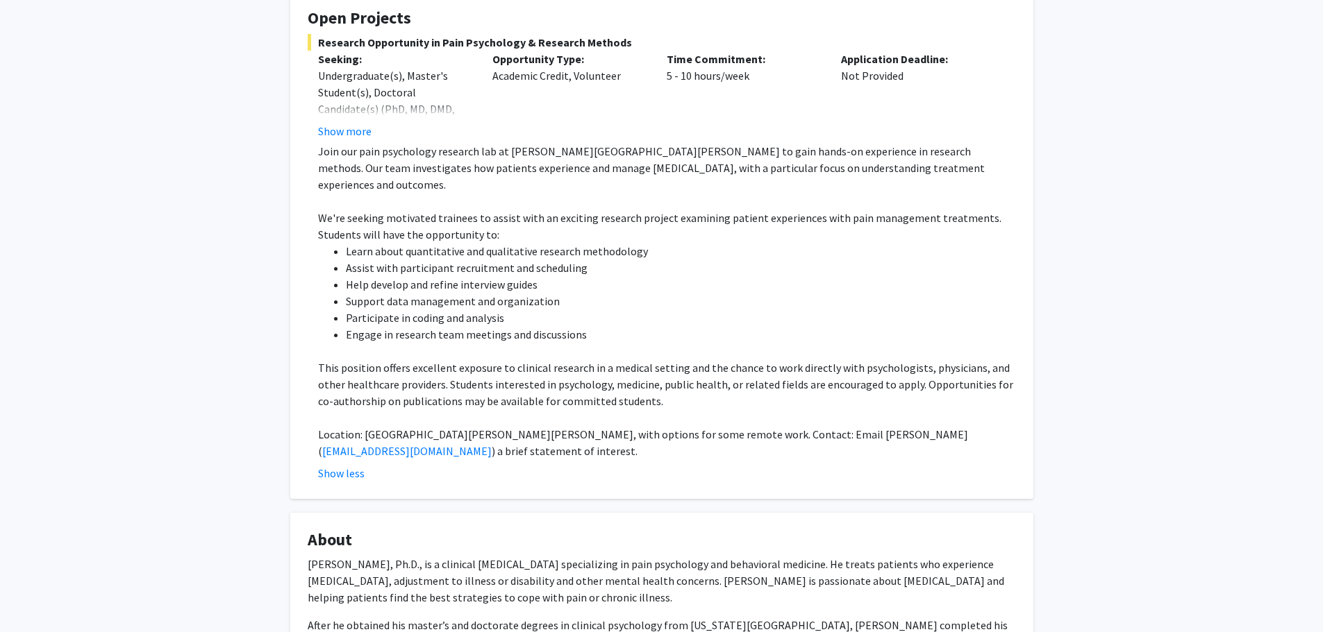
click at [505, 210] on p "We're seeking motivated trainees to assist with an exciting research project ex…" at bounding box center [667, 226] width 698 height 33
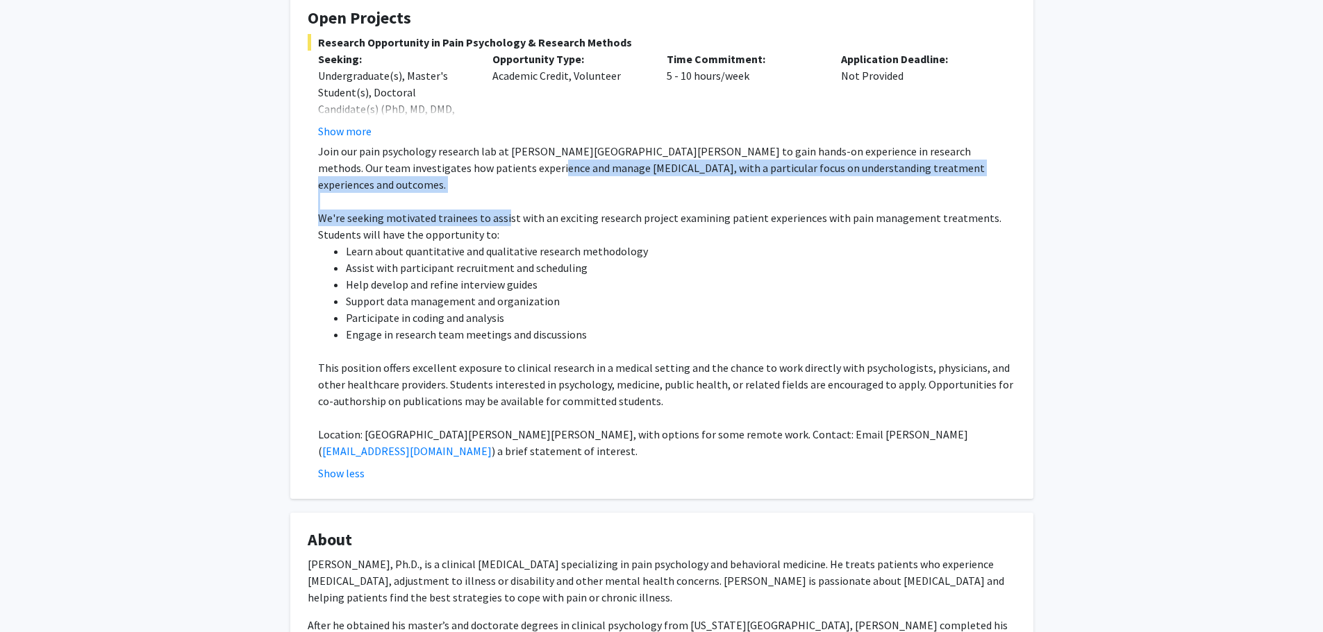
drag, startPoint x: 465, startPoint y: 155, endPoint x: 507, endPoint y: 194, distance: 57.5
click at [503, 183] on div "Join our pain psychology research lab at [PERSON_NAME][GEOGRAPHIC_DATA][PERSON_…" at bounding box center [667, 301] width 698 height 317
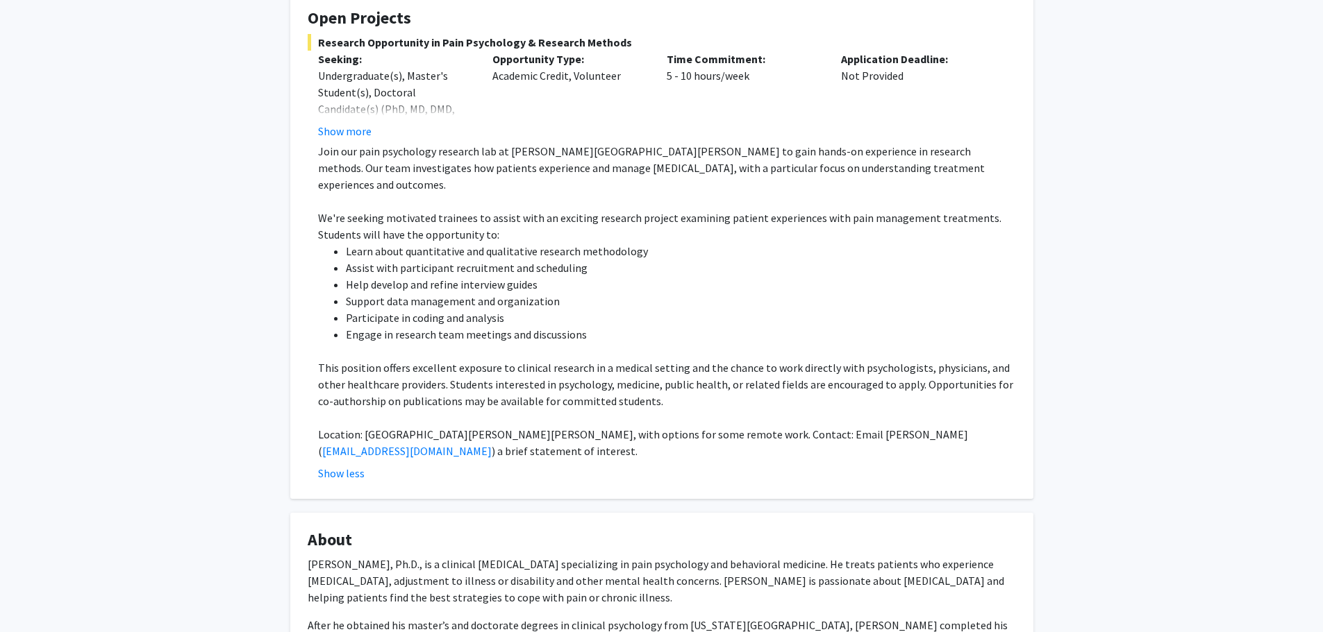
click at [512, 243] on li "Learn about quantitative and qualitative research methodology" at bounding box center [681, 251] width 670 height 17
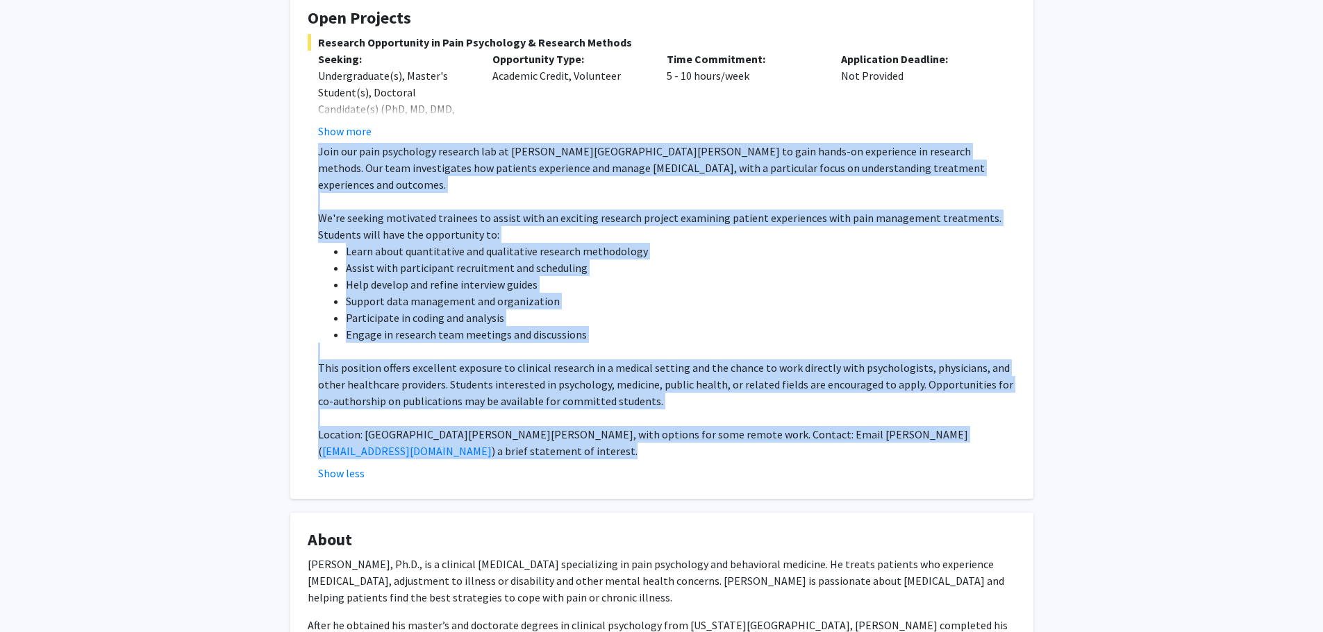
drag, startPoint x: 376, startPoint y: 200, endPoint x: 401, endPoint y: 410, distance: 211.8
click at [396, 419] on fg-read-more "Join our pain psychology research lab at [PERSON_NAME][GEOGRAPHIC_DATA][PERSON_…" at bounding box center [662, 312] width 708 height 339
copy div "Join our pain psychology research lab at [PERSON_NAME][GEOGRAPHIC_DATA][PERSON_…"
click at [678, 360] on p "This position offers excellent exposure to clinical research in a medical setti…" at bounding box center [667, 385] width 698 height 50
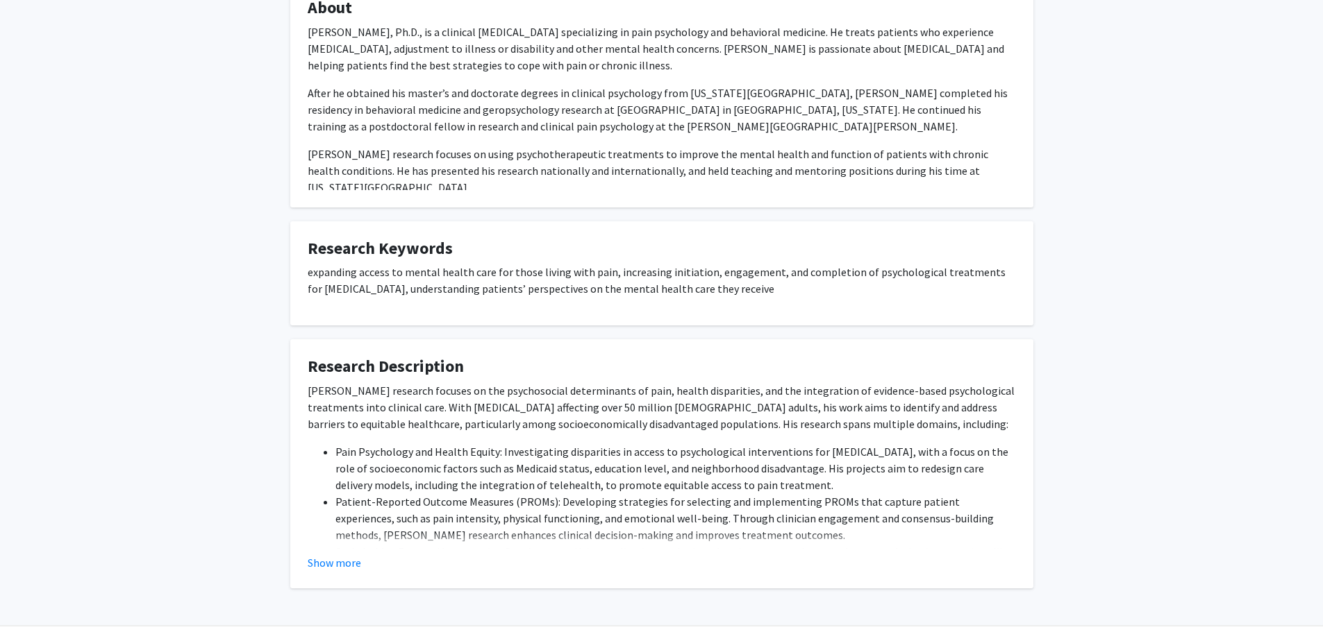
scroll to position [820, 0]
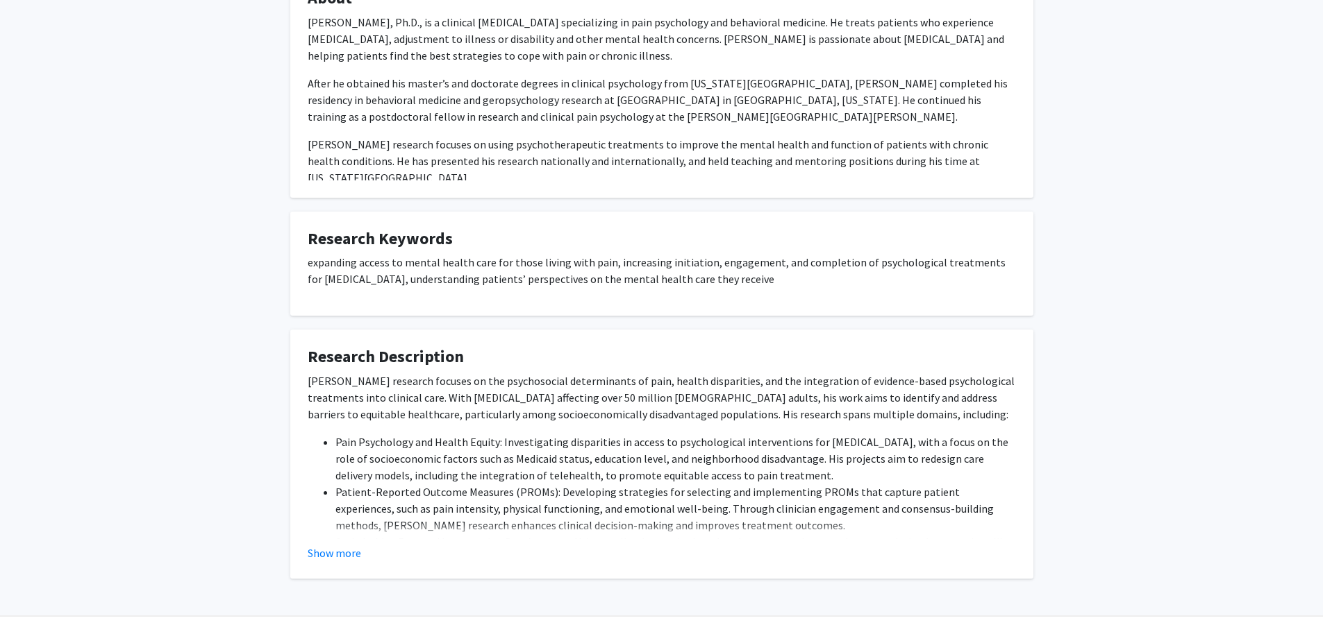
click at [346, 545] on button "Show more" at bounding box center [334, 553] width 53 height 17
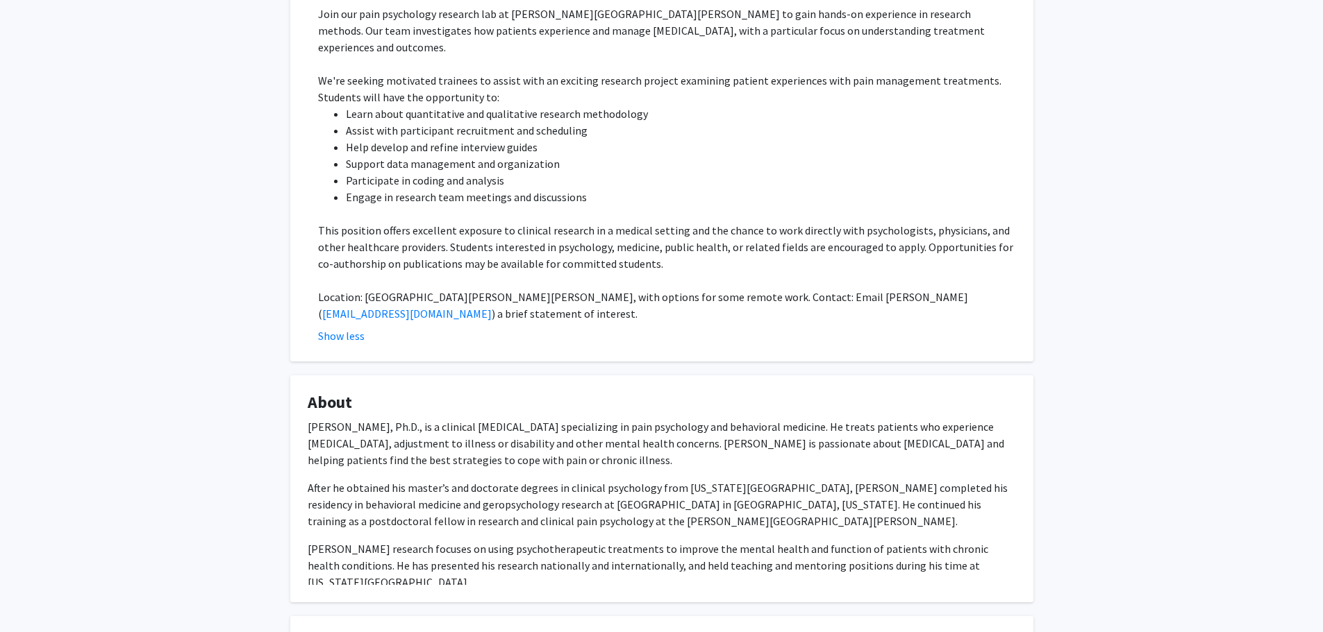
scroll to position [403, 0]
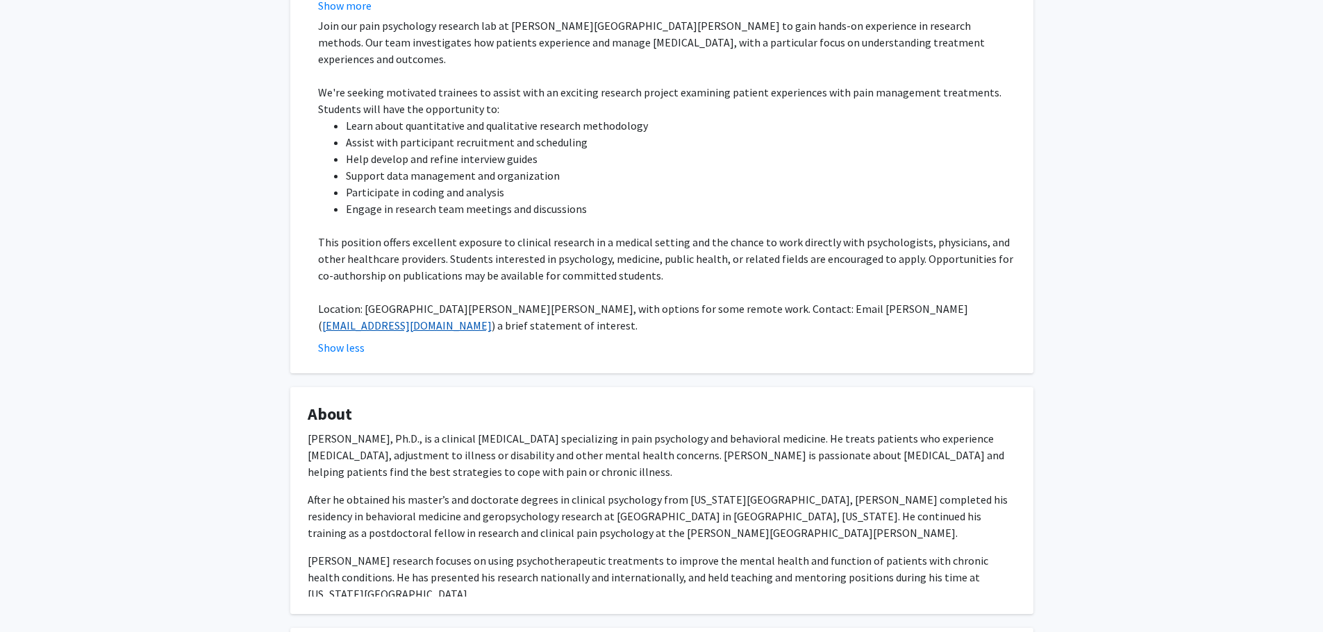
click at [492, 319] on link "[EMAIL_ADDRESS][DOMAIN_NAME]" at bounding box center [406, 326] width 169 height 14
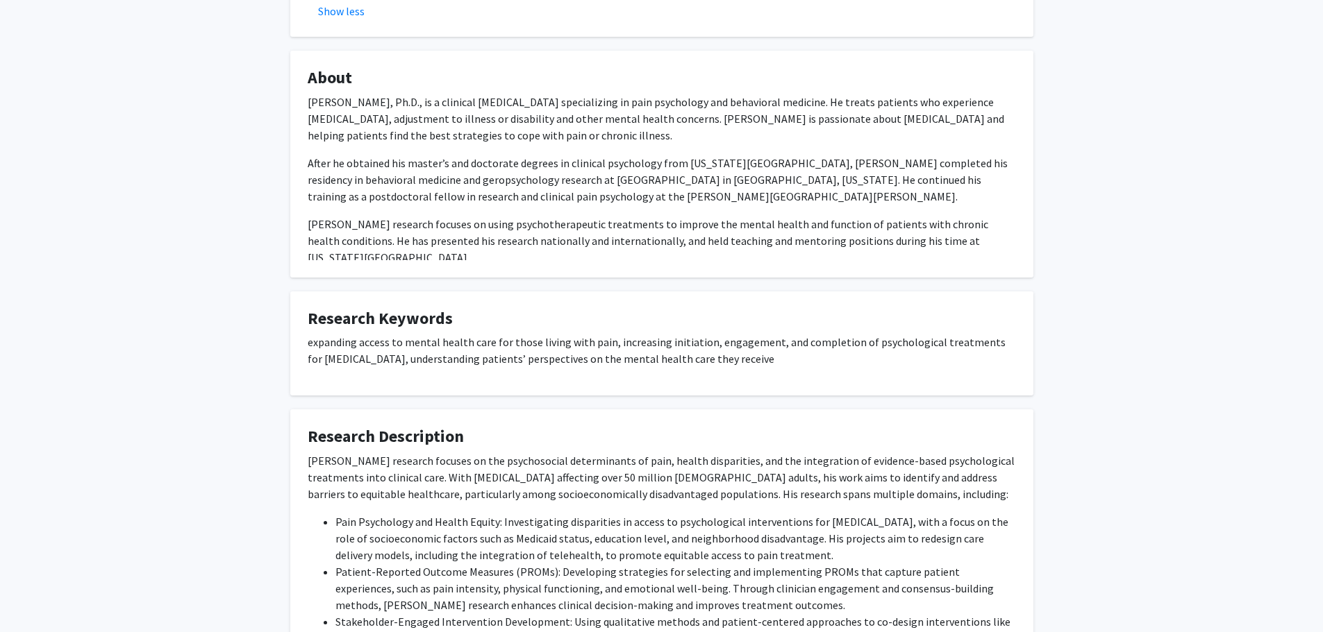
scroll to position [750, 0]
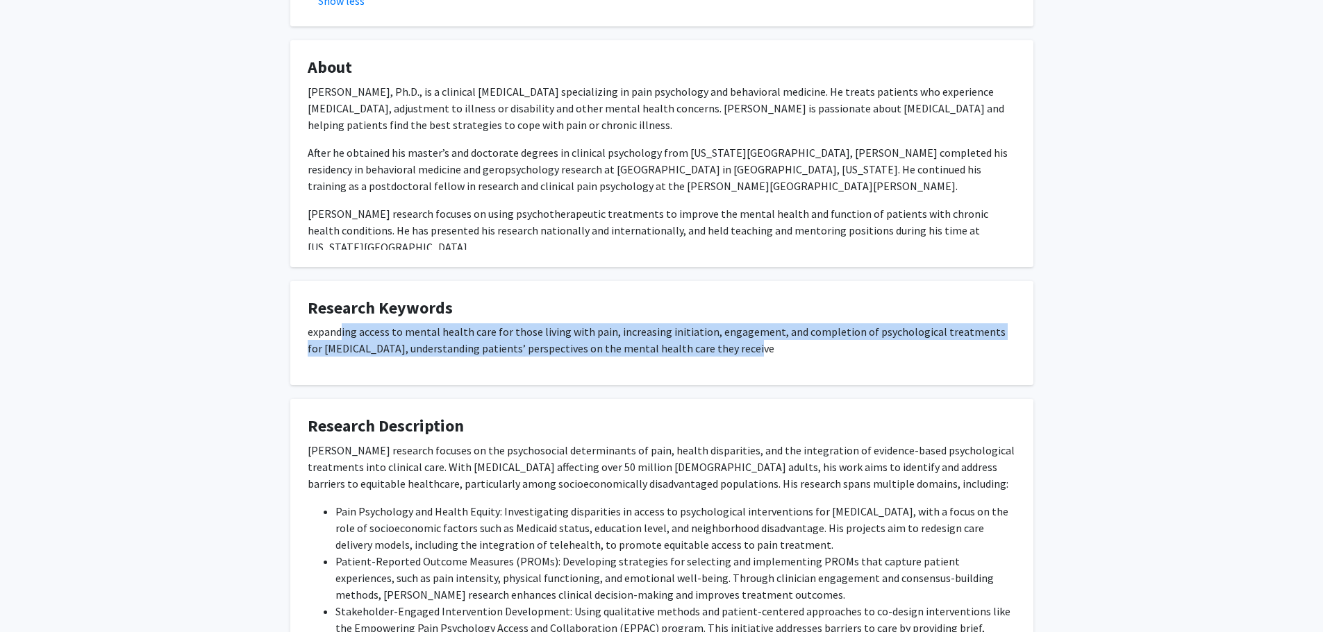
drag, startPoint x: 375, startPoint y: 302, endPoint x: 741, endPoint y: 333, distance: 367.1
click at [741, 333] on div "expanding access to mental health care for those living with pain, increasing i…" at bounding box center [662, 346] width 708 height 44
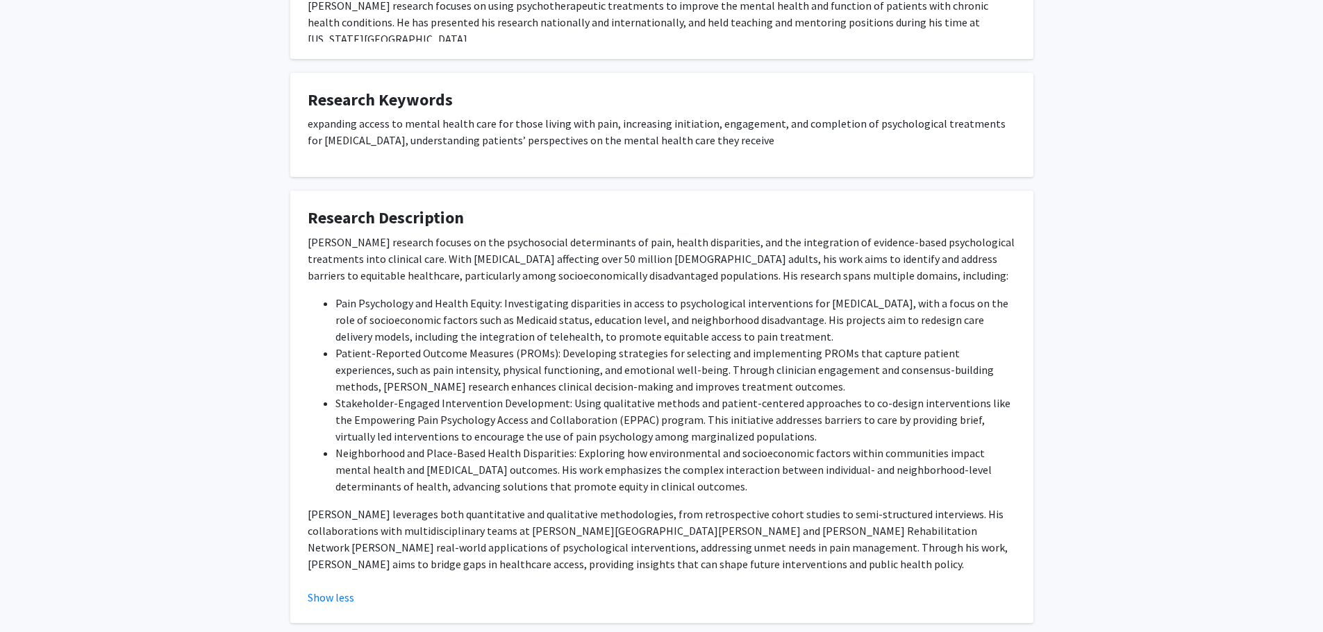
scroll to position [1003, 0]
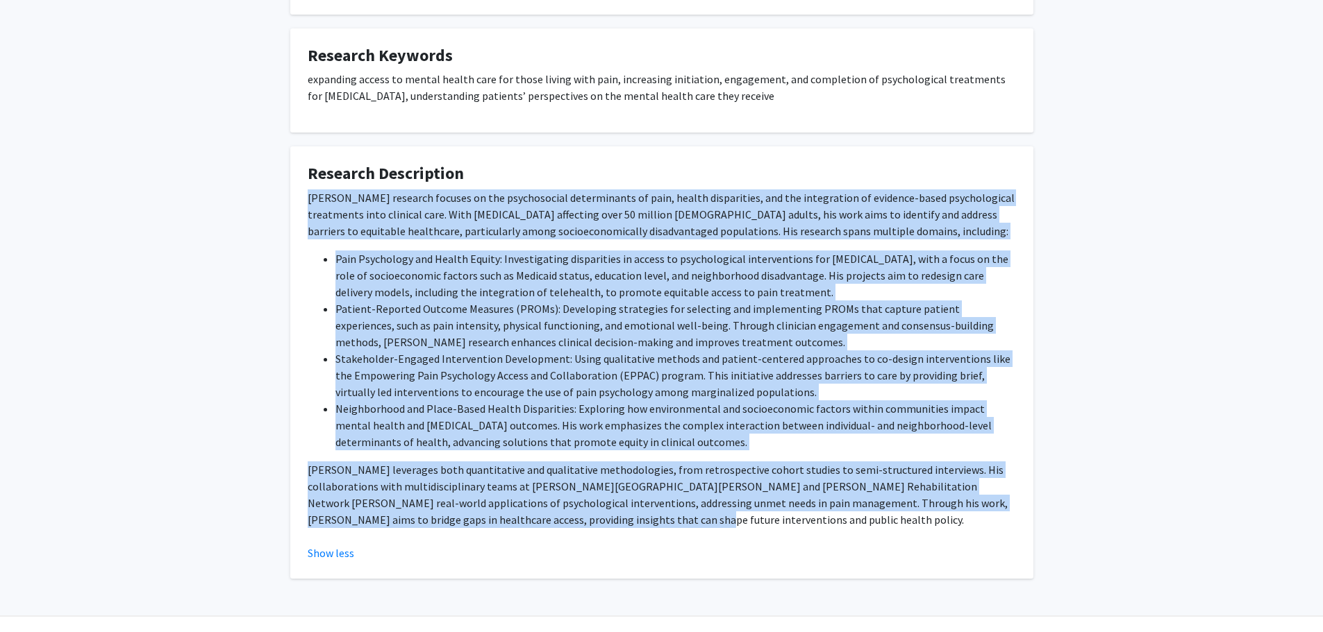
drag, startPoint x: 296, startPoint y: 161, endPoint x: 614, endPoint y: 489, distance: 457.6
click at [614, 489] on fg-card "Research Description Dr. Fenan Rassu’s research focuses on the psychosocial det…" at bounding box center [661, 362] width 743 height 433
copy div "Dr. Fenan Rassu’s research focuses on the psychosocial determinants of pain, he…"
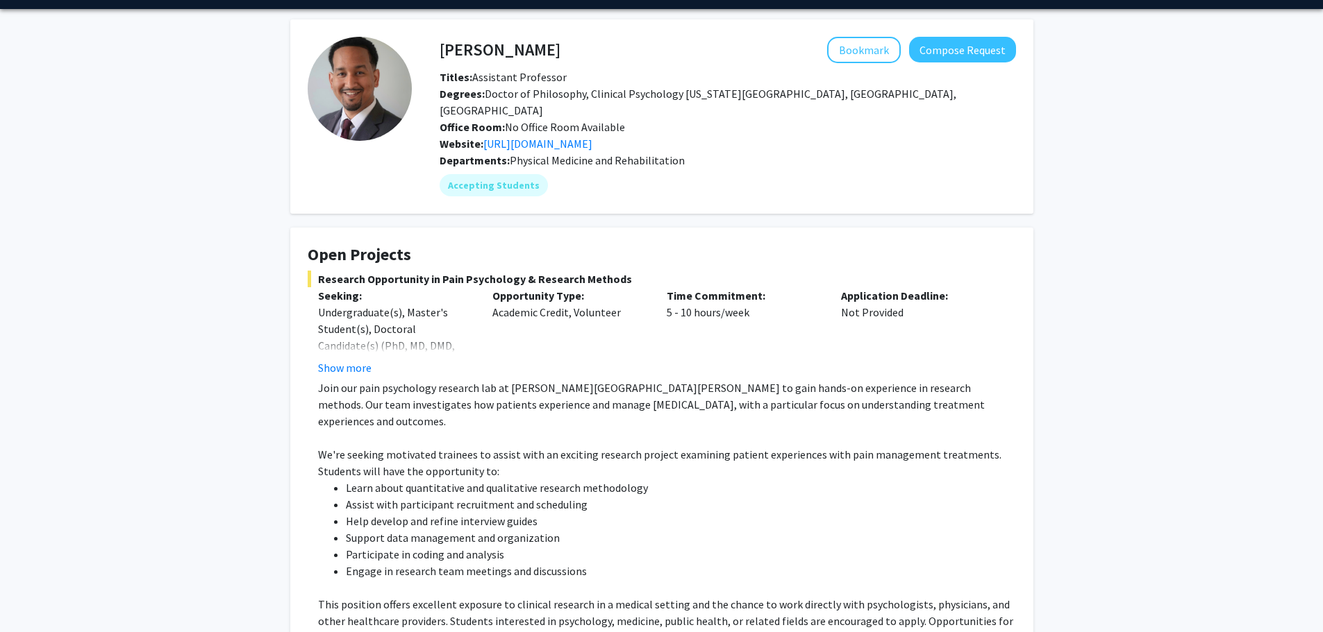
scroll to position [31, 0]
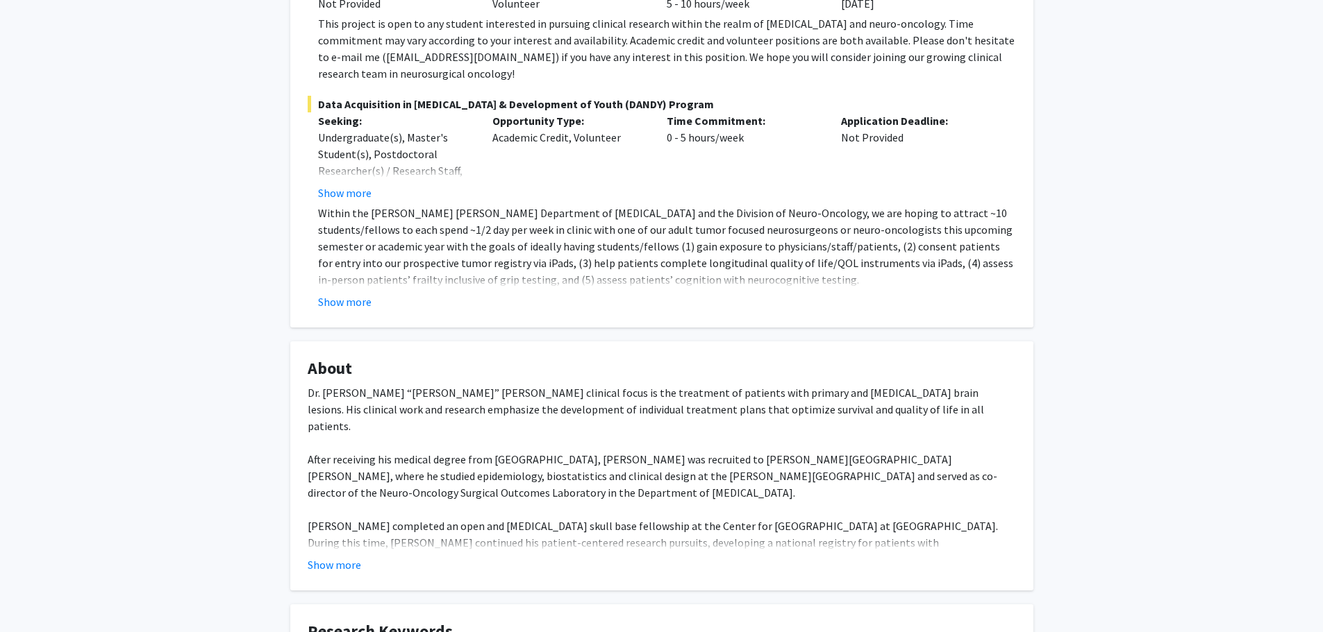
scroll to position [240, 0]
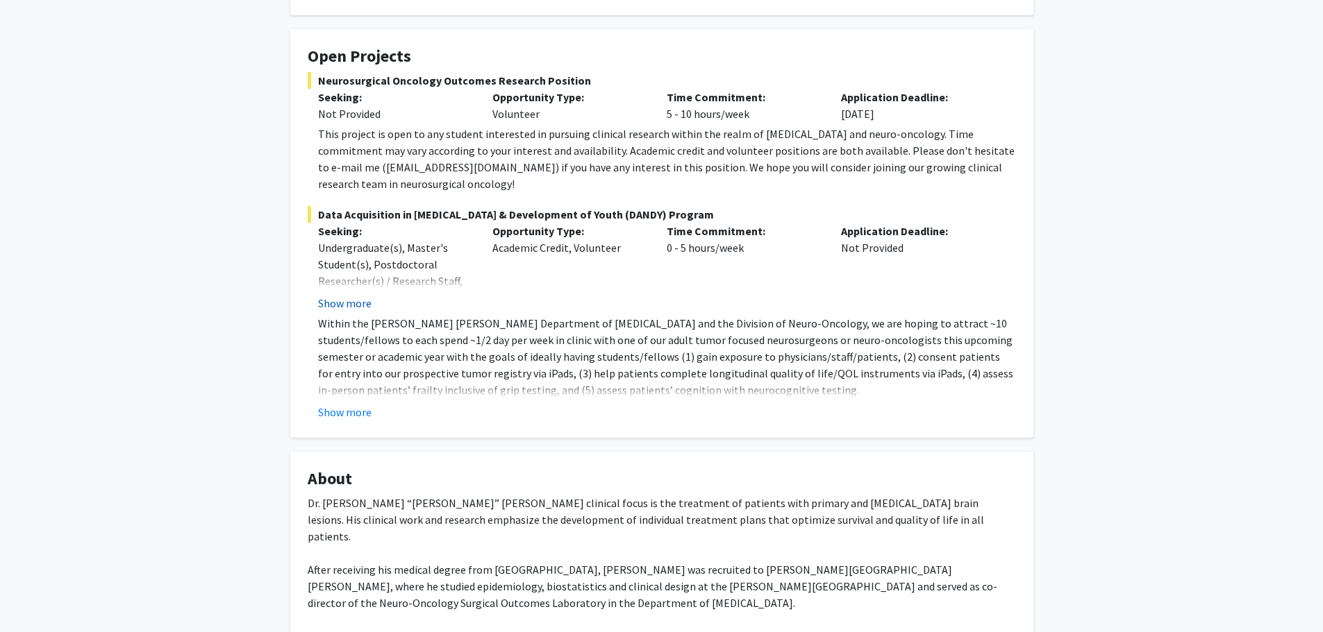
click at [362, 295] on button "Show more" at bounding box center [344, 303] width 53 height 17
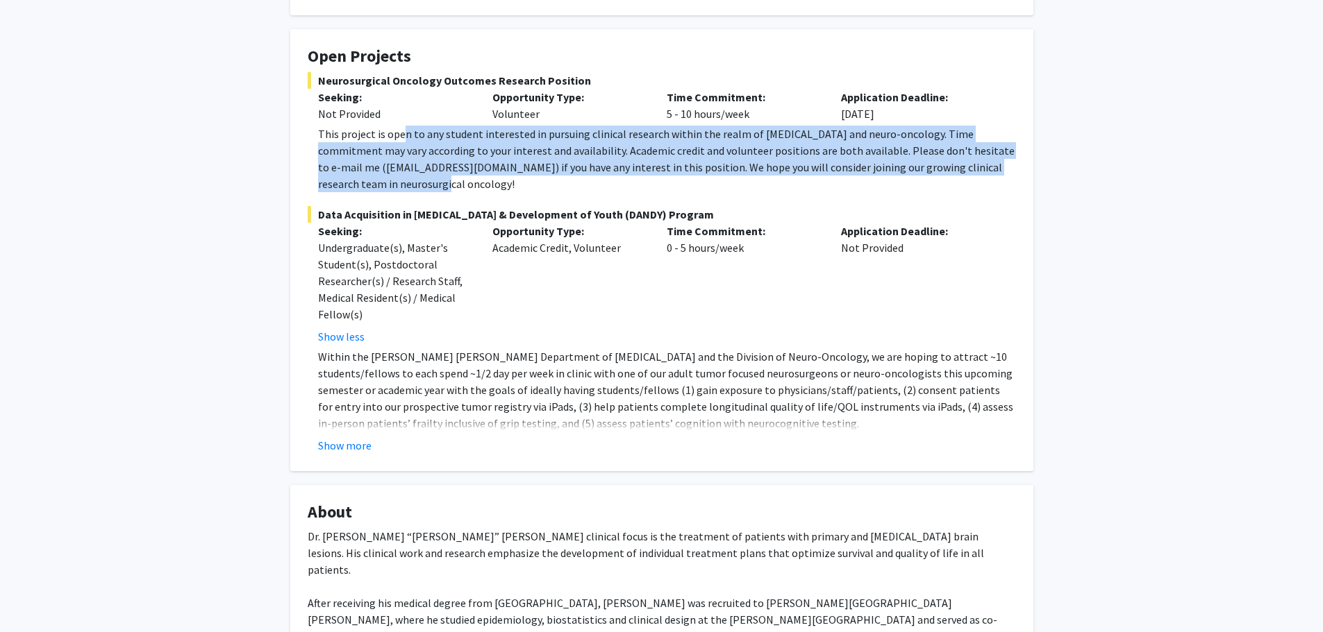
drag, startPoint x: 400, startPoint y: 124, endPoint x: 708, endPoint y: 164, distance: 310.8
click at [708, 164] on div "This project is open to any student interested in pursuing clinical research wi…" at bounding box center [667, 159] width 698 height 67
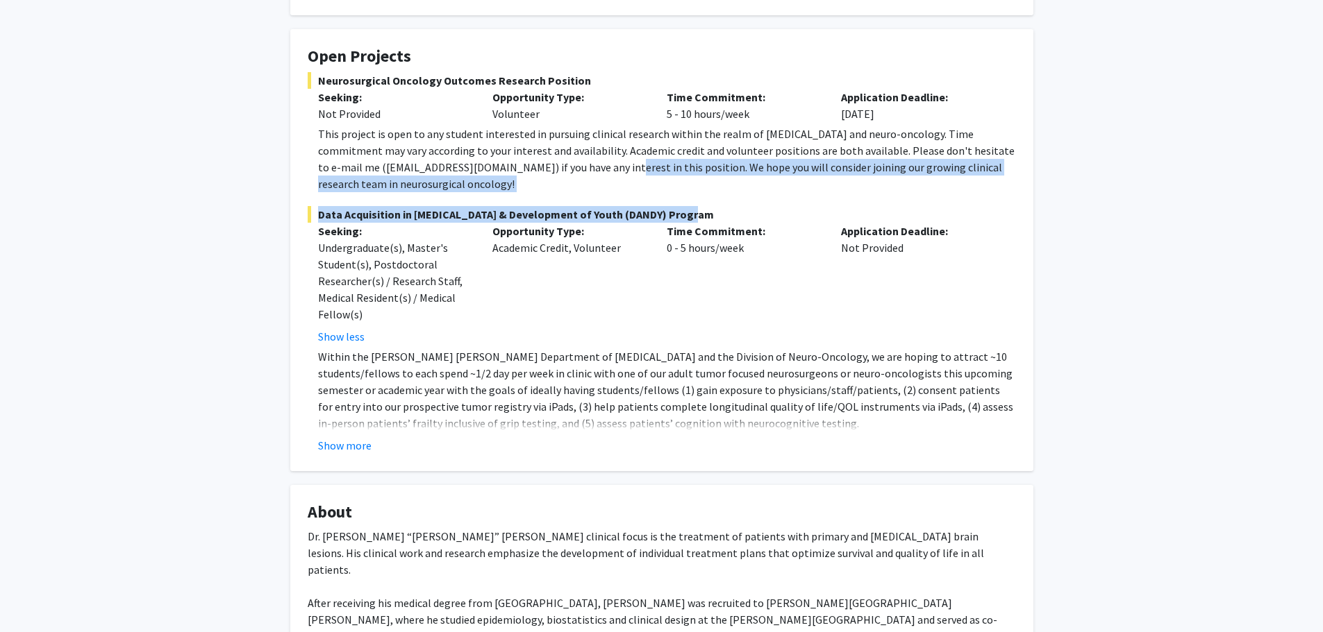
drag, startPoint x: 561, startPoint y: 151, endPoint x: 675, endPoint y: 186, distance: 119.9
click at [675, 186] on fg-project-list "Neurosurgical Oncology Outcomes Research Position Seeking: Not Provided Opportu…" at bounding box center [662, 263] width 708 height 382
click at [673, 172] on div "This project is open to any student interested in pursuing clinical research wi…" at bounding box center [667, 159] width 698 height 67
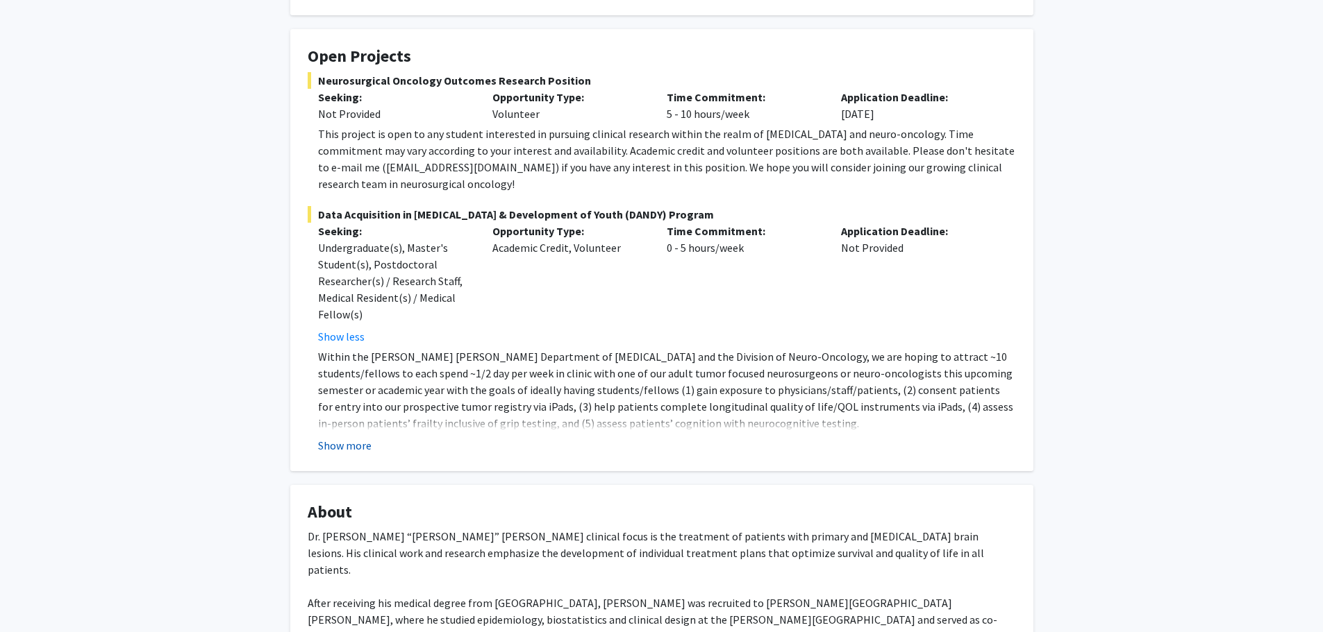
click at [365, 437] on button "Show more" at bounding box center [344, 445] width 53 height 17
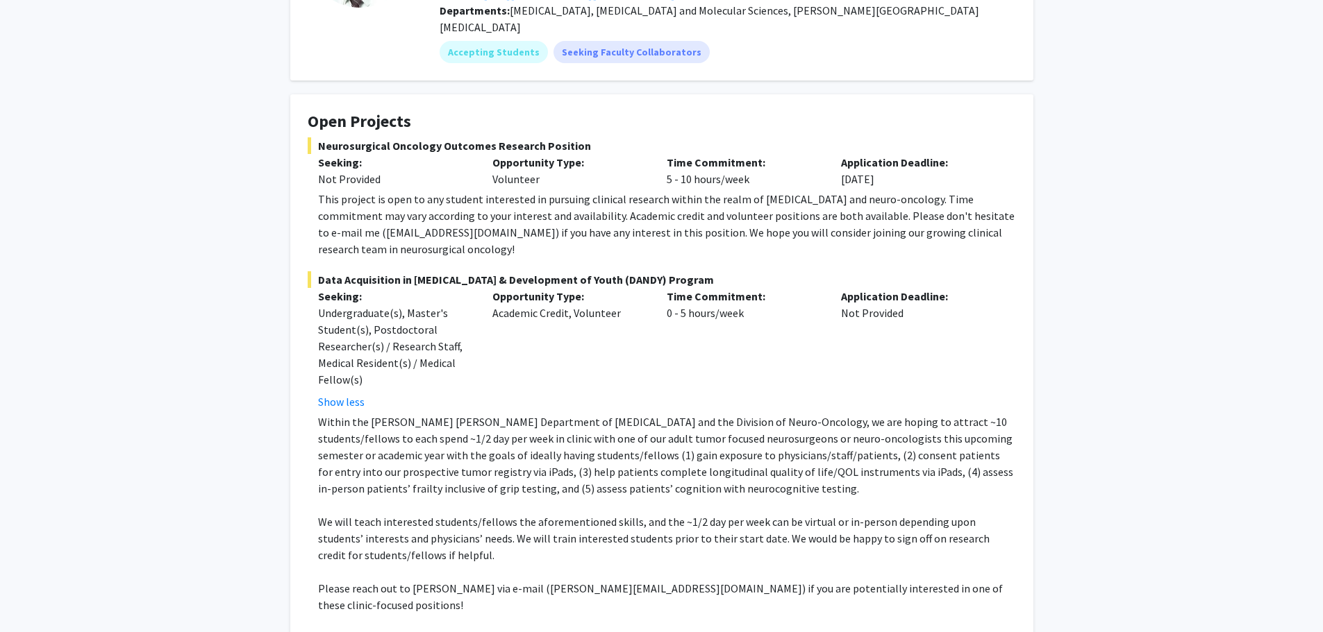
scroll to position [170, 0]
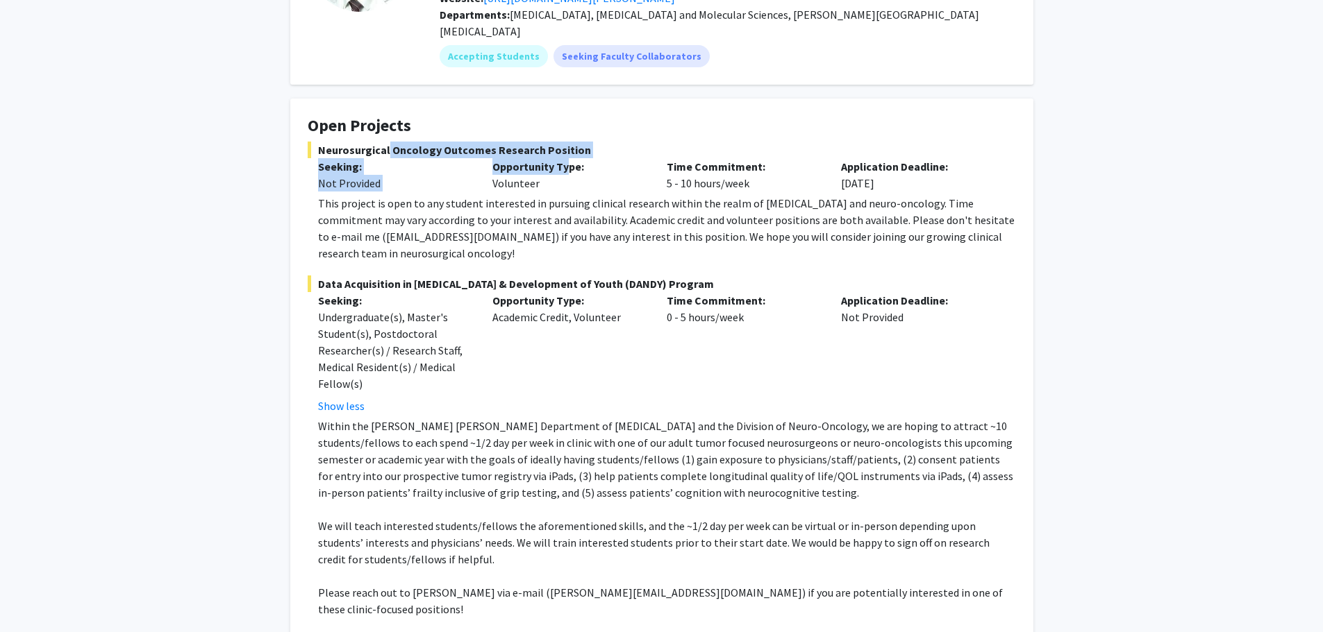
drag, startPoint x: 384, startPoint y: 131, endPoint x: 566, endPoint y: 144, distance: 182.3
click at [566, 144] on div "Neurosurgical Oncology Outcomes Research Position Seeking: Not Provided Opportu…" at bounding box center [662, 202] width 708 height 120
click at [503, 205] on div "This project is open to any student interested in pursuing clinical research wi…" at bounding box center [667, 228] width 698 height 67
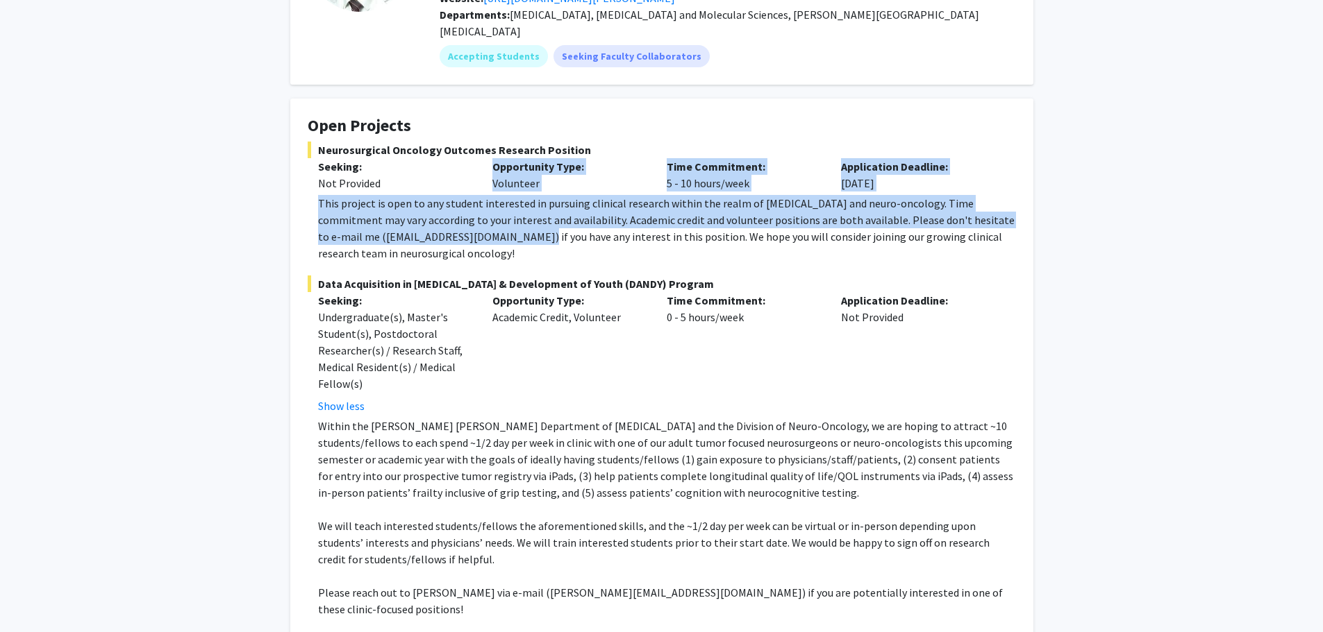
drag, startPoint x: 435, startPoint y: 174, endPoint x: 478, endPoint y: 219, distance: 62.3
click at [478, 219] on div "Neurosurgical Oncology Outcomes Research Position Seeking: Not Provided Opportu…" at bounding box center [662, 202] width 708 height 120
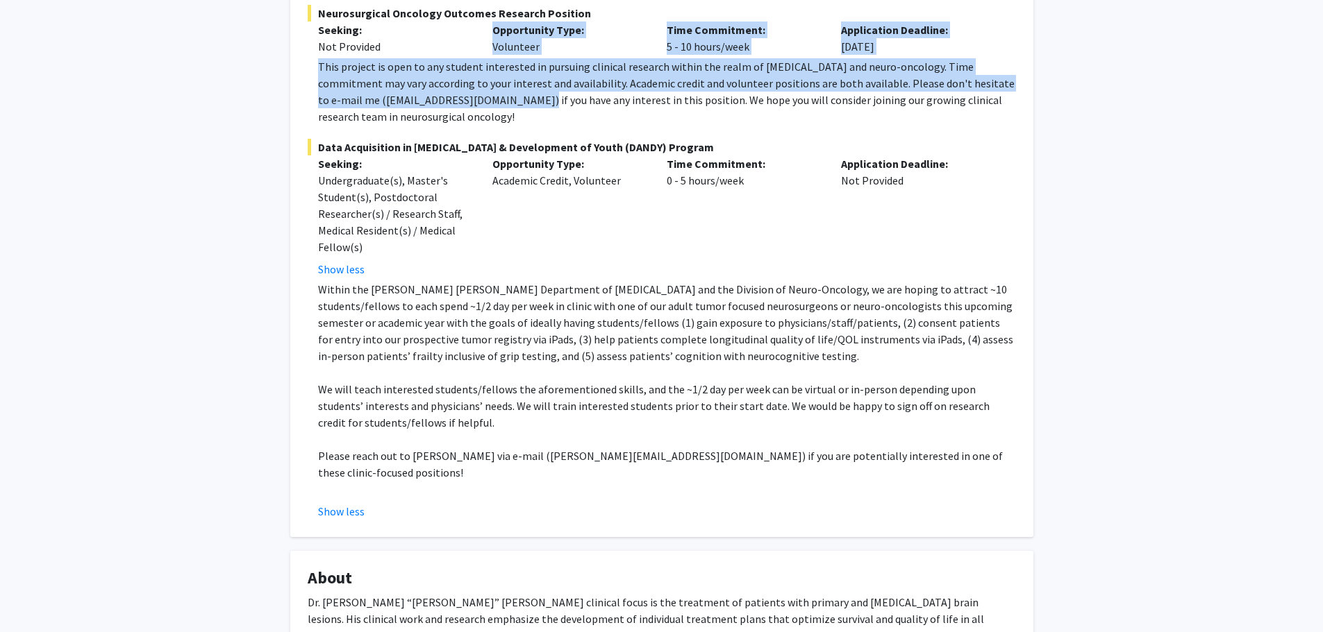
scroll to position [309, 0]
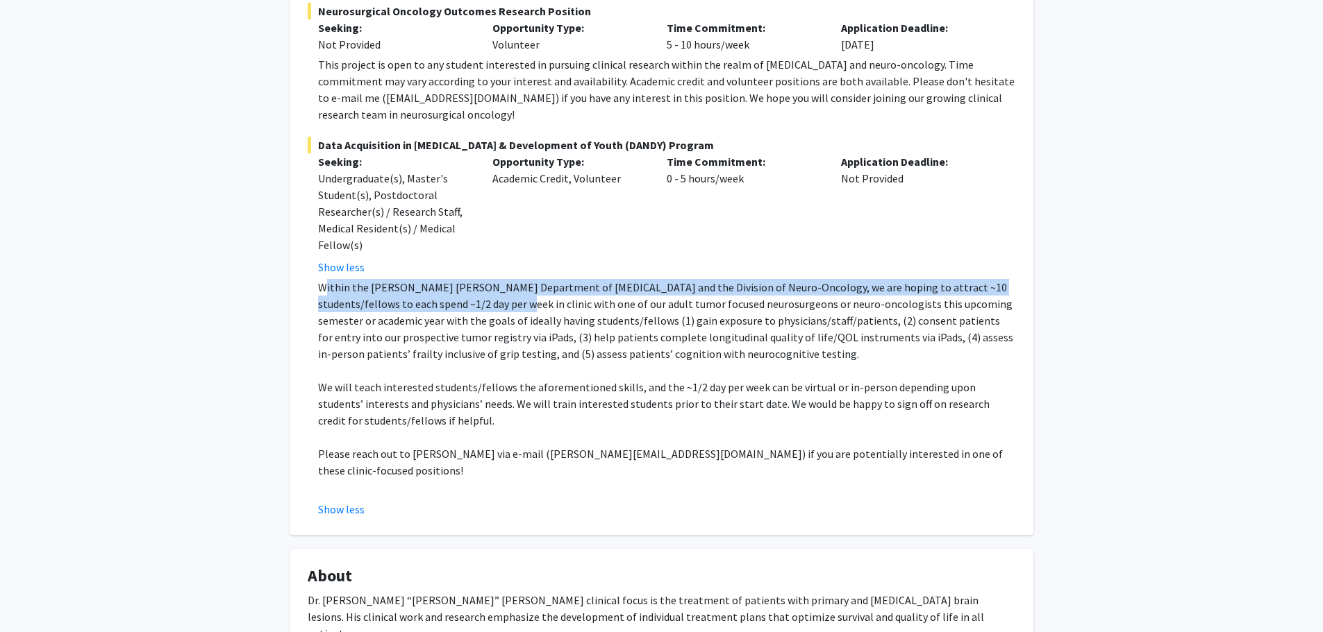
drag, startPoint x: 326, startPoint y: 267, endPoint x: 483, endPoint y: 292, distance: 159.0
click at [483, 292] on p "Within the [PERSON_NAME] [PERSON_NAME] Department of [MEDICAL_DATA] and the Div…" at bounding box center [667, 320] width 698 height 83
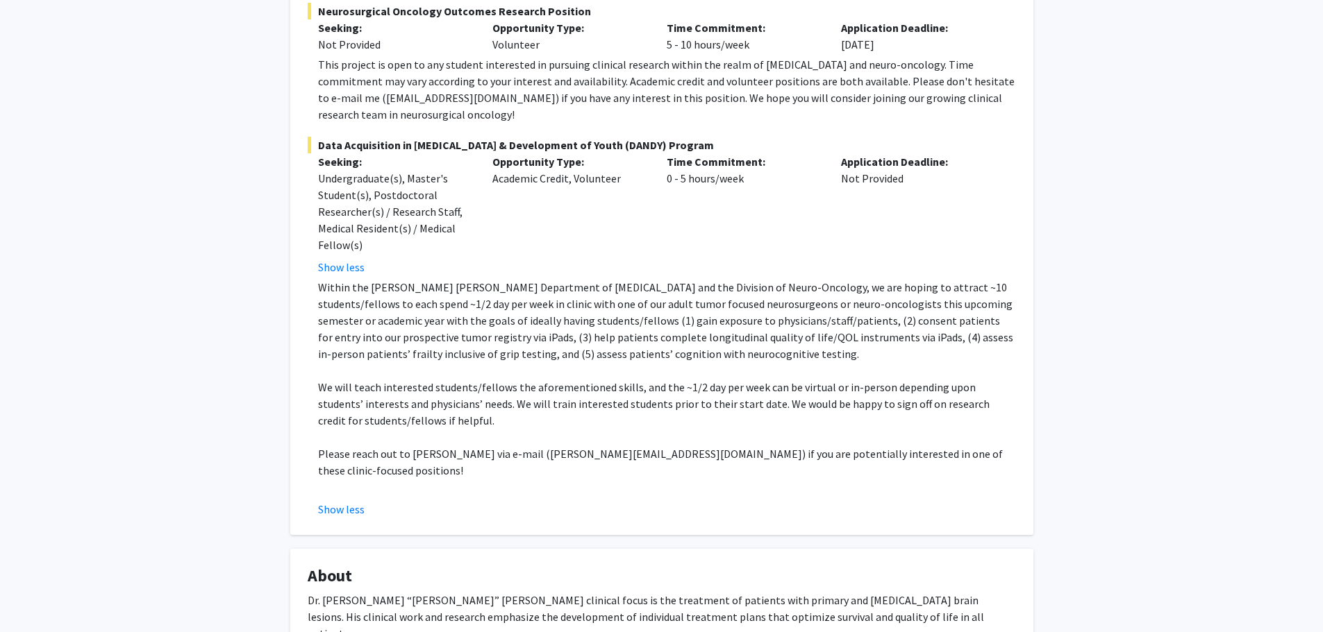
click at [648, 344] on p "Within the [PERSON_NAME] [PERSON_NAME] Department of [MEDICAL_DATA] and the Div…" at bounding box center [667, 320] width 698 height 83
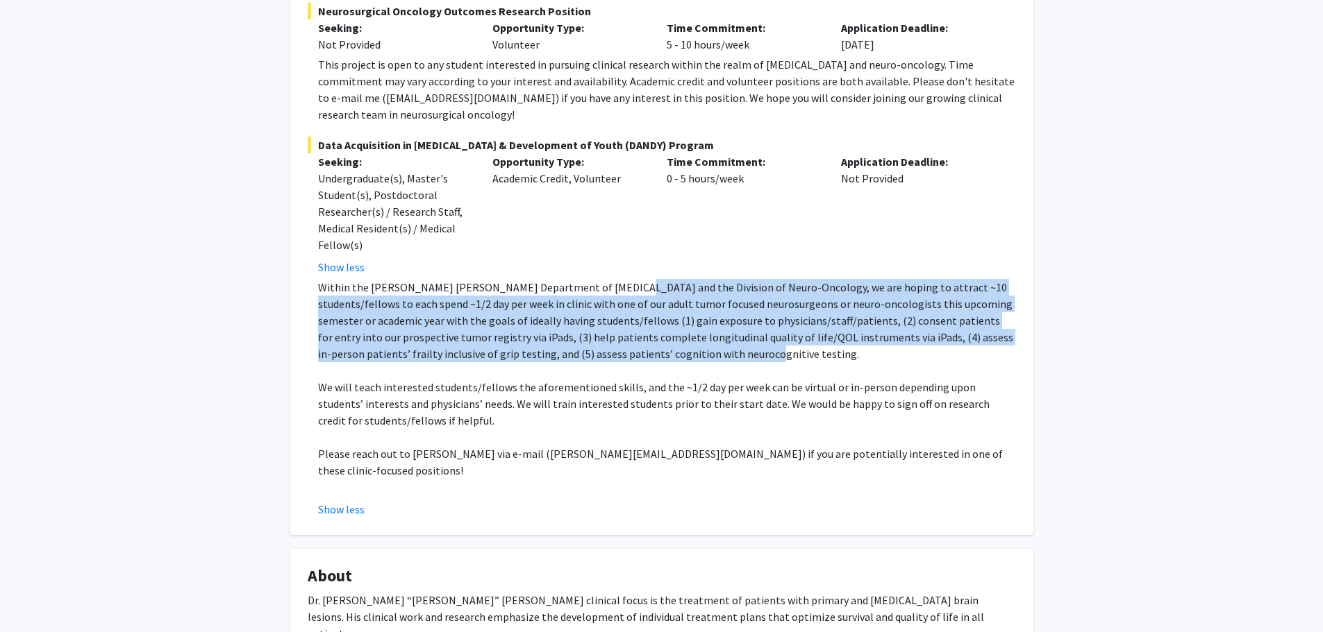
drag, startPoint x: 699, startPoint y: 291, endPoint x: 782, endPoint y: 336, distance: 94.7
click at [782, 336] on p "Within the [PERSON_NAME] [PERSON_NAME] Department of [MEDICAL_DATA] and the Div…" at bounding box center [667, 320] width 698 height 83
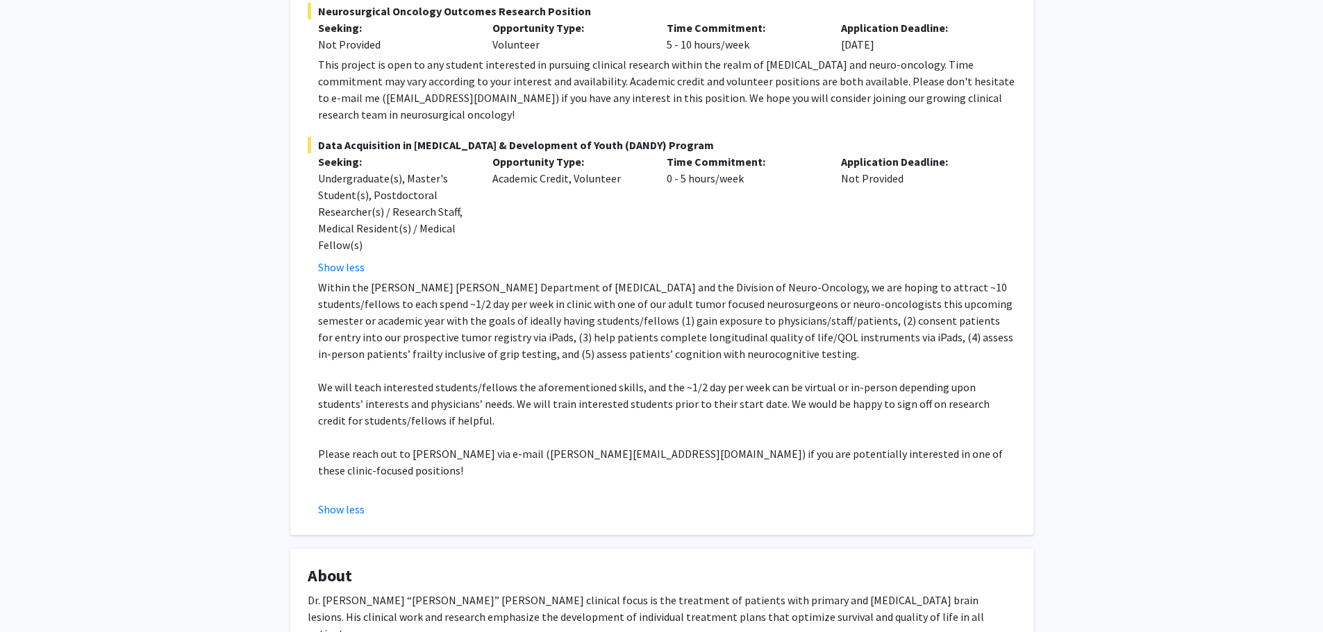
click at [782, 362] on p at bounding box center [667, 370] width 698 height 17
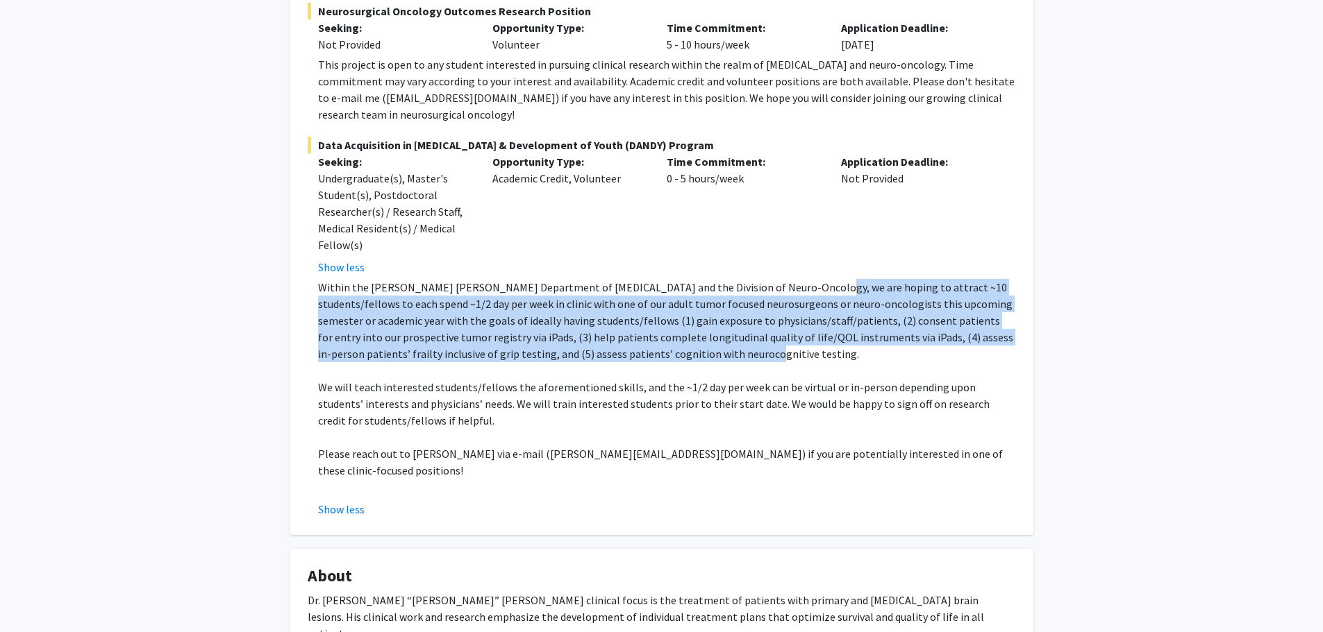
drag, startPoint x: 803, startPoint y: 277, endPoint x: 871, endPoint y: 341, distance: 93.8
click at [871, 341] on p "Within the [PERSON_NAME] [PERSON_NAME] Department of [MEDICAL_DATA] and the Div…" at bounding box center [667, 320] width 698 height 83
click at [514, 304] on p "Within the [PERSON_NAME] [PERSON_NAME] Department of [MEDICAL_DATA] and the Div…" at bounding box center [667, 320] width 698 height 83
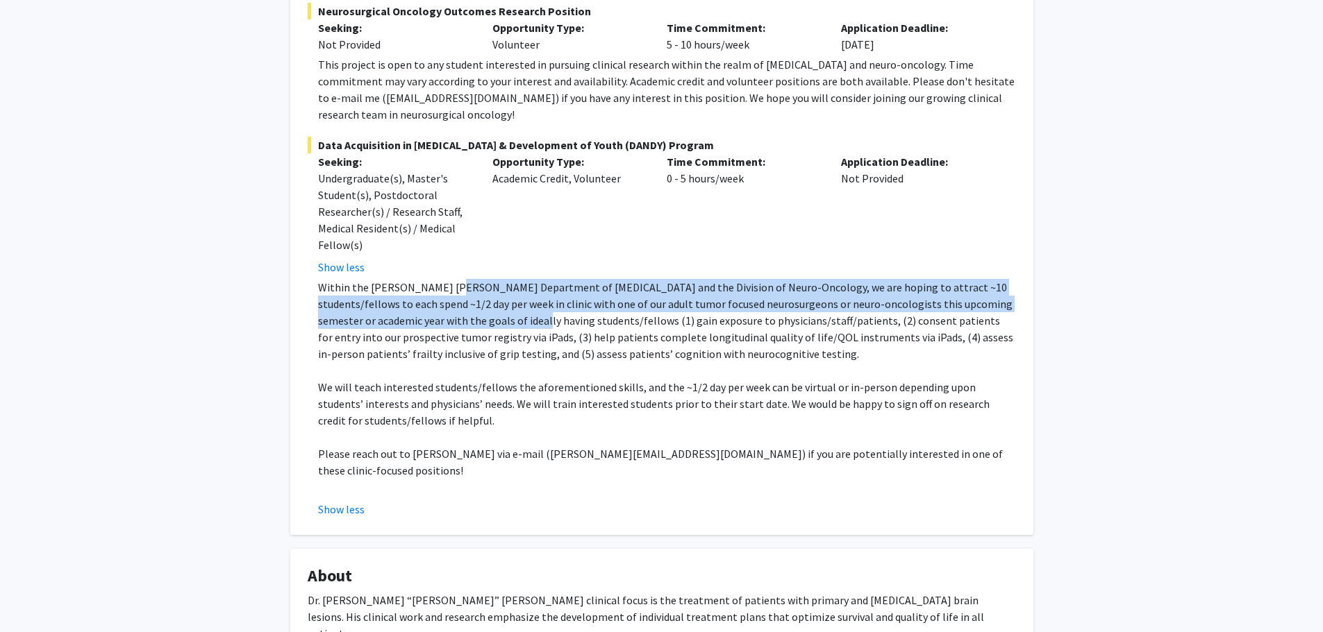
drag, startPoint x: 449, startPoint y: 278, endPoint x: 492, endPoint y: 309, distance: 52.6
click at [492, 309] on p "Within the [PERSON_NAME] [PERSON_NAME] Department of [MEDICAL_DATA] and the Div…" at bounding box center [667, 320] width 698 height 83
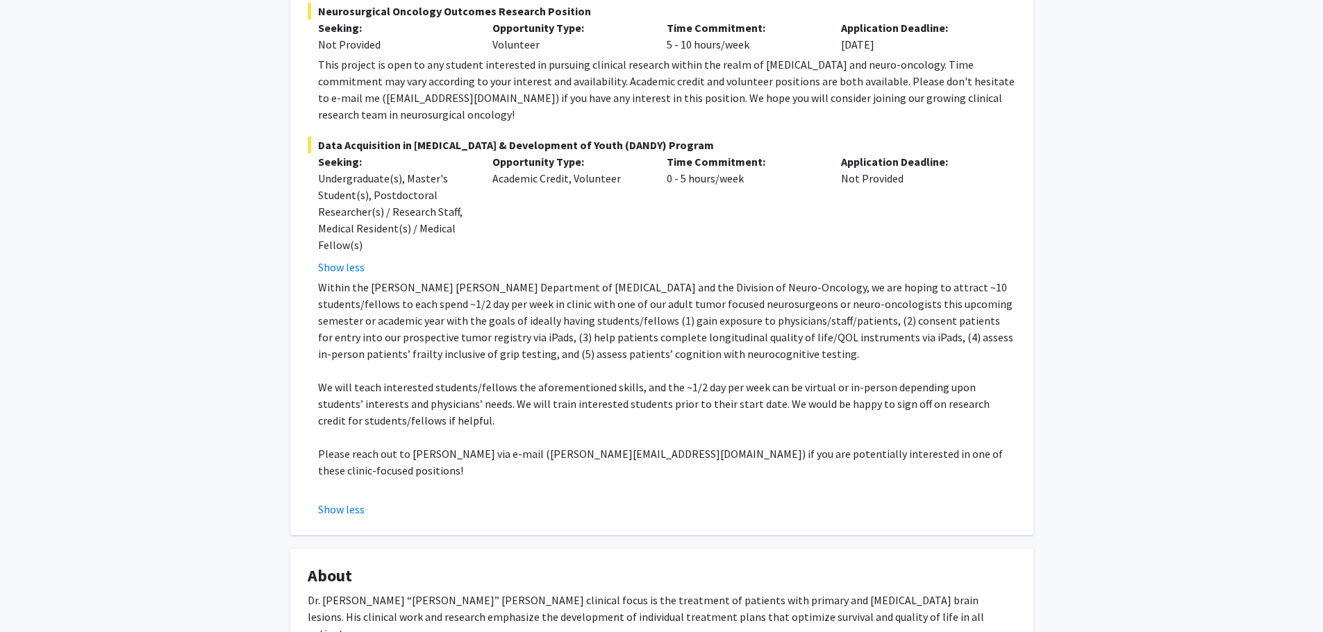
click at [515, 321] on p "Within the [PERSON_NAME] [PERSON_NAME] Department of [MEDICAL_DATA] and the Div…" at bounding box center [667, 320] width 698 height 83
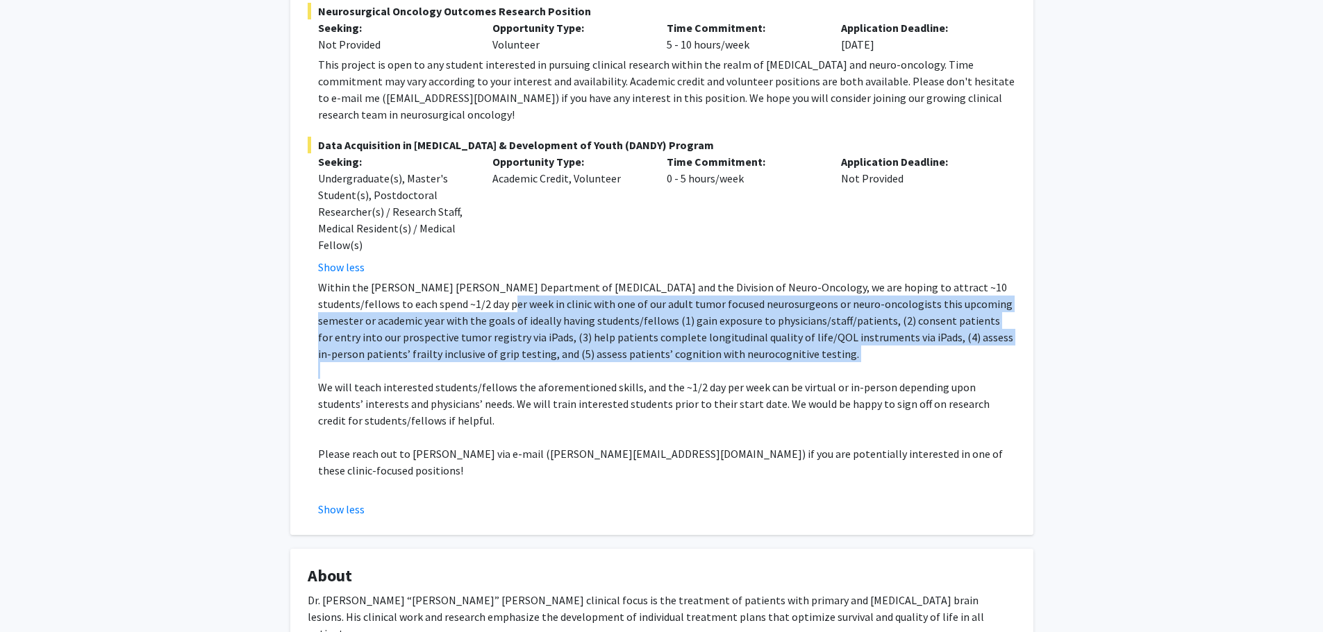
drag, startPoint x: 467, startPoint y: 285, endPoint x: 648, endPoint y: 348, distance: 191.2
click at [648, 348] on div "Within the [PERSON_NAME] [PERSON_NAME] Department of [MEDICAL_DATA] and the Div…" at bounding box center [667, 387] width 698 height 217
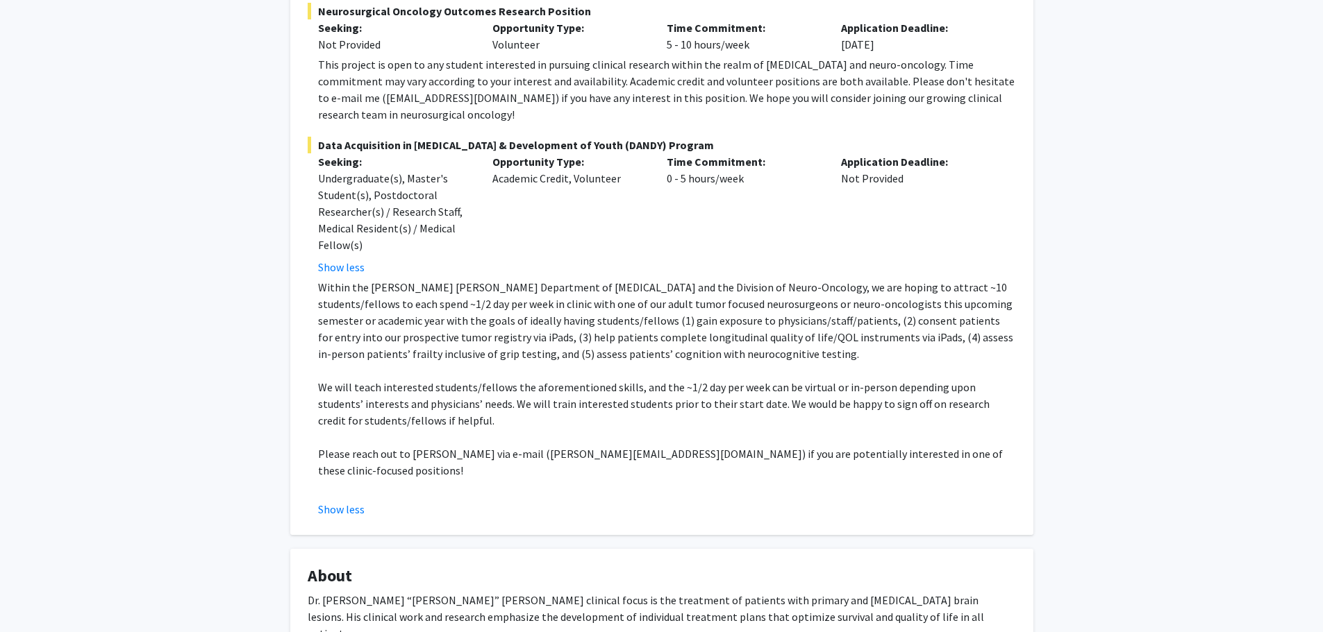
click at [660, 379] on p "We will teach interested students/fellows the aforementioned skills, and the ~1…" at bounding box center [667, 404] width 698 height 50
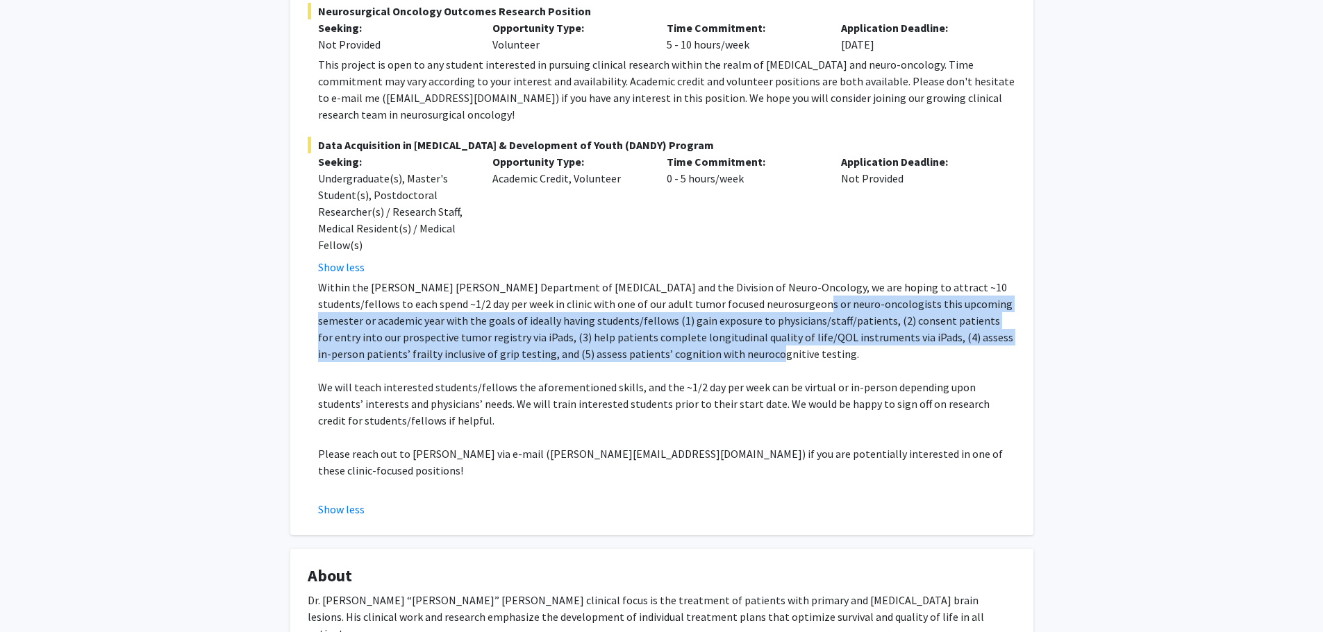
drag, startPoint x: 814, startPoint y: 301, endPoint x: 833, endPoint y: 344, distance: 47.2
click at [833, 344] on p "Within the [PERSON_NAME] [PERSON_NAME] Department of [MEDICAL_DATA] and the Div…" at bounding box center [667, 320] width 698 height 83
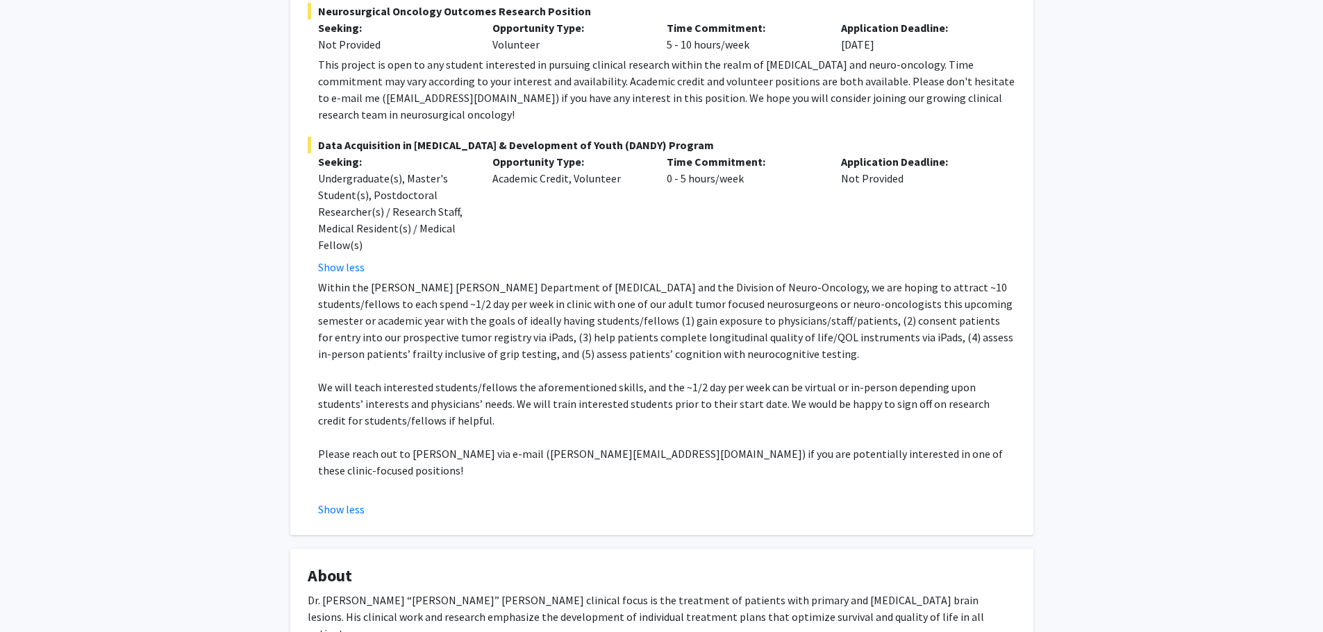
click at [460, 362] on p at bounding box center [667, 370] width 698 height 17
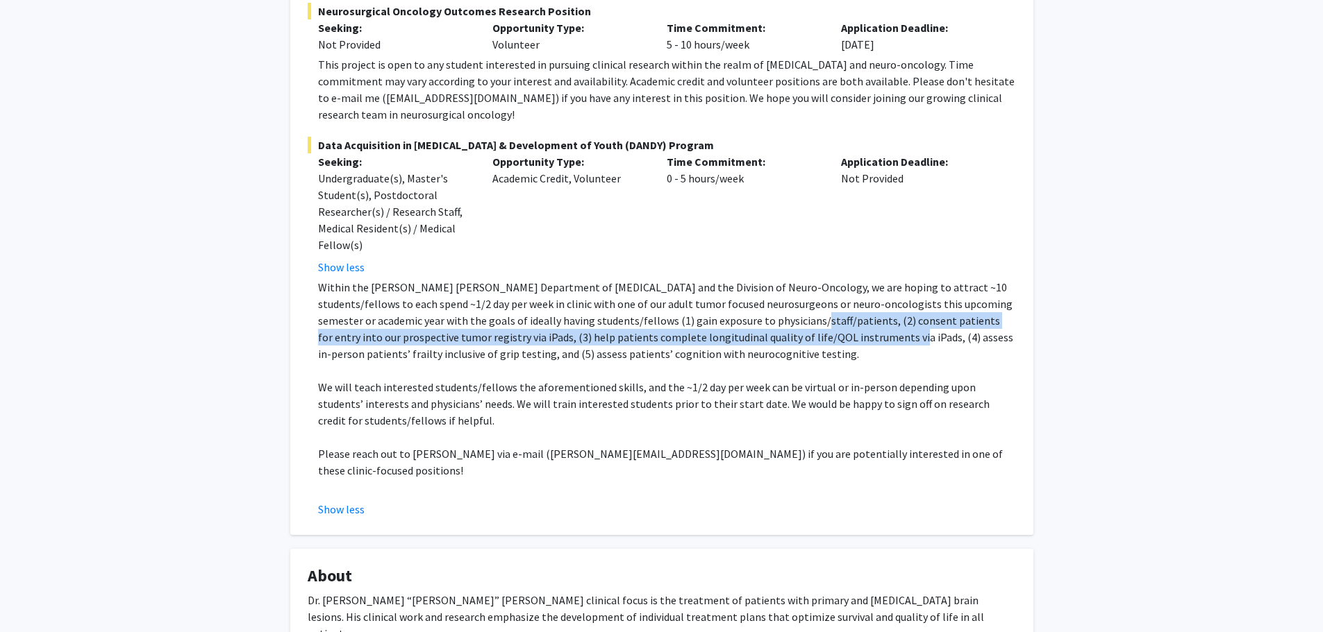
drag, startPoint x: 753, startPoint y: 299, endPoint x: 800, endPoint y: 324, distance: 52.5
click at [800, 324] on p "Within the [PERSON_NAME] [PERSON_NAME] Department of [MEDICAL_DATA] and the Div…" at bounding box center [667, 320] width 698 height 83
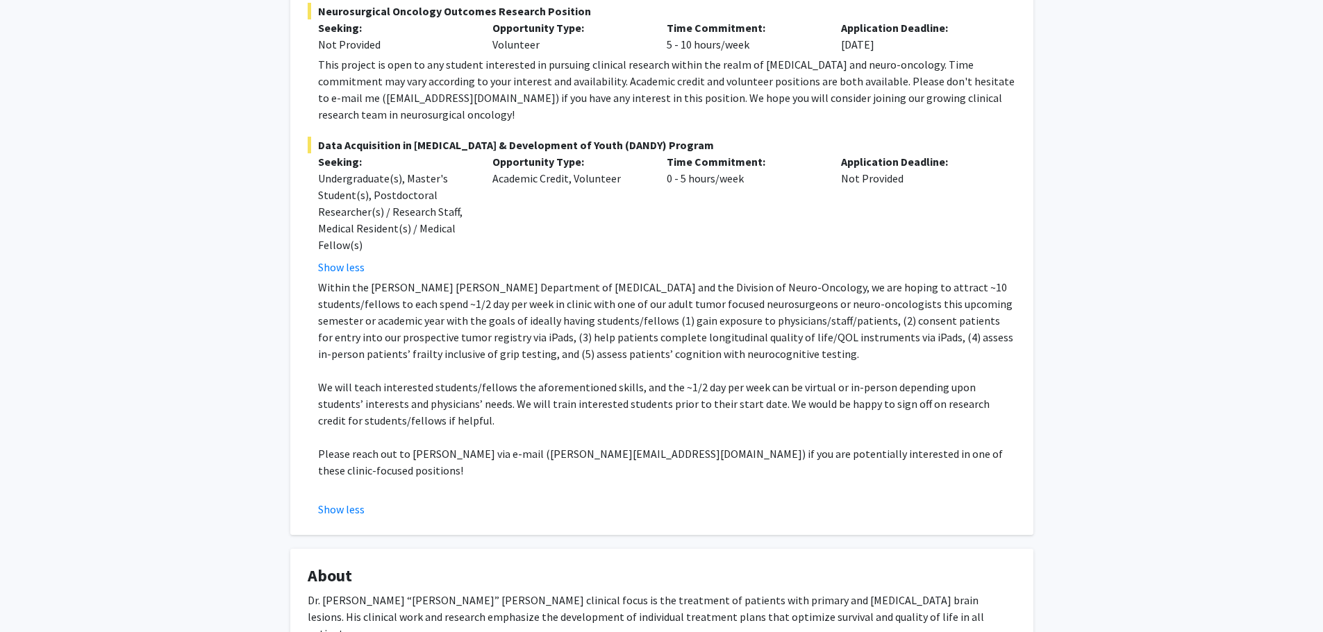
click at [746, 362] on p at bounding box center [667, 370] width 698 height 17
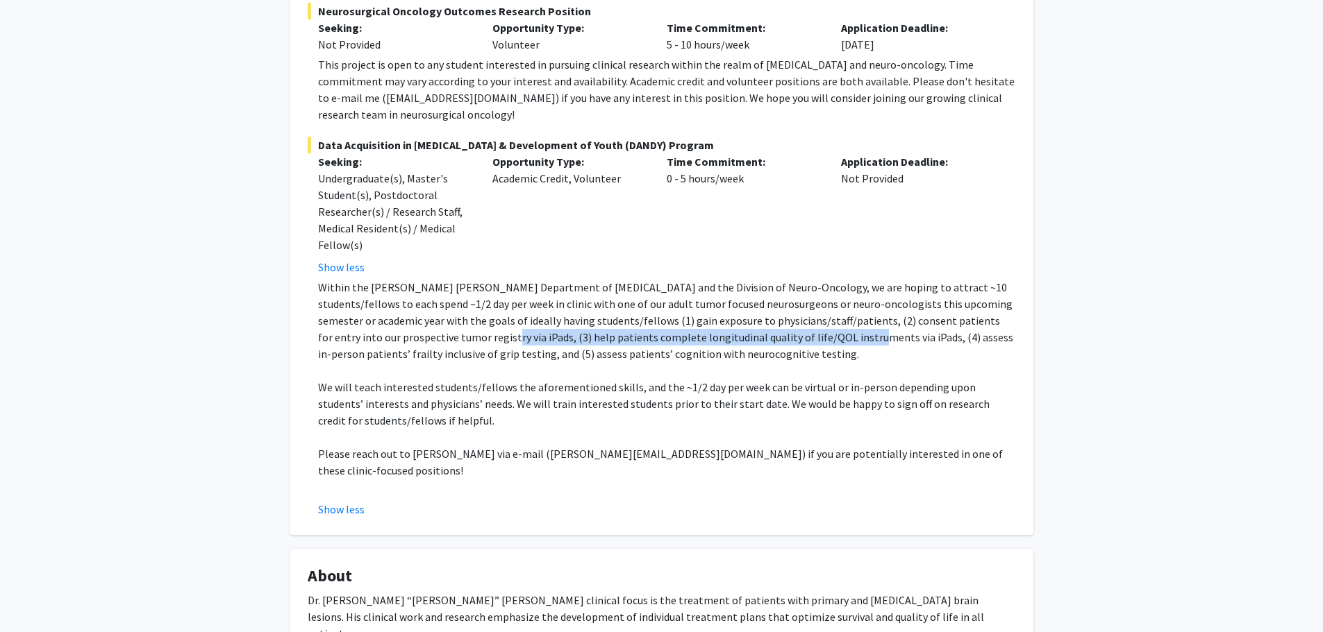
drag, startPoint x: 408, startPoint y: 320, endPoint x: 769, endPoint y: 327, distance: 361.1
click at [769, 327] on p "Within the [PERSON_NAME] [PERSON_NAME] Department of [MEDICAL_DATA] and the Div…" at bounding box center [667, 320] width 698 height 83
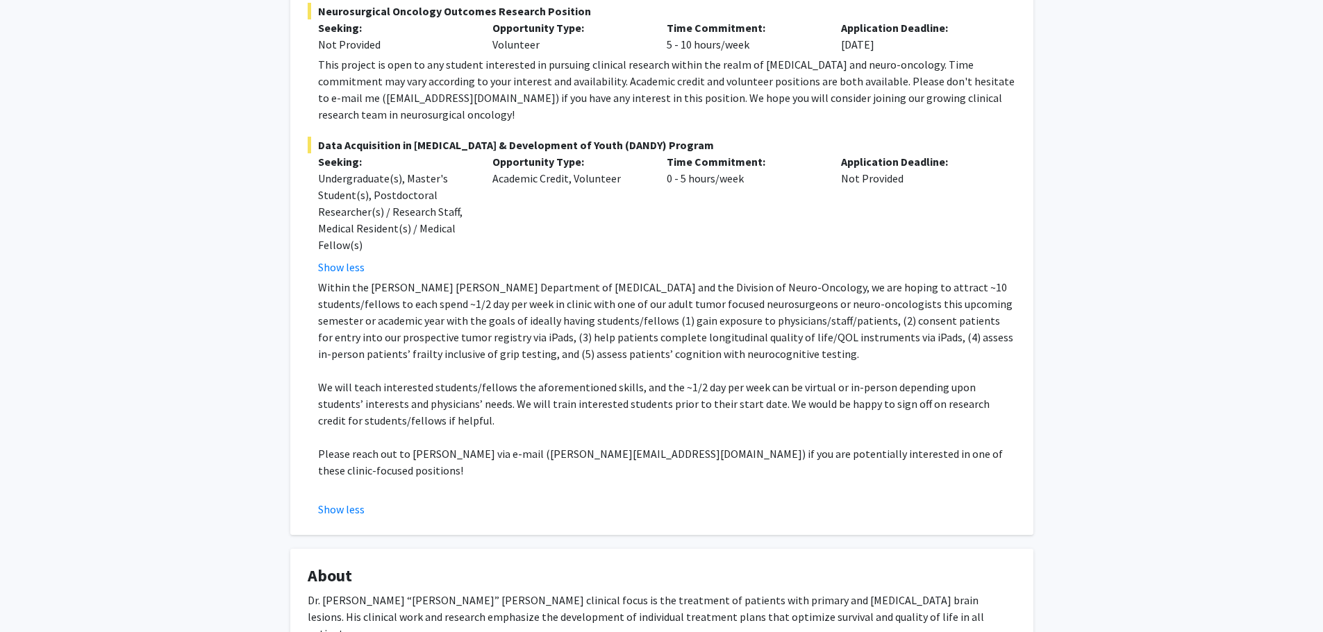
click at [848, 328] on p "Within the [PERSON_NAME] [PERSON_NAME] Department of [MEDICAL_DATA] and the Div…" at bounding box center [667, 320] width 698 height 83
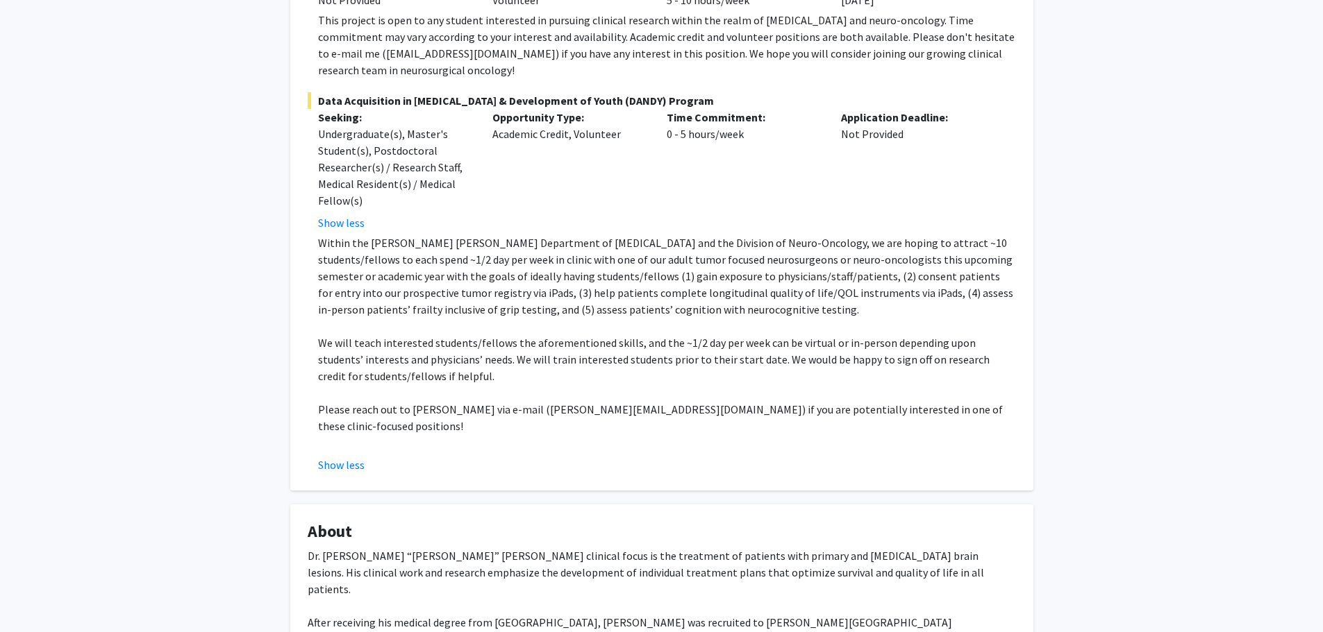
scroll to position [448, 0]
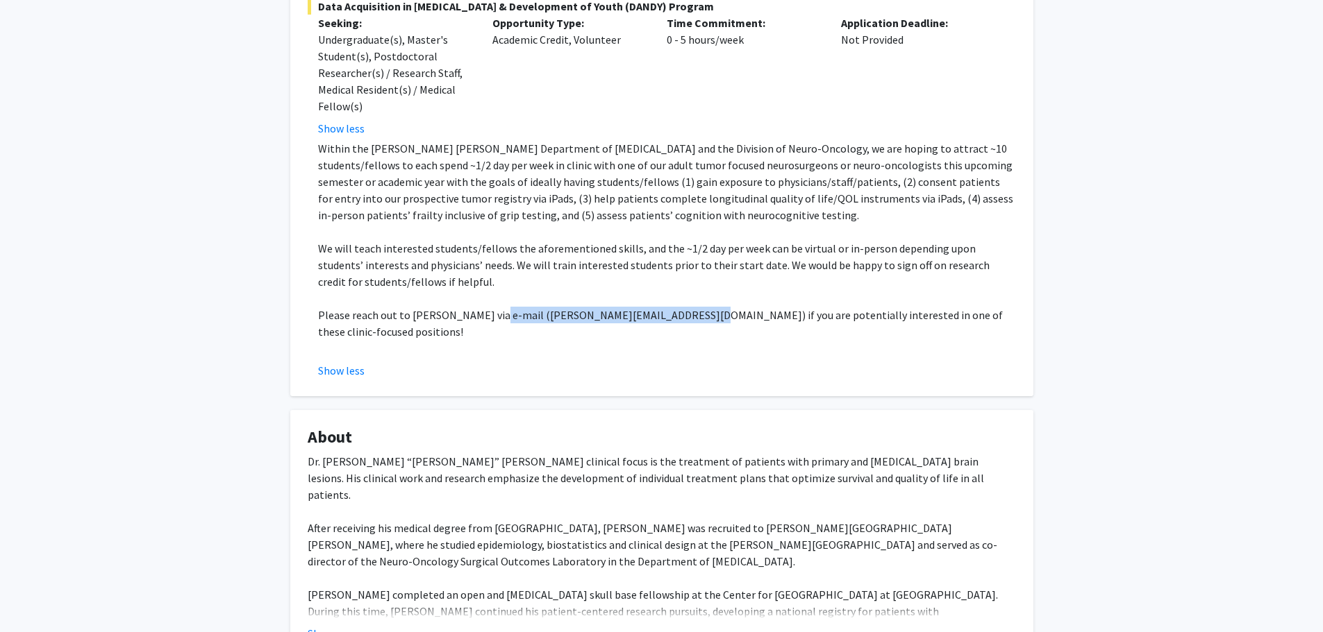
drag, startPoint x: 487, startPoint y: 298, endPoint x: 660, endPoint y: 298, distance: 173.6
click at [660, 307] on p "Please reach out to [PERSON_NAME] via e-mail ([PERSON_NAME][EMAIL_ADDRESS][DOMA…" at bounding box center [667, 323] width 698 height 33
click at [741, 307] on p "Please reach out to [PERSON_NAME] via e-mail ([PERSON_NAME][EMAIL_ADDRESS][DOMA…" at bounding box center [667, 323] width 698 height 33
click at [894, 307] on p "Please reach out to [PERSON_NAME] via e-mail ([PERSON_NAME][EMAIL_ADDRESS][DOMA…" at bounding box center [667, 323] width 698 height 33
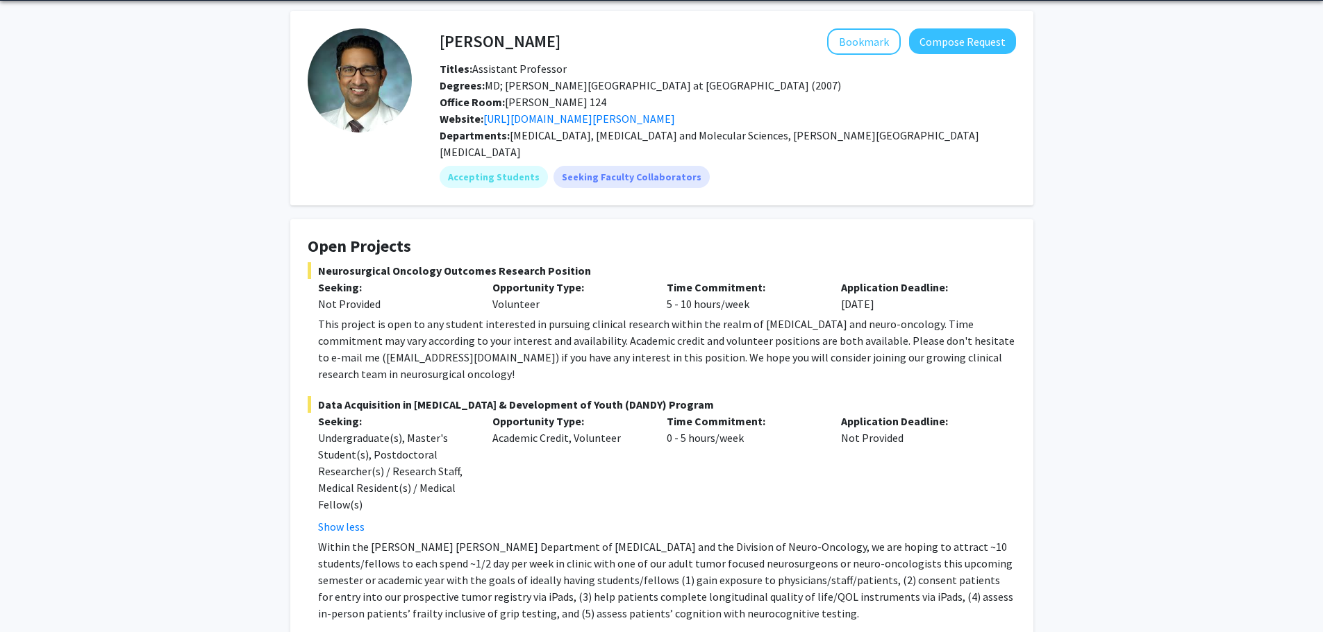
scroll to position [0, 0]
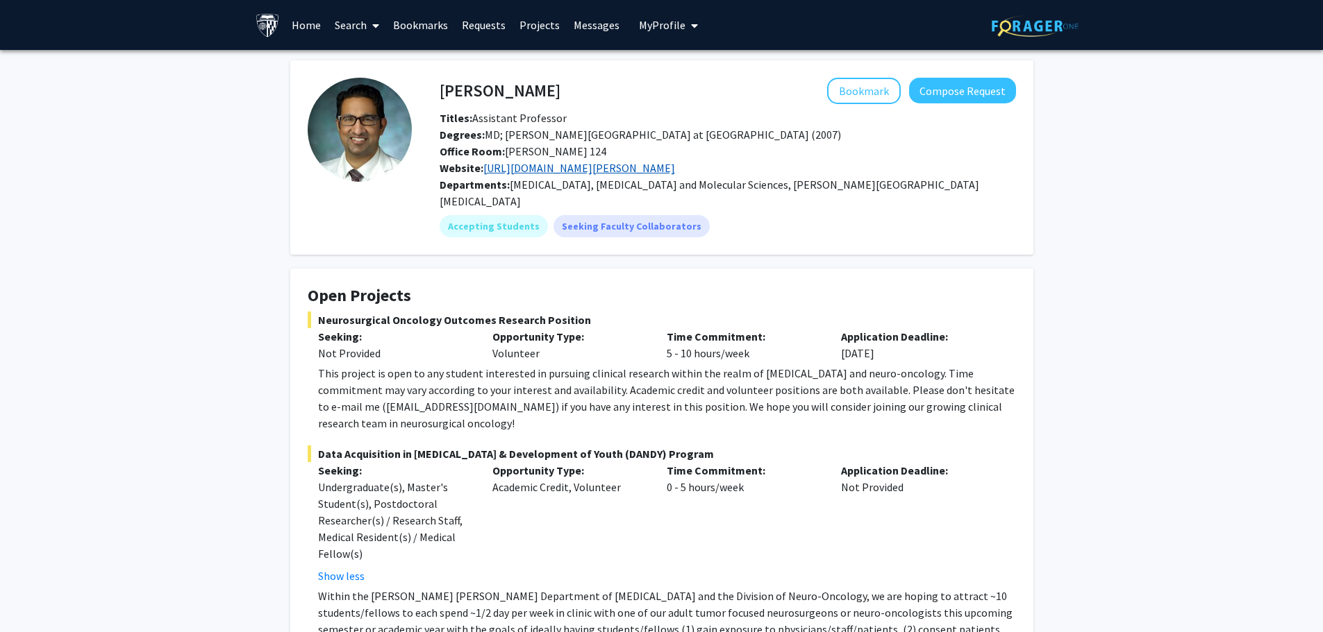
click at [552, 169] on link "[URL][DOMAIN_NAME][PERSON_NAME]" at bounding box center [579, 168] width 192 height 14
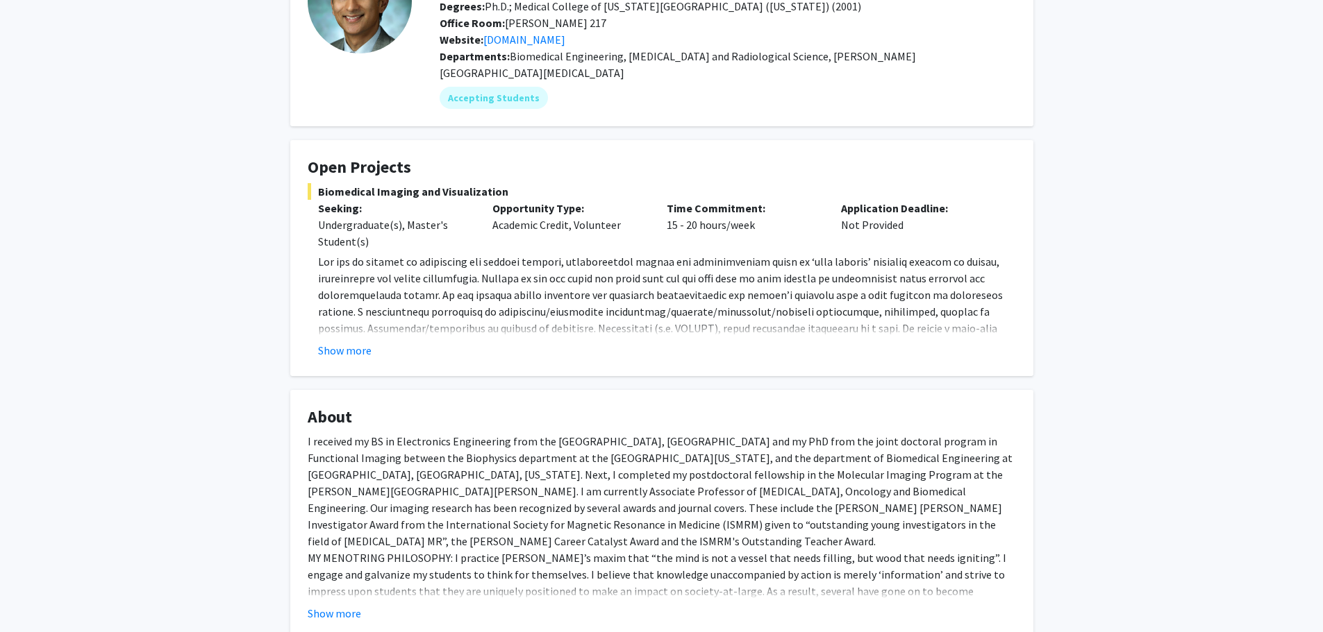
scroll to position [139, 0]
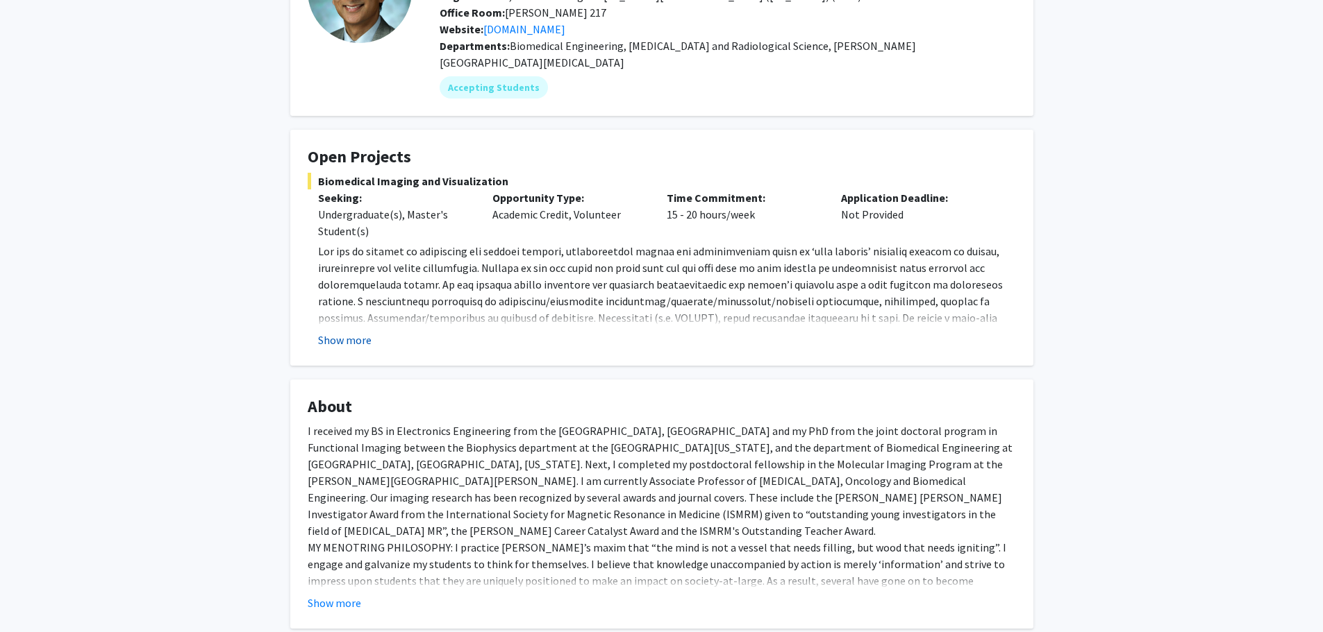
click at [351, 332] on button "Show more" at bounding box center [344, 340] width 53 height 17
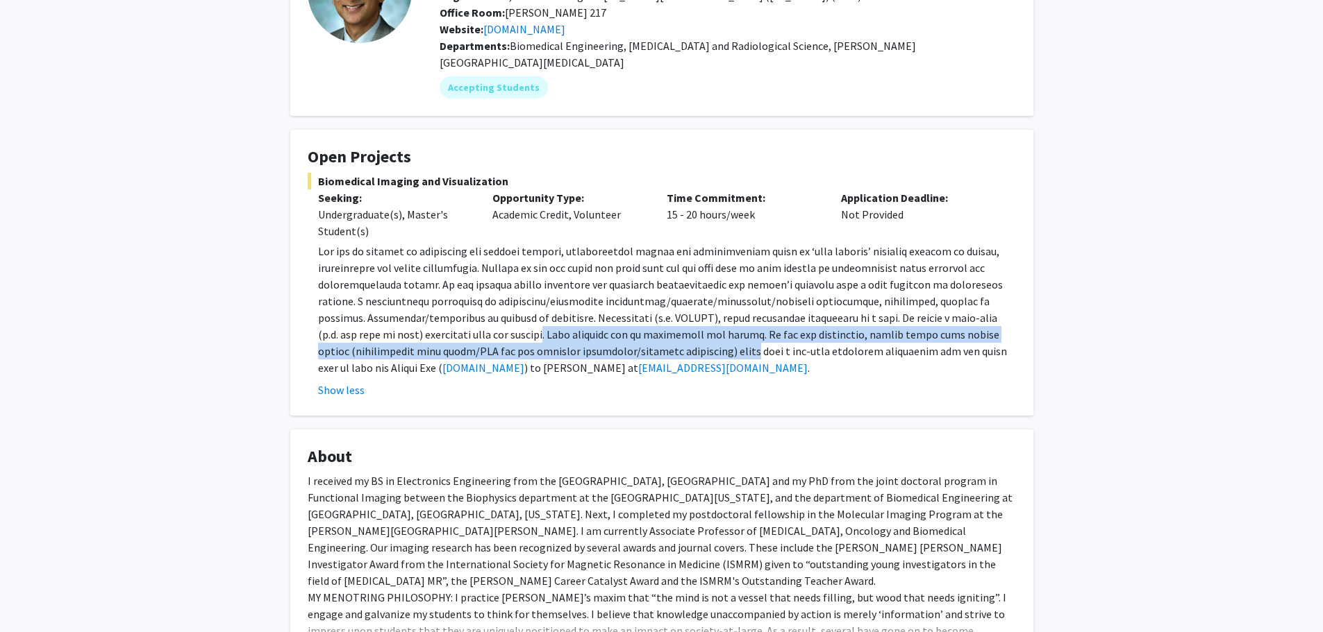
drag, startPoint x: 498, startPoint y: 314, endPoint x: 653, endPoint y: 327, distance: 155.4
click at [653, 327] on span at bounding box center [662, 309] width 689 height 131
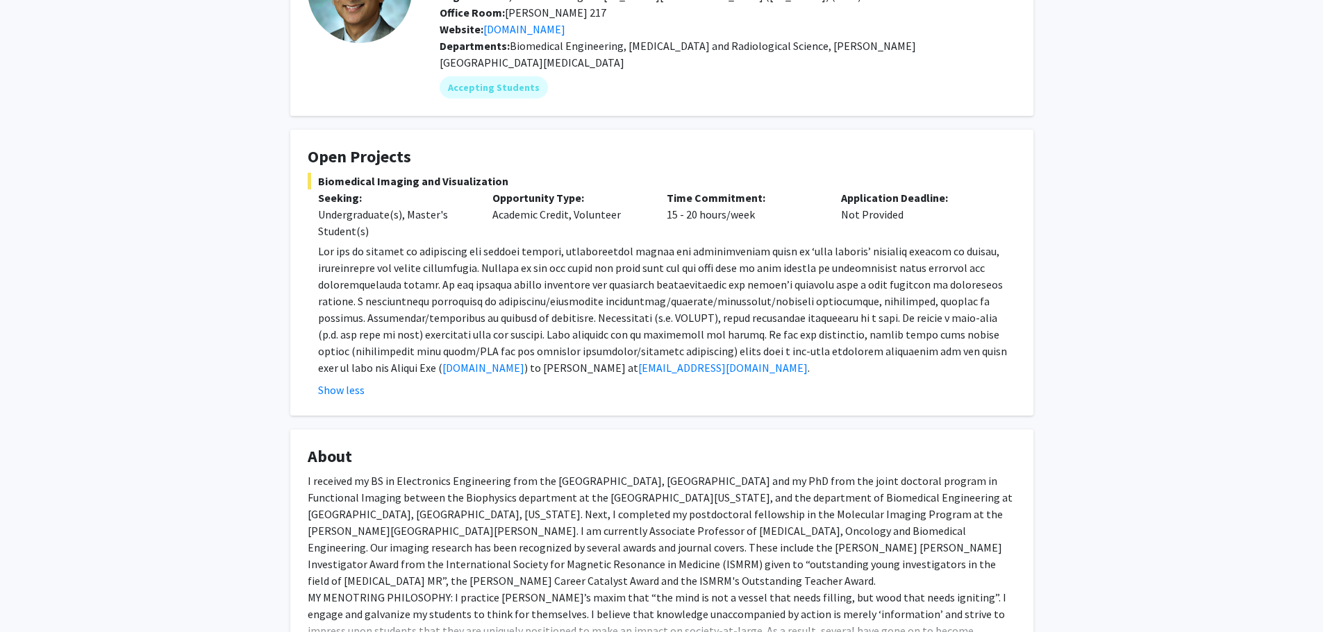
click at [715, 328] on span at bounding box center [662, 309] width 689 height 131
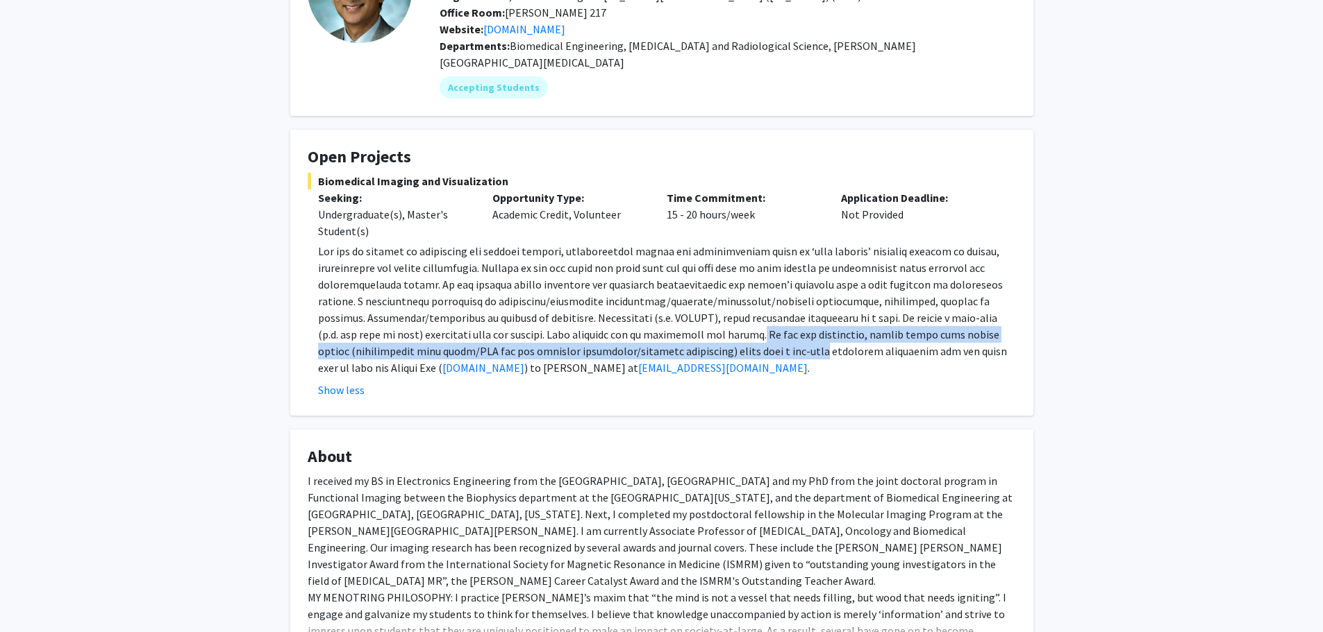
drag, startPoint x: 705, startPoint y: 318, endPoint x: 731, endPoint y: 335, distance: 31.6
click at [731, 335] on span at bounding box center [662, 309] width 689 height 131
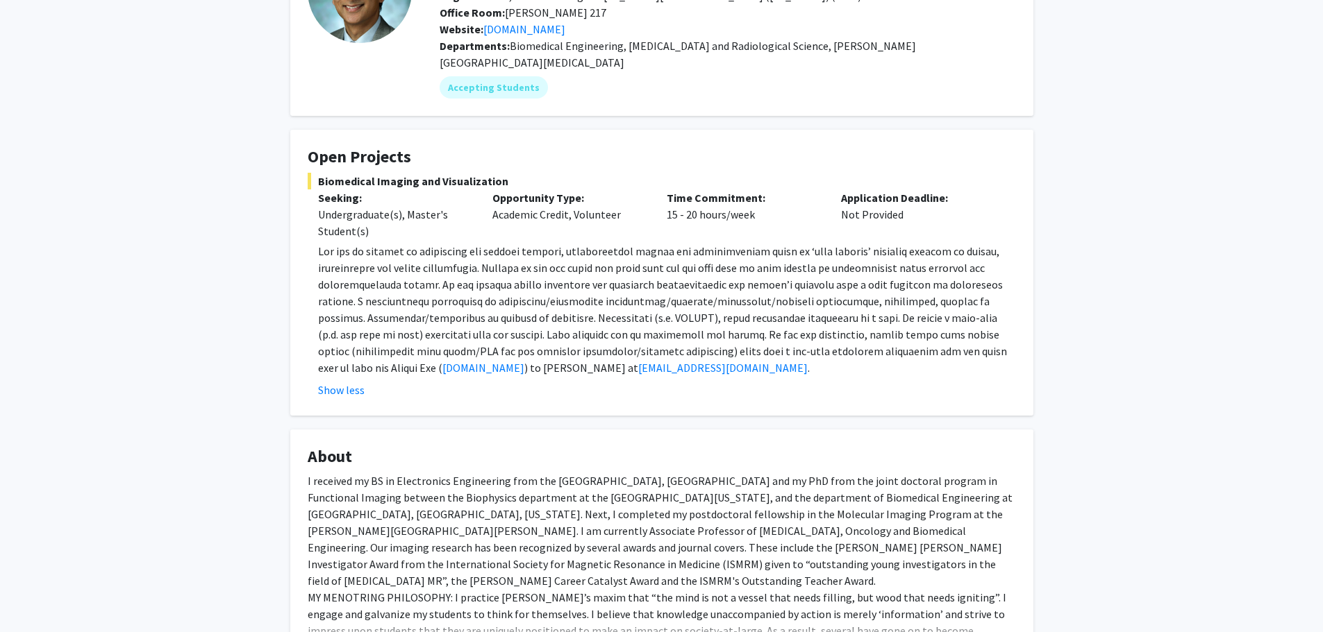
click at [591, 244] on span at bounding box center [662, 309] width 689 height 131
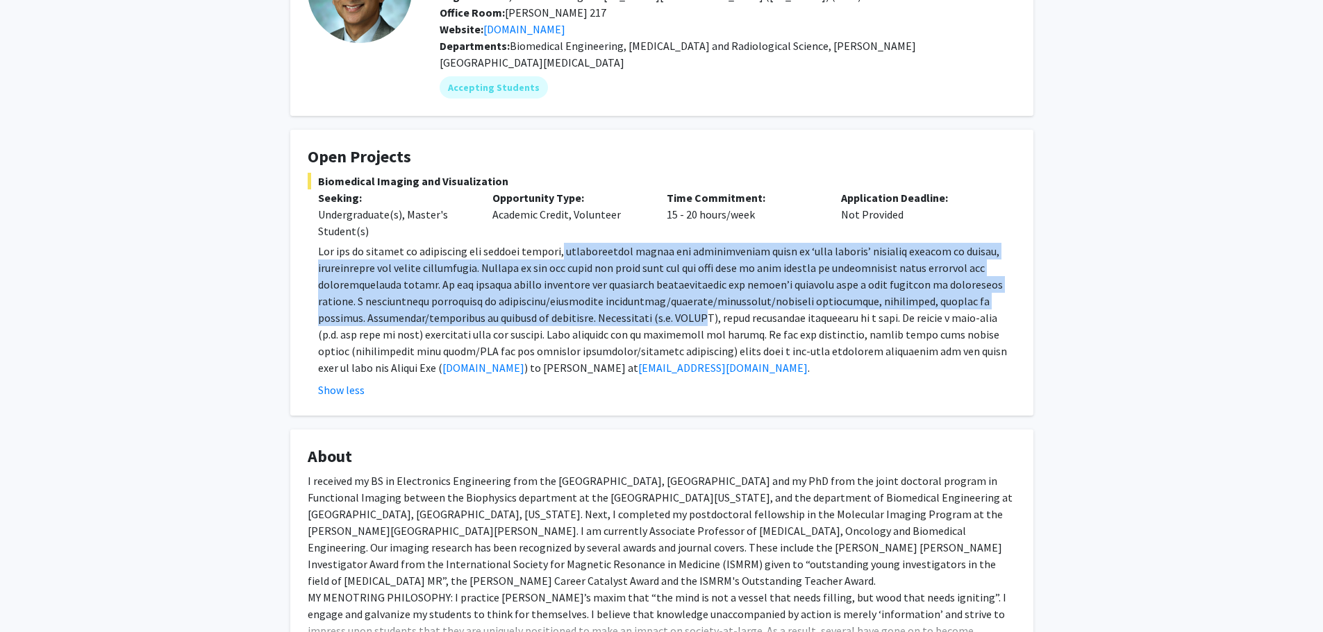
drag, startPoint x: 576, startPoint y: 230, endPoint x: 655, endPoint y: 296, distance: 103.0
click at [655, 296] on span at bounding box center [662, 309] width 689 height 131
click at [658, 296] on span at bounding box center [662, 309] width 689 height 131
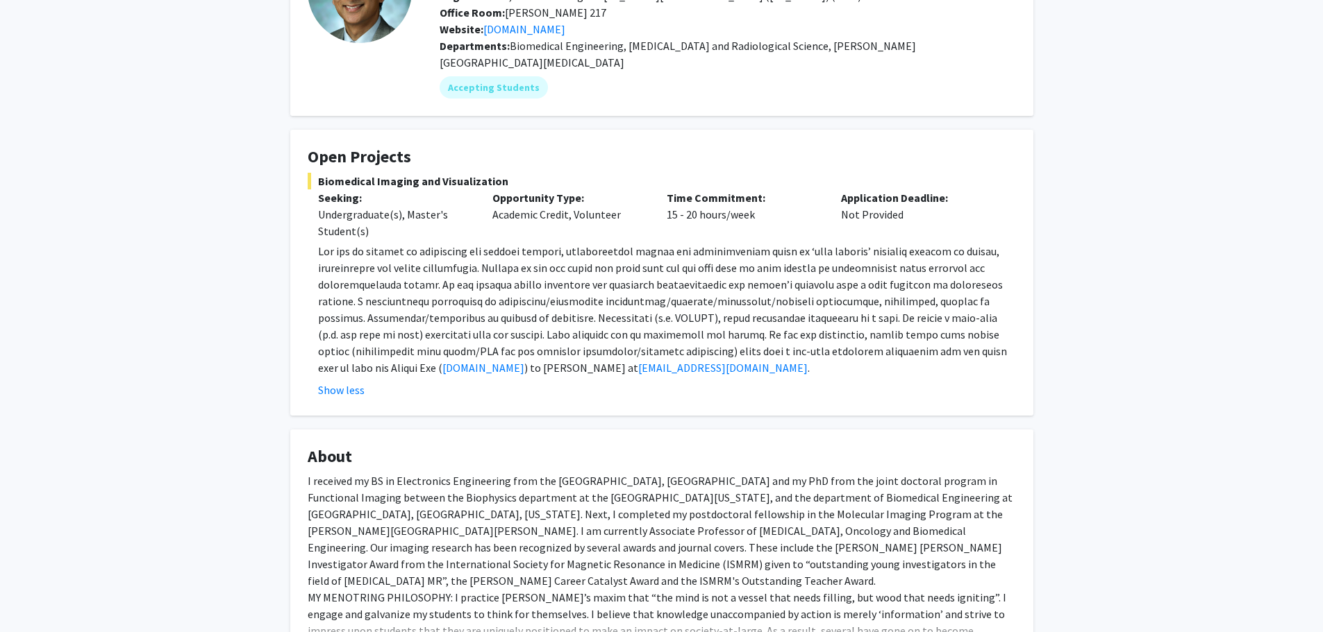
click at [651, 317] on span at bounding box center [662, 309] width 689 height 131
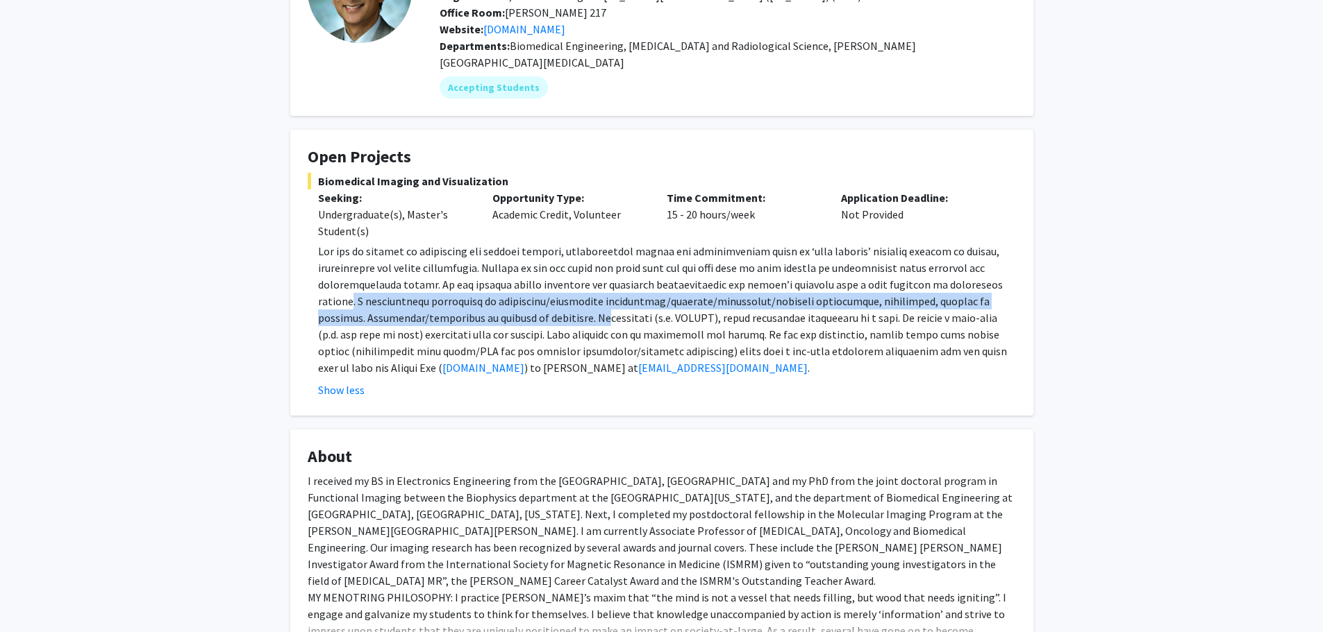
drag, startPoint x: 356, startPoint y: 285, endPoint x: 546, endPoint y: 304, distance: 191.2
click at [546, 304] on span at bounding box center [662, 309] width 689 height 131
